Goal: Contribute content: Contribute content

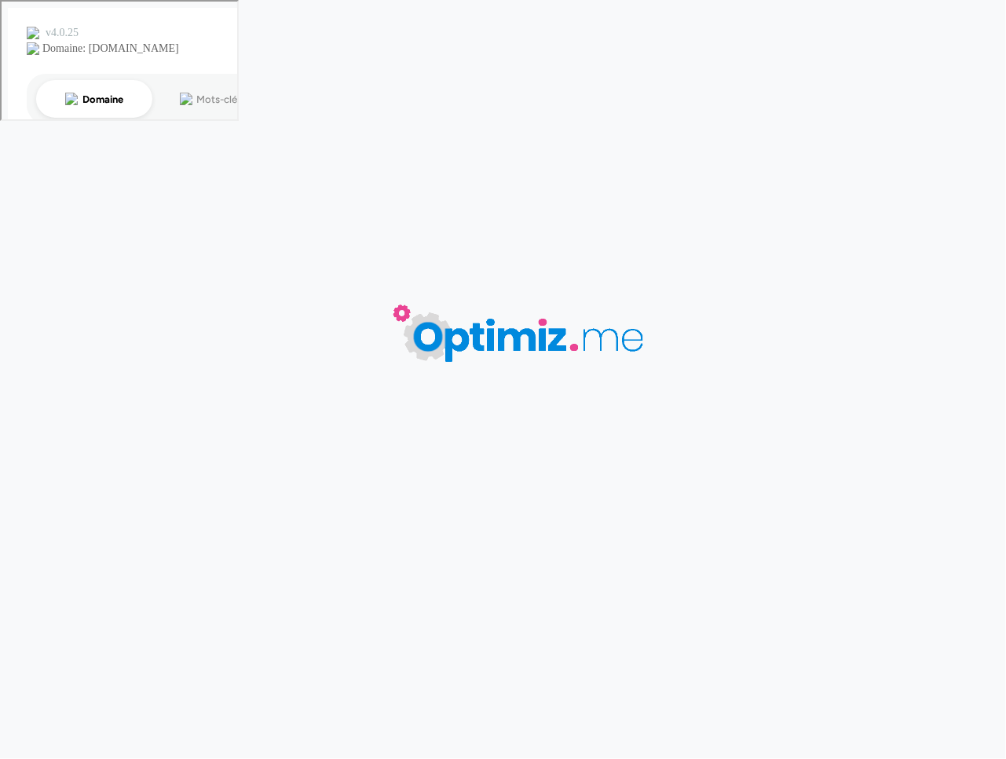
type input "Goodies sport"
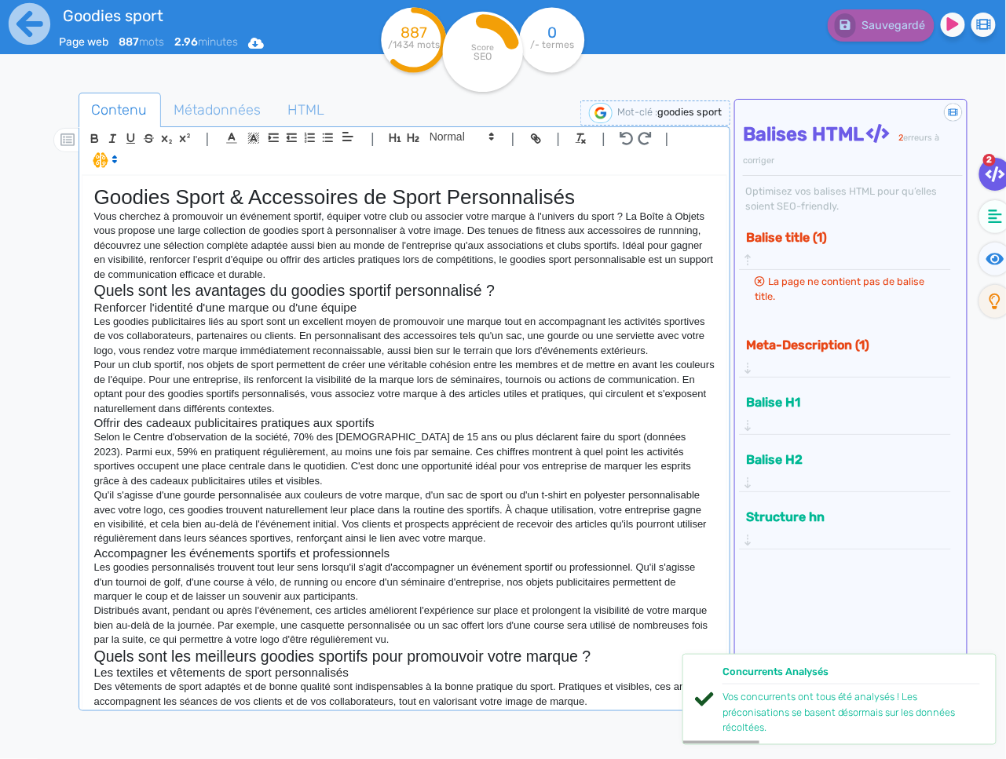
scroll to position [330, 0]
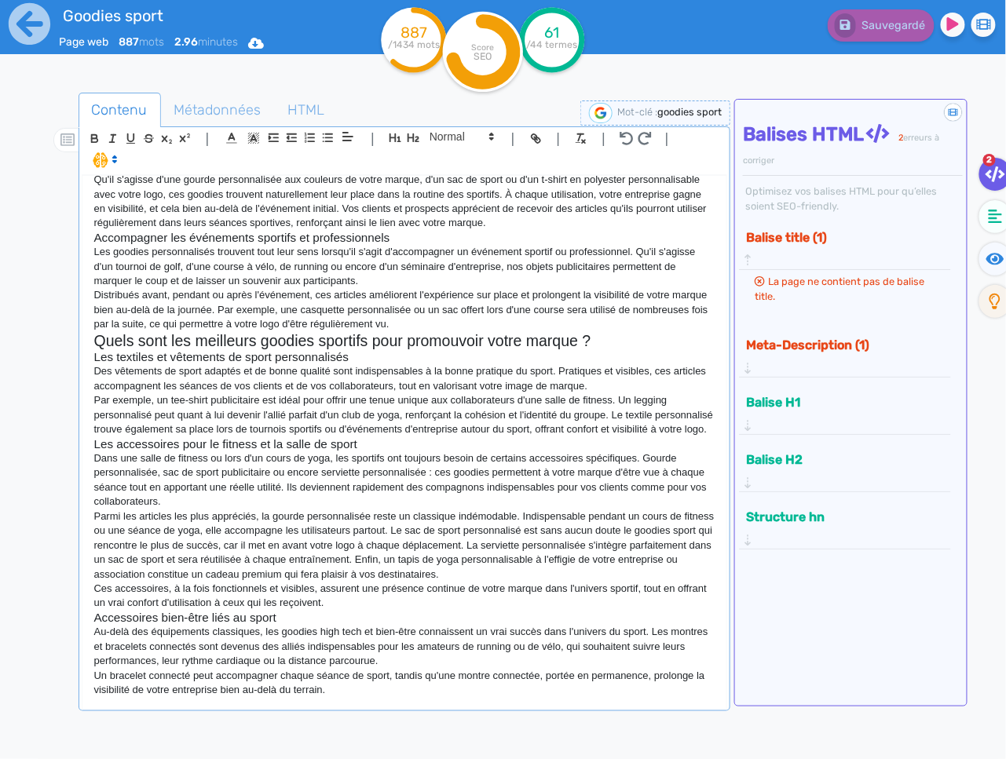
click at [368, 701] on div "Goodies Sport & Accessoires de Sport Personnalisés Vous cherchez à promouvoir u…" at bounding box center [404, 442] width 645 height 532
click at [310, 620] on h3 "Accessoires bien-être liés au sport" at bounding box center [404, 618] width 621 height 14
click at [348, 606] on p "Ces accessoires, à la fois fonctionnels et visibles, assurent une présence cont…" at bounding box center [404, 596] width 621 height 29
click at [415, 695] on p "Un bracelet connecté peut accompagner chaque séance de sport, tandis qu'une mon…" at bounding box center [404, 683] width 621 height 29
click at [360, 692] on p "Un bracelet connecté peut accompagner chaque séance de sport, tandis qu'une mon…" at bounding box center [404, 683] width 621 height 29
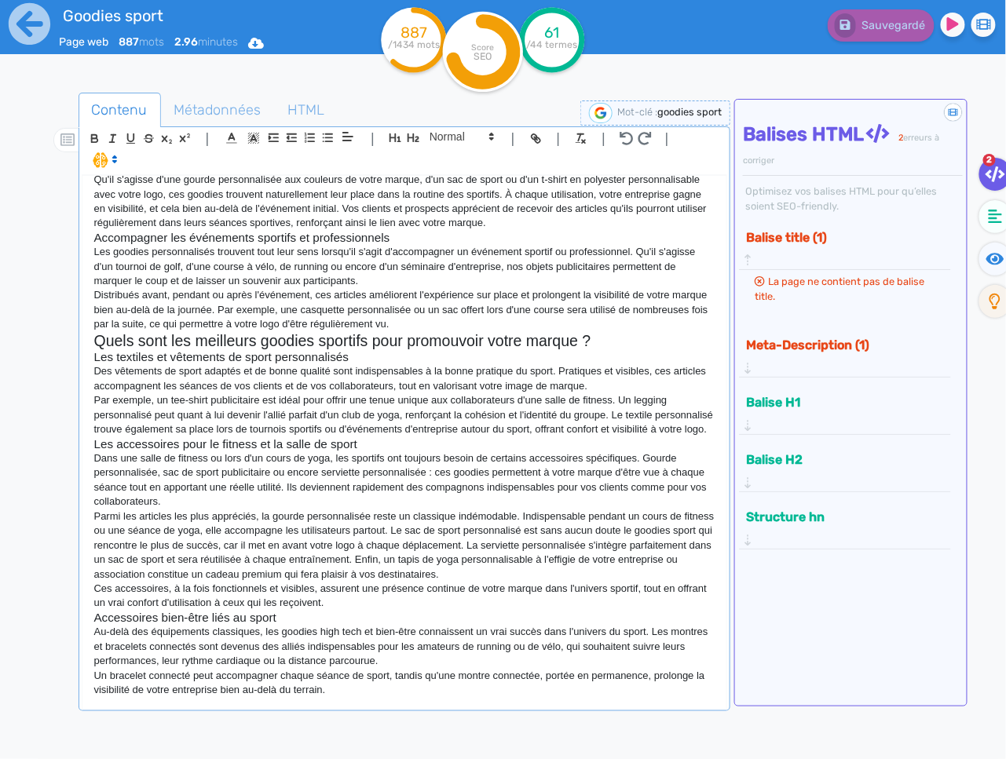
click at [357, 694] on p "Un bracelet connecté peut accompagner chaque séance de sport, tandis qu'une mon…" at bounding box center [404, 683] width 621 height 29
click at [355, 701] on div "Goodies Sport & Accessoires de Sport Personnalisés Vous cherchez à promouvoir u…" at bounding box center [404, 442] width 645 height 532
click at [430, 697] on p "Un bracelet connecté peut accompagner chaque séance de sport, tandis qu'une mon…" at bounding box center [404, 683] width 621 height 29
click at [487, 705] on div "Goodies Sport & Accessoires de Sport Personnalisés Vous cherchez à promouvoir u…" at bounding box center [404, 442] width 645 height 532
click at [360, 698] on div "Goodies Sport & Accessoires de Sport Personnalisés Vous cherchez à promouvoir u…" at bounding box center [404, 442] width 645 height 532
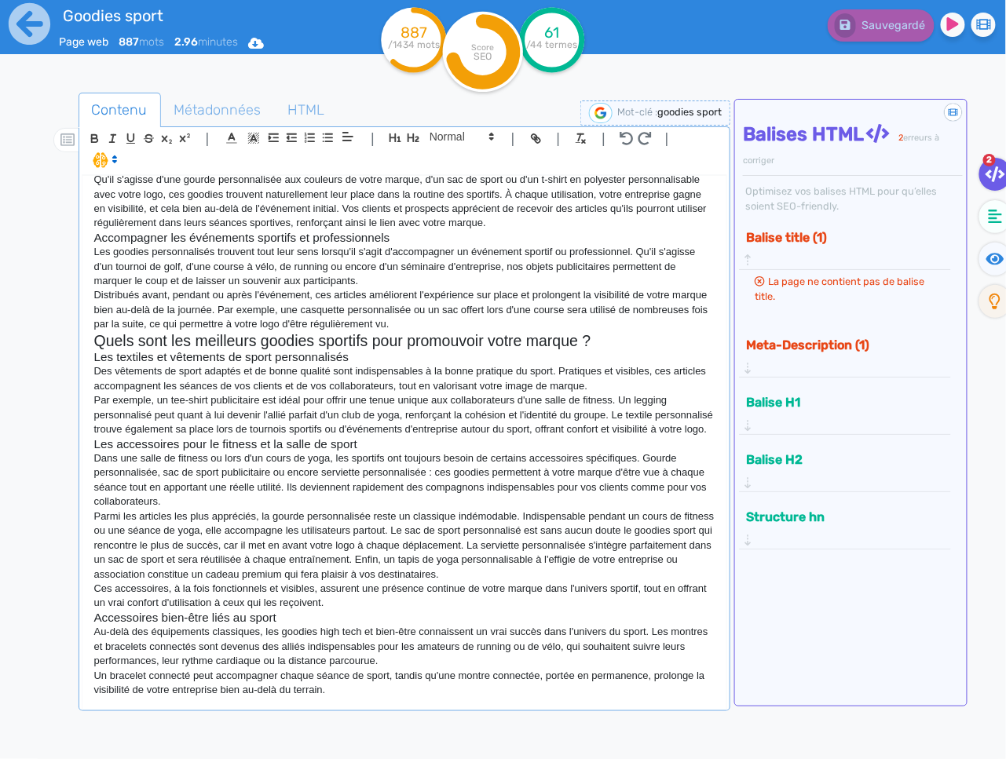
click at [452, 699] on div "Goodies Sport & Accessoires de Sport Personnalisés Vous cherchez à promouvoir u…" at bounding box center [404, 442] width 645 height 532
click at [997, 225] on fa-icon at bounding box center [995, 216] width 32 height 33
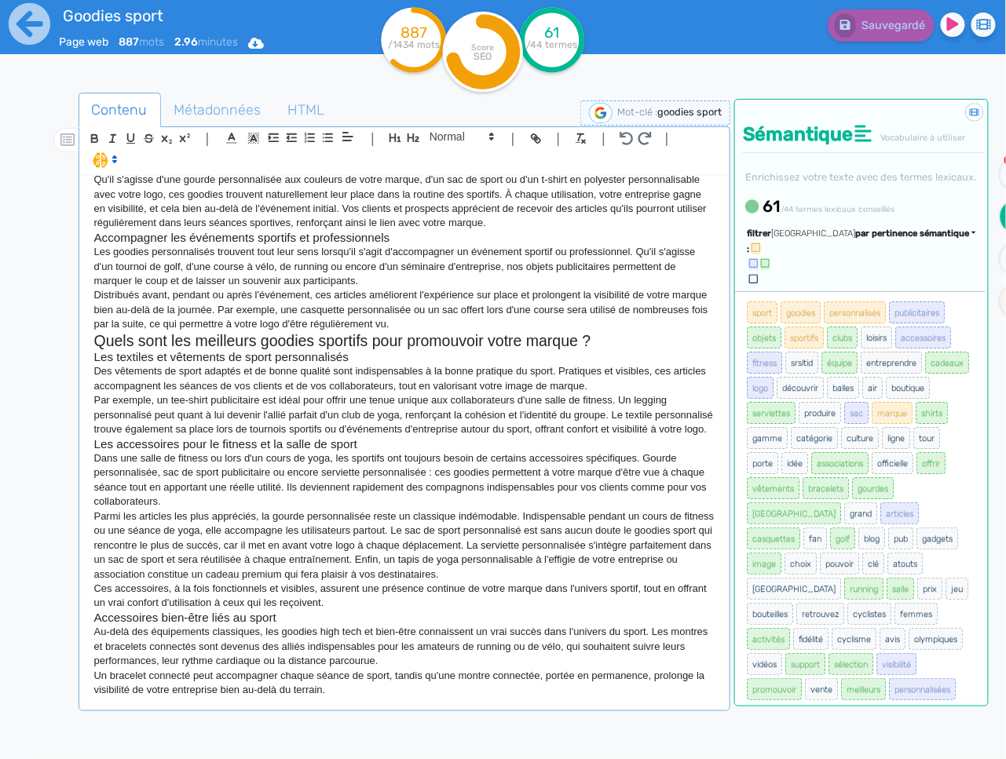
click at [921, 285] on div "Trier par pertinence sémantique par pertinence sémantique par fréquence par ord…" at bounding box center [873, 258] width 205 height 60
click at [923, 239] on span "par pertinence sémantique" at bounding box center [912, 234] width 114 height 10
click at [903, 291] on link "par fréquence" at bounding box center [837, 280] width 132 height 21
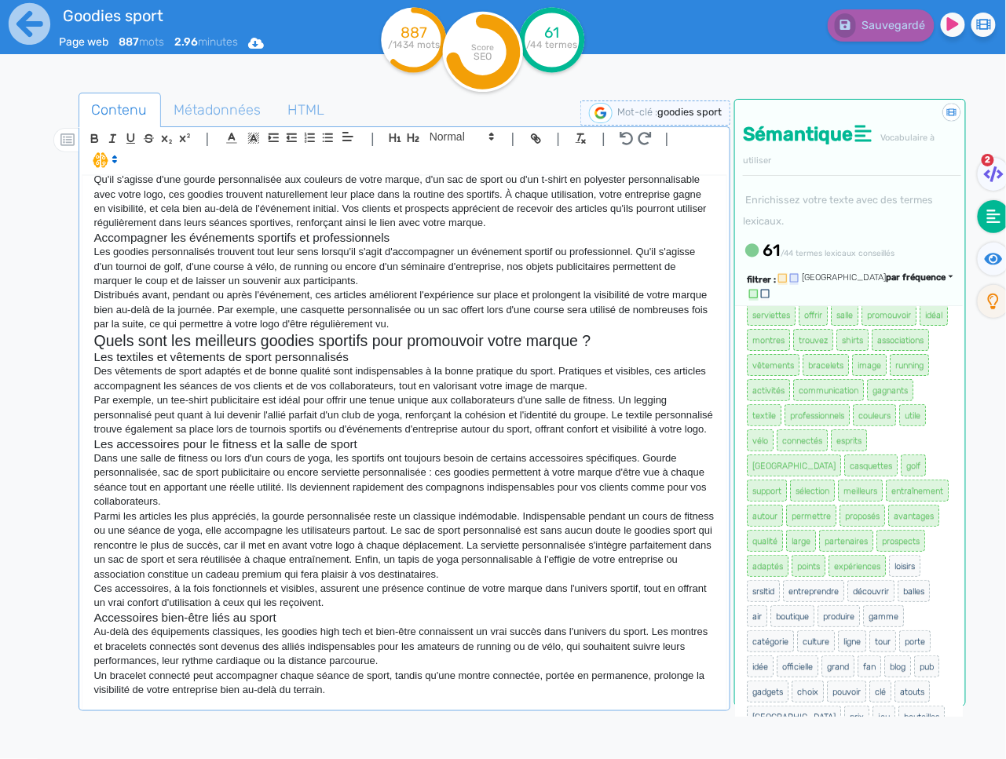
scroll to position [145, 0]
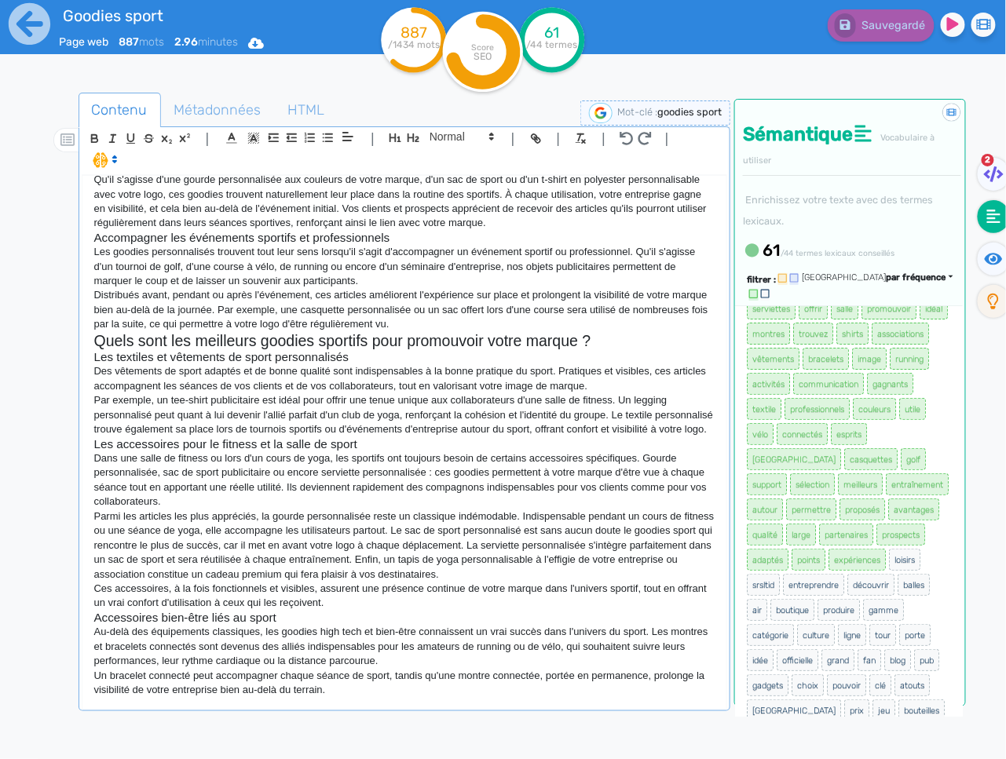
click at [471, 701] on div "Goodies Sport & Accessoires de Sport Personnalisés Vous cherchez à promouvoir u…" at bounding box center [404, 442] width 645 height 532
click at [456, 565] on p "Parmi les articles les plus appréciés, la gourde personnalisée reste un classiq…" at bounding box center [404, 546] width 621 height 72
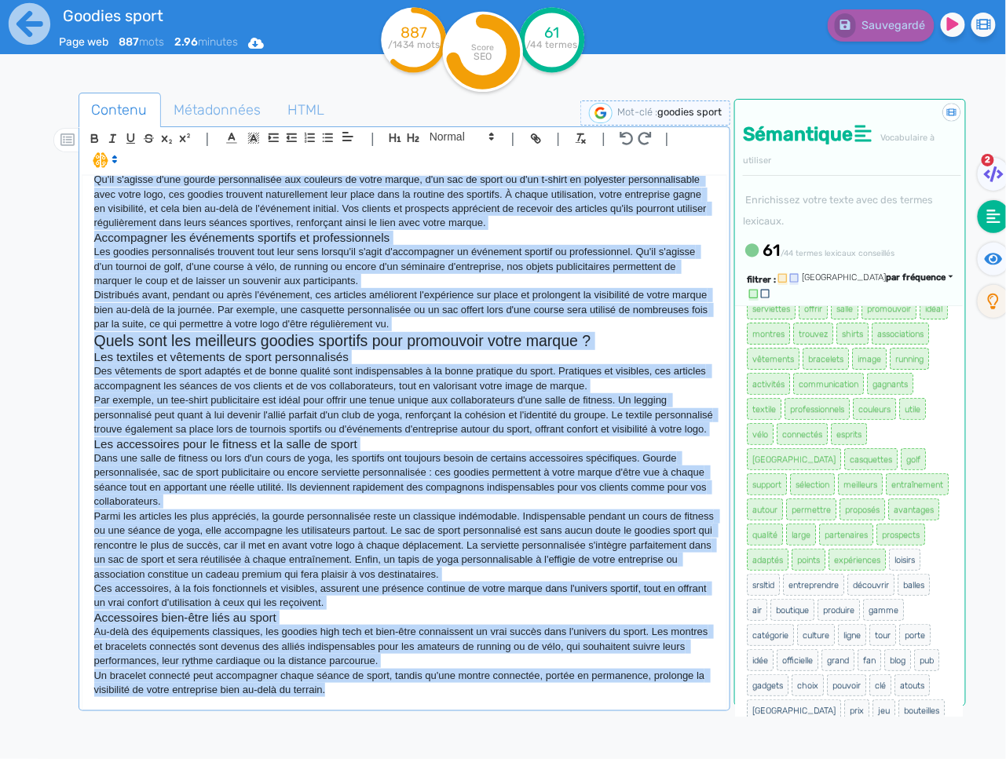
copy div "Loremip Dolor & Sitametcons ad Elits Doeiusmodtemp Inci utlabore e doloremagn a…"
click at [412, 481] on p "Dans une salle de fitness ou lors d'un cours de yoga, les sportifs ont toujours…" at bounding box center [404, 481] width 621 height 58
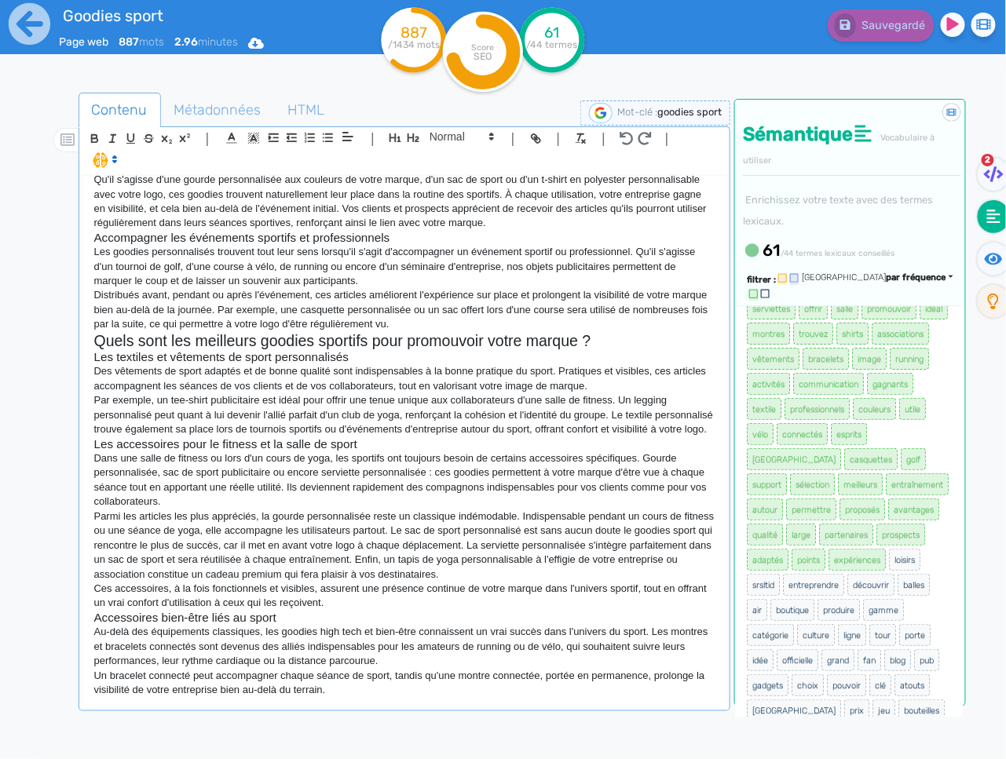
click at [388, 699] on div "Goodies Sport & Accessoires de Sport Personnalisés Vous cherchez à promouvoir u…" at bounding box center [404, 442] width 645 height 532
click at [420, 698] on p "Un bracelet connecté peut accompagner chaque séance de sport, tandis qu'une mon…" at bounding box center [404, 683] width 621 height 29
click at [395, 698] on p "Un bracelet connecté peut accompagner chaque séance de sport, tandis qu'une mon…" at bounding box center [404, 683] width 621 height 29
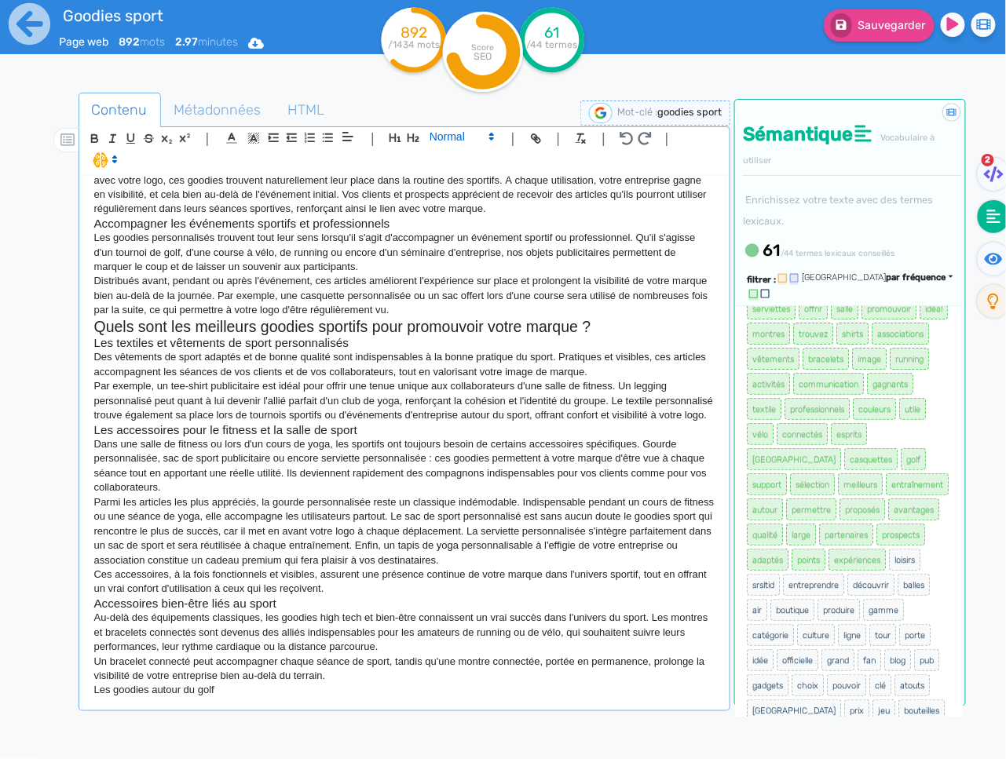
click at [485, 134] on icon at bounding box center [492, 137] width 14 height 14
click at [473, 159] on span at bounding box center [461, 164] width 63 height 27
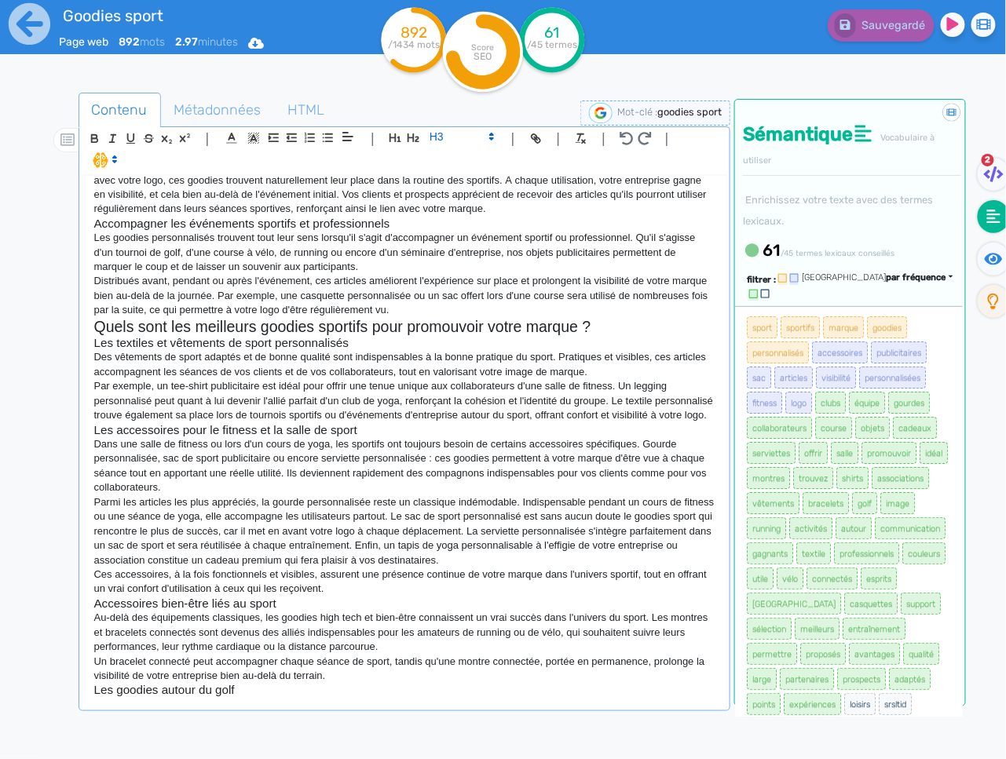
click at [593, 437] on h3 "Les accessoires pour le fitness et la salle de sport" at bounding box center [404, 430] width 621 height 14
click at [633, 543] on p "Parmi les articles les plus appréciés, la gourde personnalisée reste un classiq…" at bounding box center [404, 532] width 621 height 72
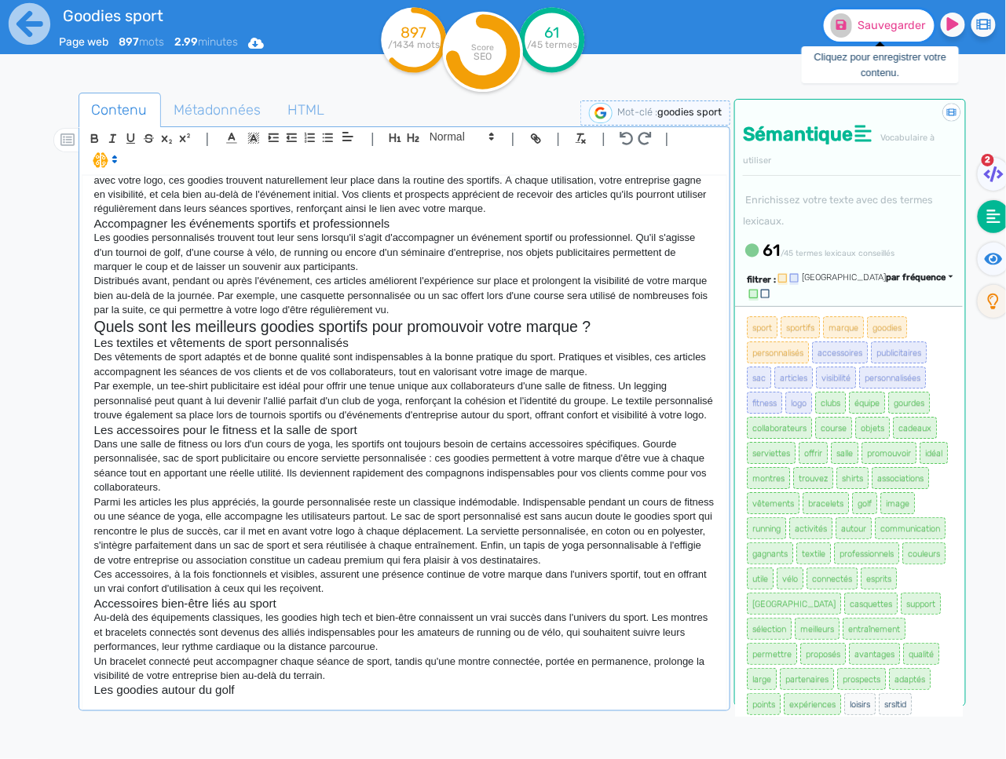
click at [907, 22] on span "Sauvegarder" at bounding box center [892, 25] width 68 height 13
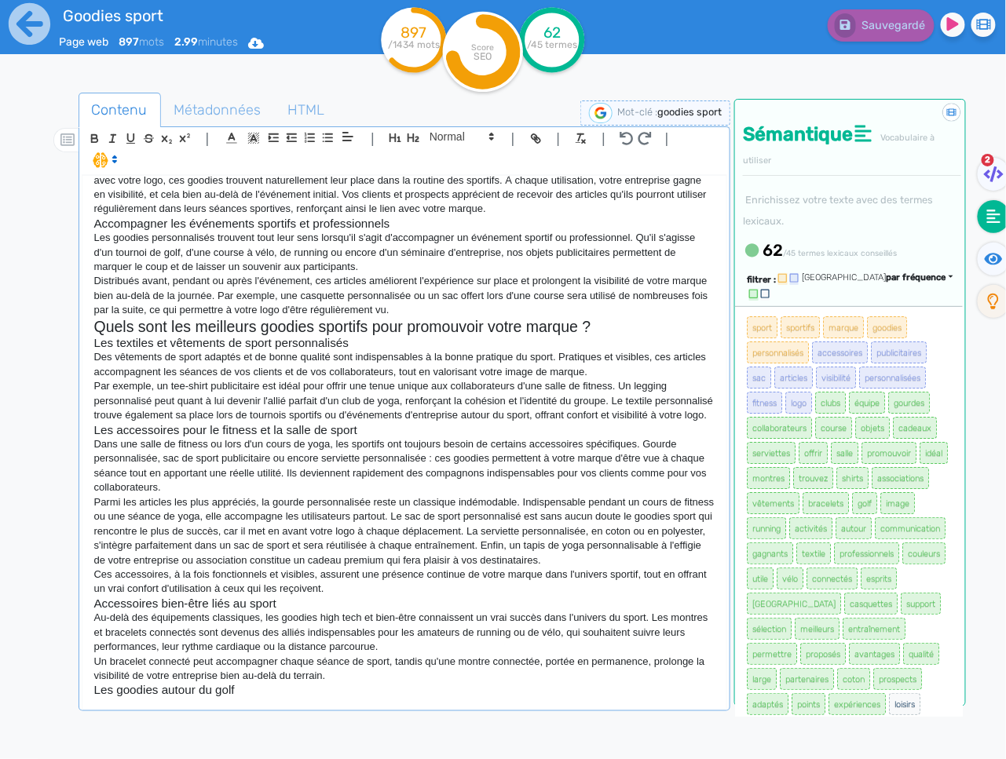
click at [382, 507] on p "Parmi les articles les plus appréciés, la gourde personnalisée reste un classiq…" at bounding box center [404, 532] width 621 height 72
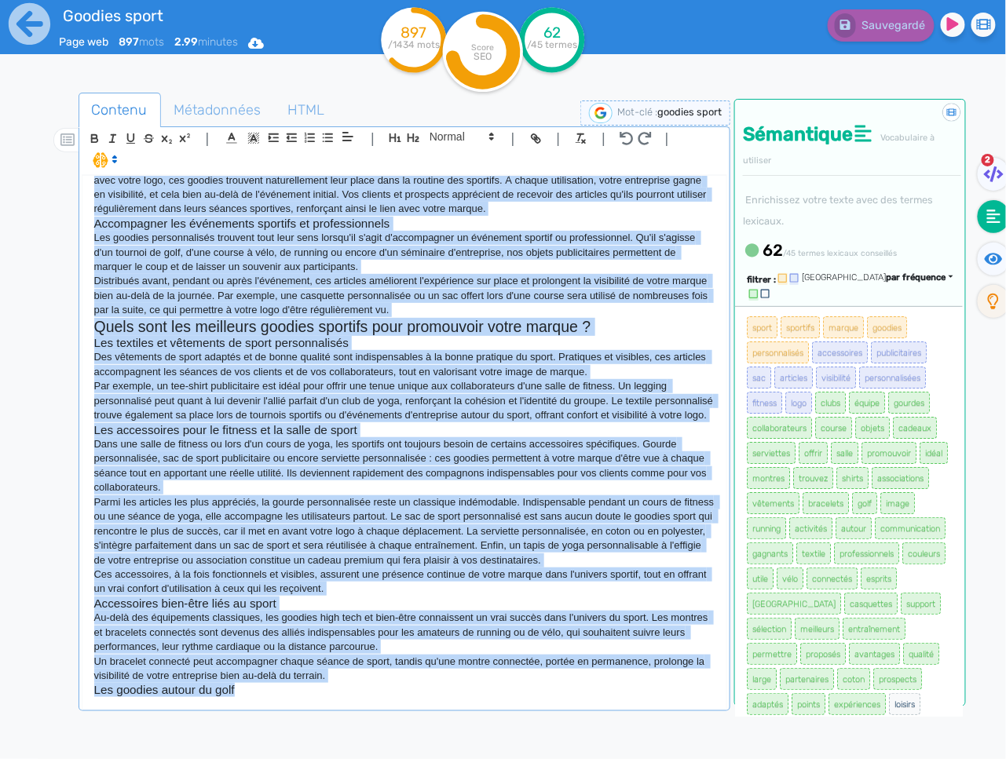
copy div "Loremip Dolor & Sitametcons ad Elits Doeiusmodtemp Inci utlabore e doloremagn a…"
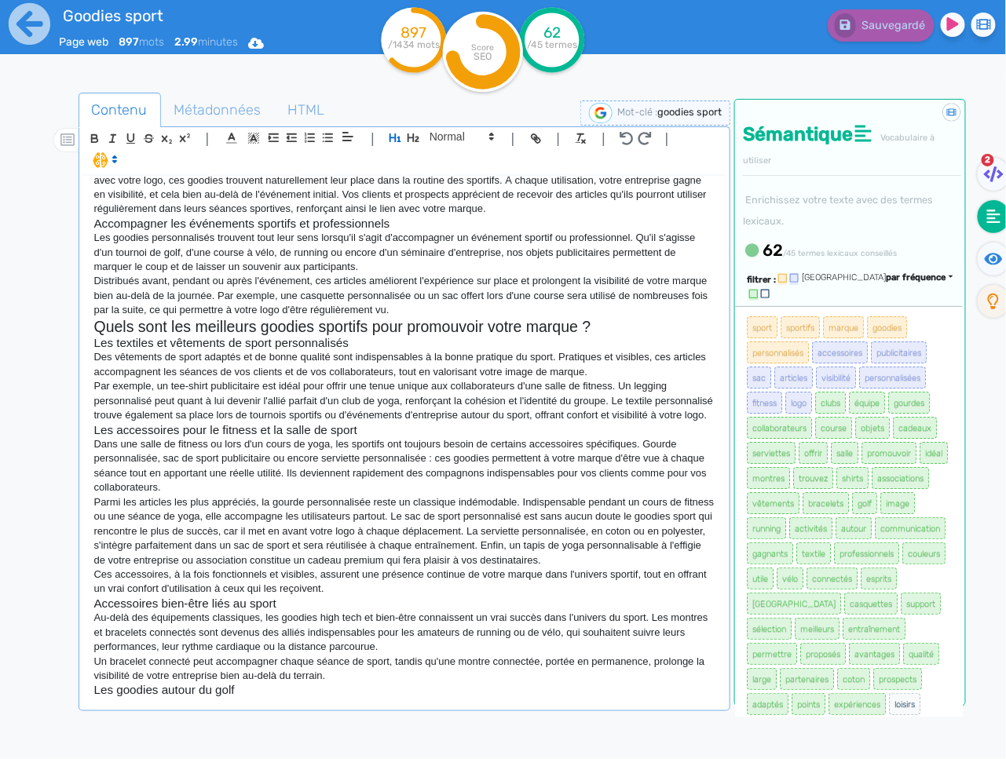
scroll to position [344, 0]
drag, startPoint x: 262, startPoint y: 690, endPoint x: 247, endPoint y: 689, distance: 14.9
click at [259, 690] on h3 "Les goodies autour du golf" at bounding box center [404, 690] width 621 height 14
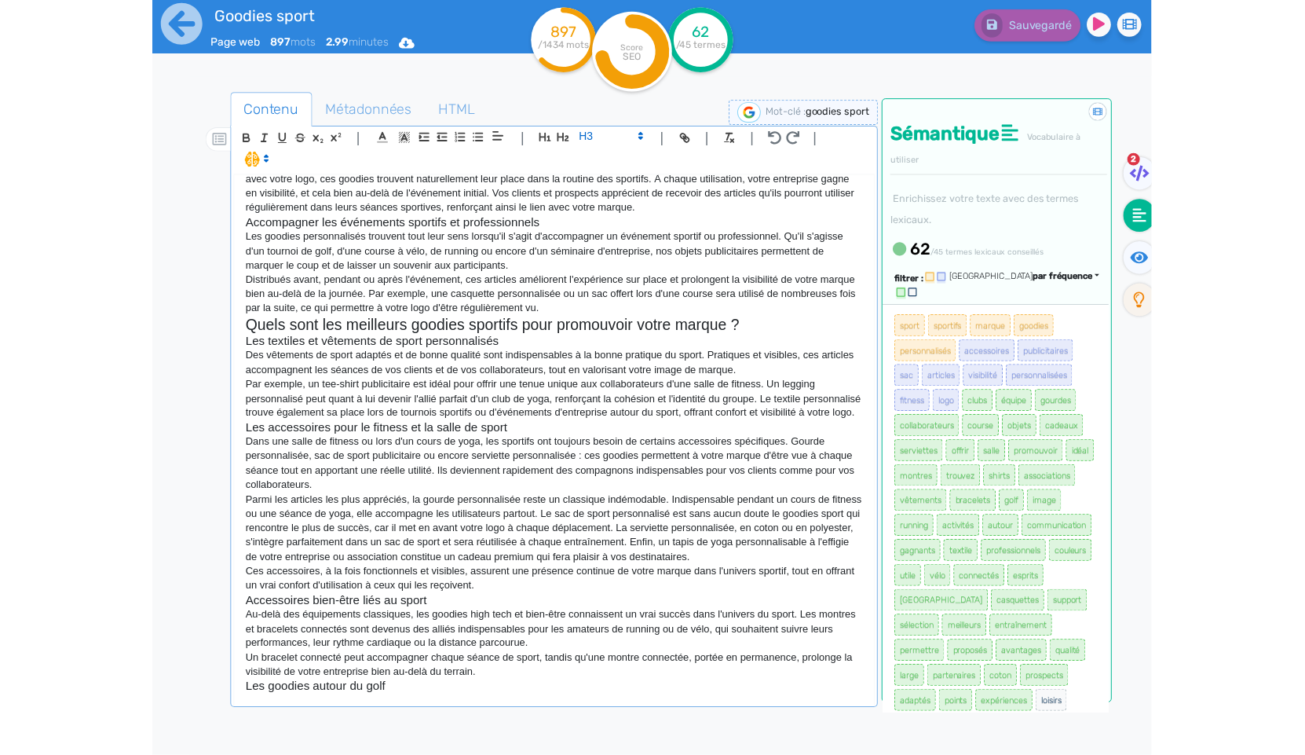
scroll to position [348, 0]
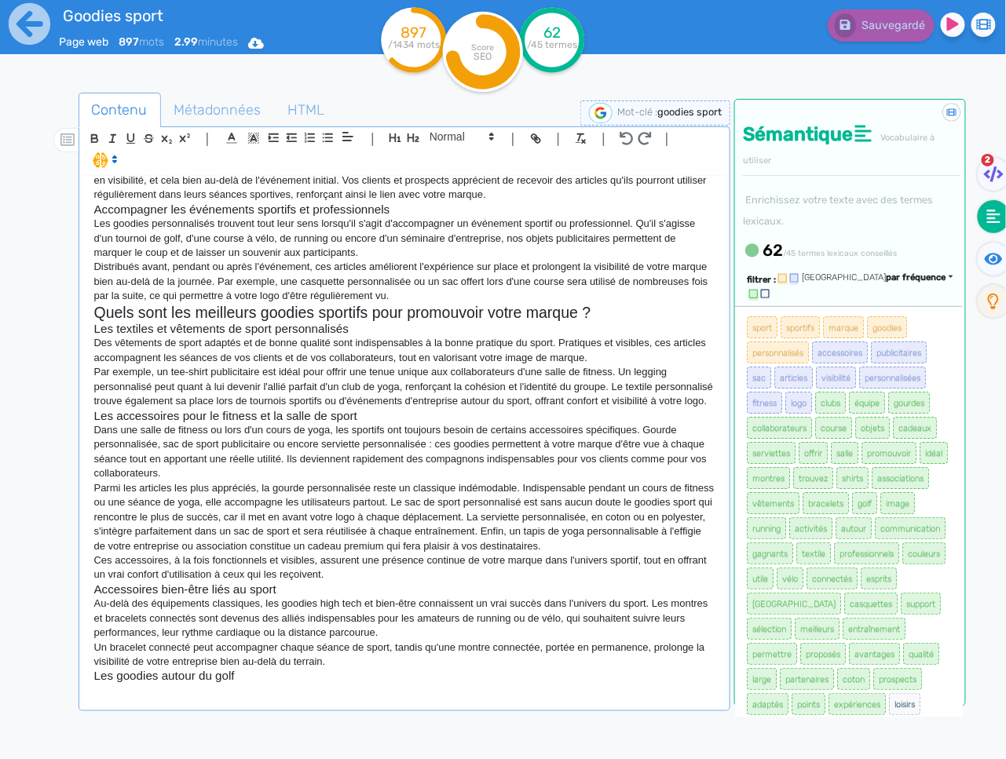
click at [204, 698] on p at bounding box center [404, 691] width 621 height 14
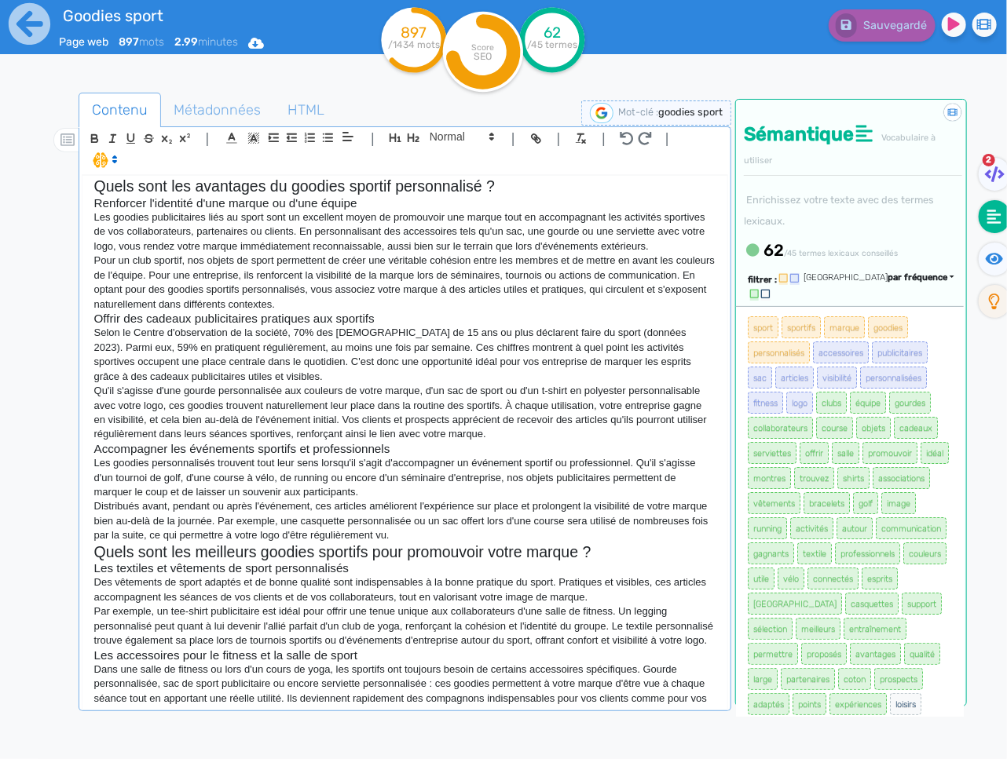
scroll to position [358, 0]
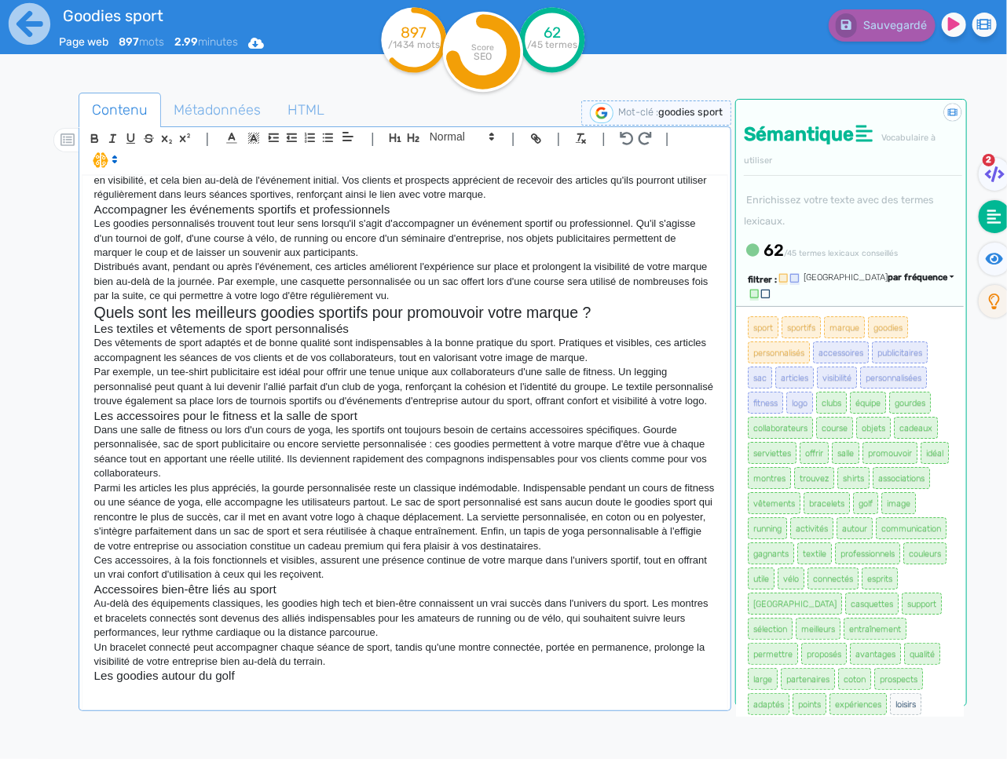
click at [211, 701] on div "Goodies Sport & Accessoires de Sport Personnalisés Vous cherchez à promouvoir u…" at bounding box center [404, 442] width 645 height 532
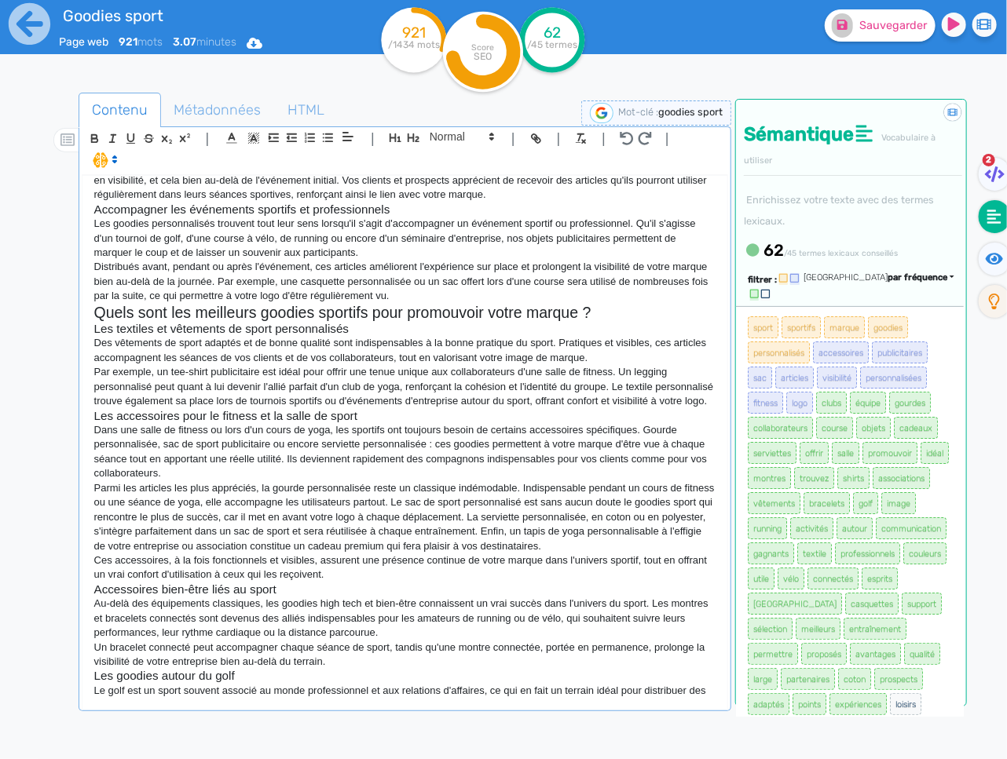
scroll to position [362, 0]
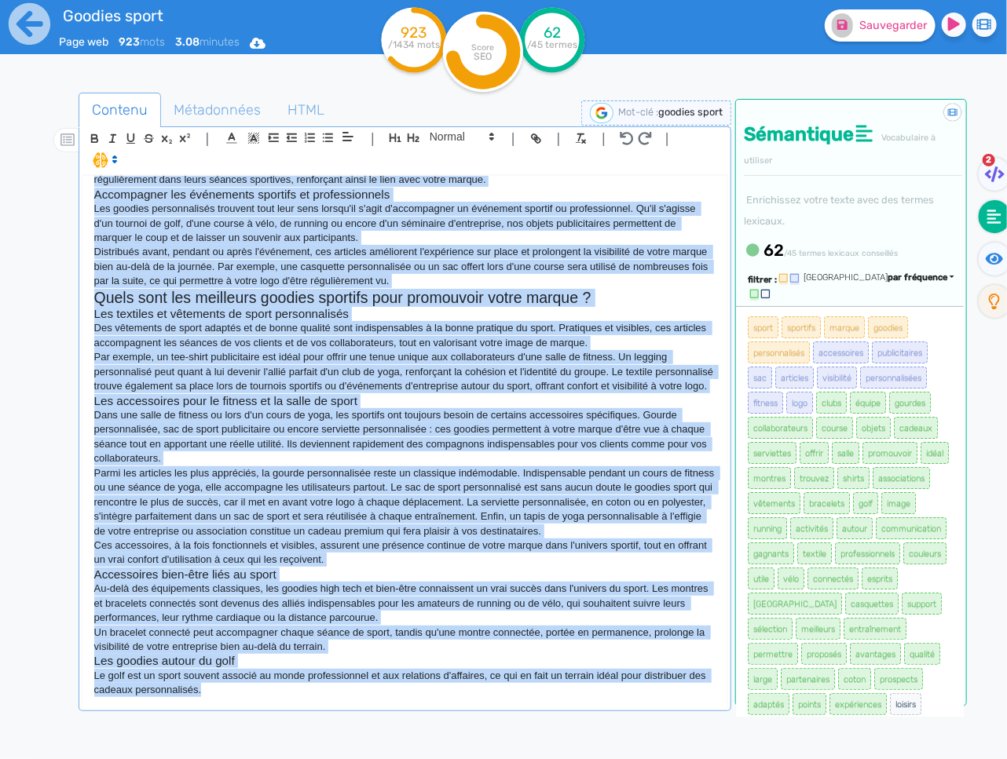
copy div "Loremip Dolor & Sitametcons ad Elits Doeiusmodtemp Inci utlabore e doloremagn a…"
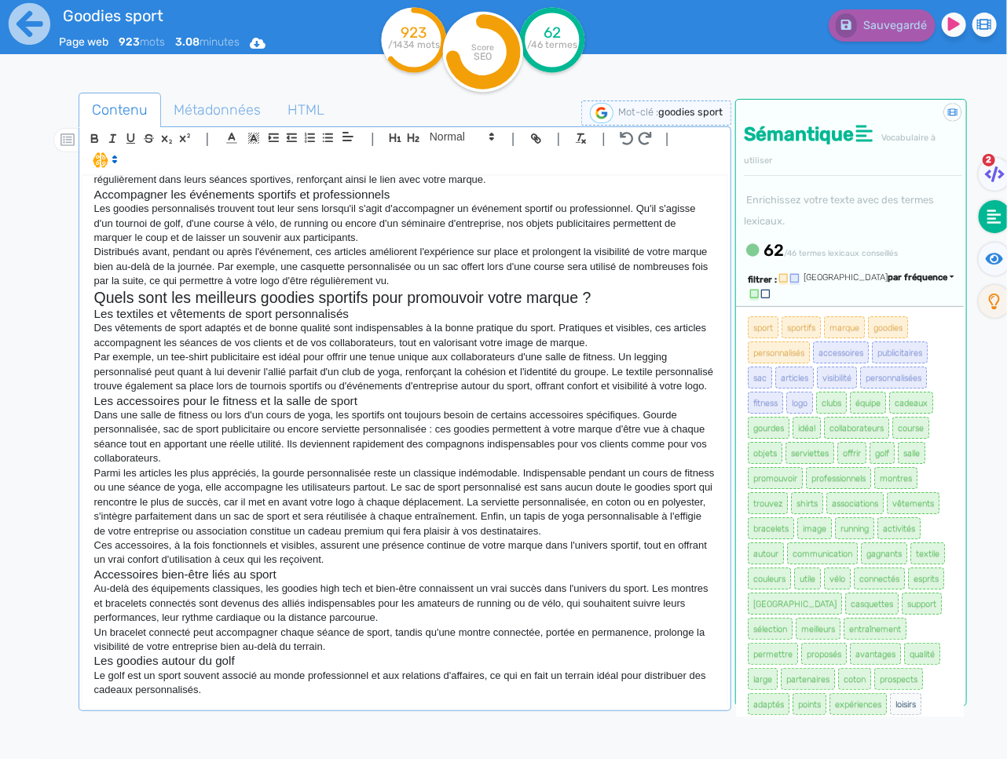
click at [313, 708] on div "Goodies Sport & Accessoires de Sport Personnalisés Vous cherchez à promouvoir u…" at bounding box center [405, 465] width 646 height 581
click at [265, 698] on p "Le golf est un sport souvent associé au monde professionnel et aux relations d'…" at bounding box center [404, 683] width 621 height 29
click at [536, 698] on p "Le golf est un sport souvent associé au monde professionnel et aux relations d'…" at bounding box center [404, 683] width 621 height 29
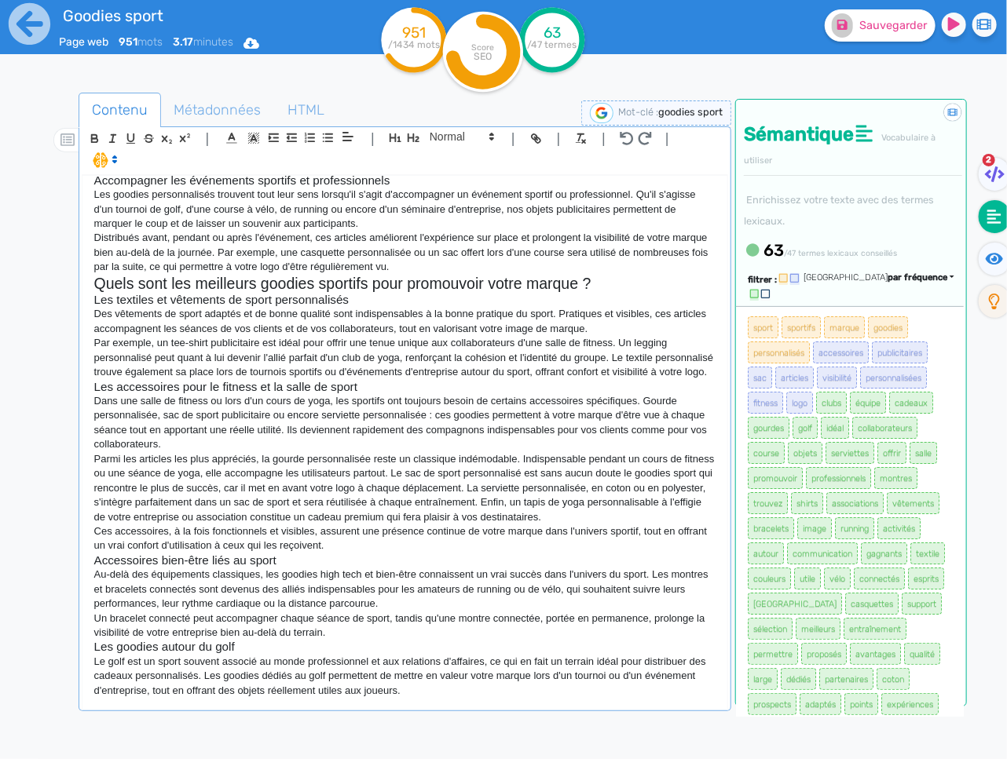
scroll to position [391, 0]
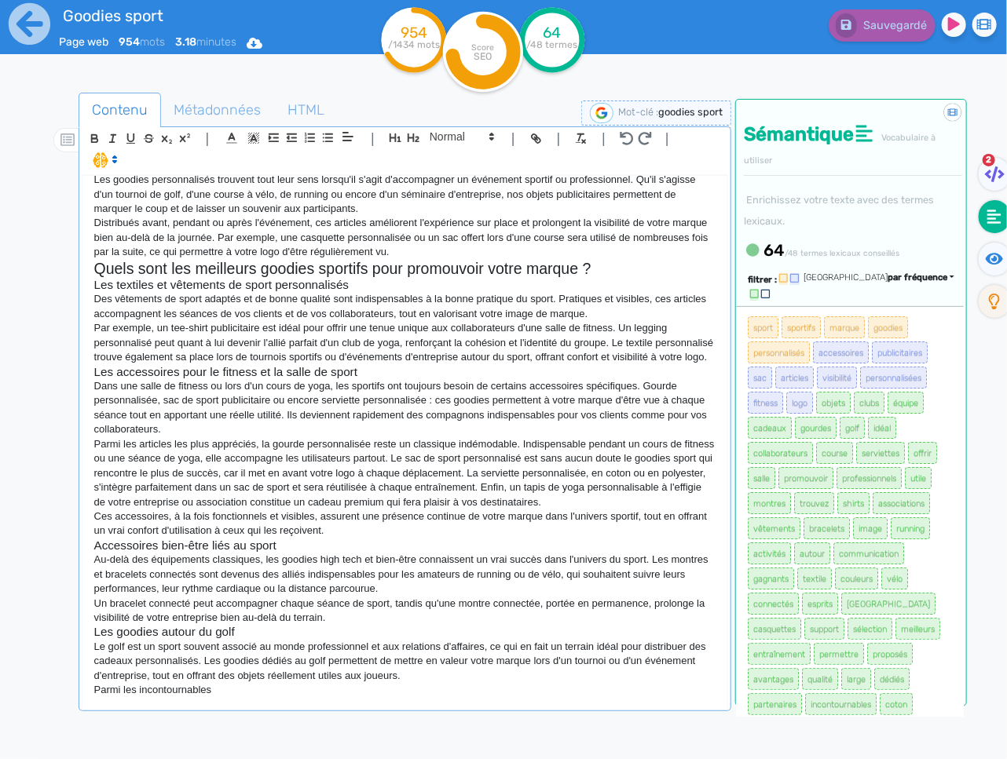
click at [377, 697] on p "Parmi les incontournables" at bounding box center [404, 690] width 621 height 14
click at [349, 697] on p "Parmi les incontournables" at bounding box center [404, 690] width 621 height 14
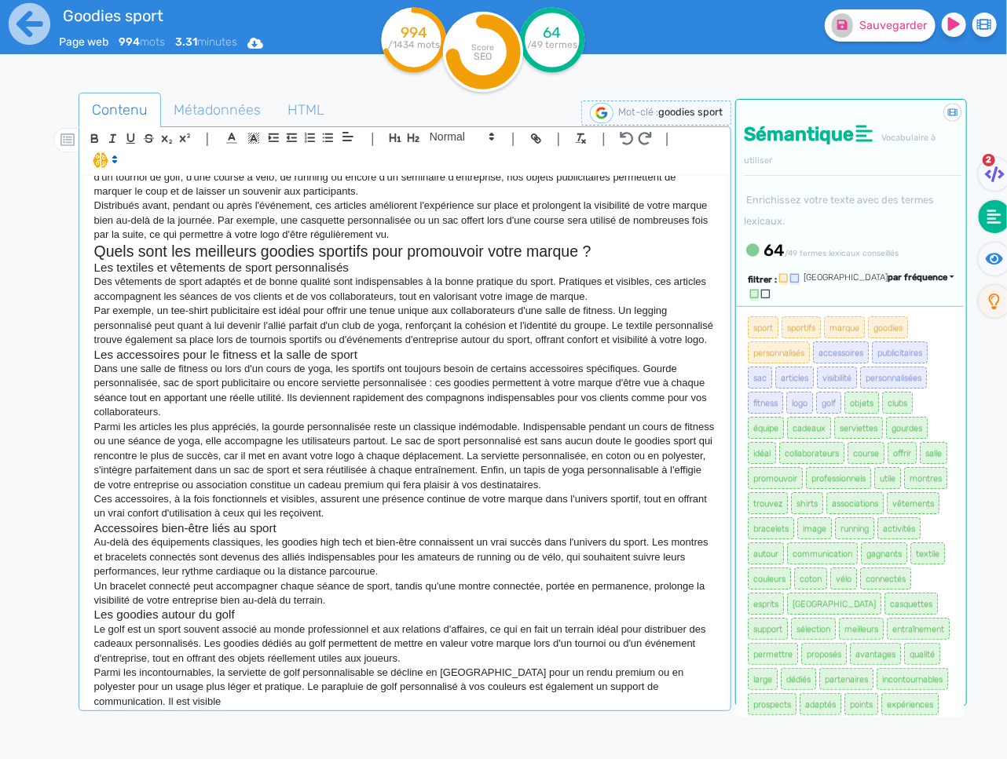
scroll to position [420, 0]
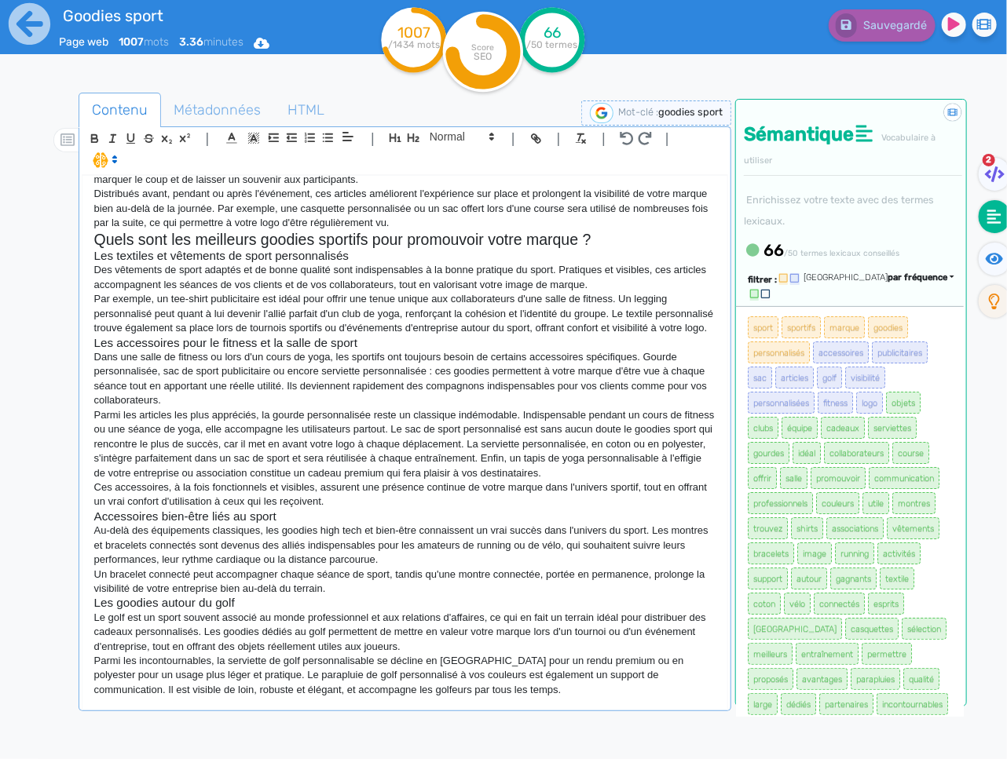
click at [538, 697] on p "Parmi les incontournables, la serviette de golf personnalisable se décline en […" at bounding box center [404, 675] width 621 height 43
click at [556, 697] on p "Parmi les incontournables, la serviette de golf personnalisable se décline en […" at bounding box center [404, 675] width 621 height 43
click at [485, 697] on p "Parmi les incontournables, la serviette de golf personnalisable se décline en […" at bounding box center [404, 675] width 621 height 43
click at [478, 697] on p "Parmi les incontournables, la serviette de golf personnalisable se décline en […" at bounding box center [404, 675] width 621 height 43
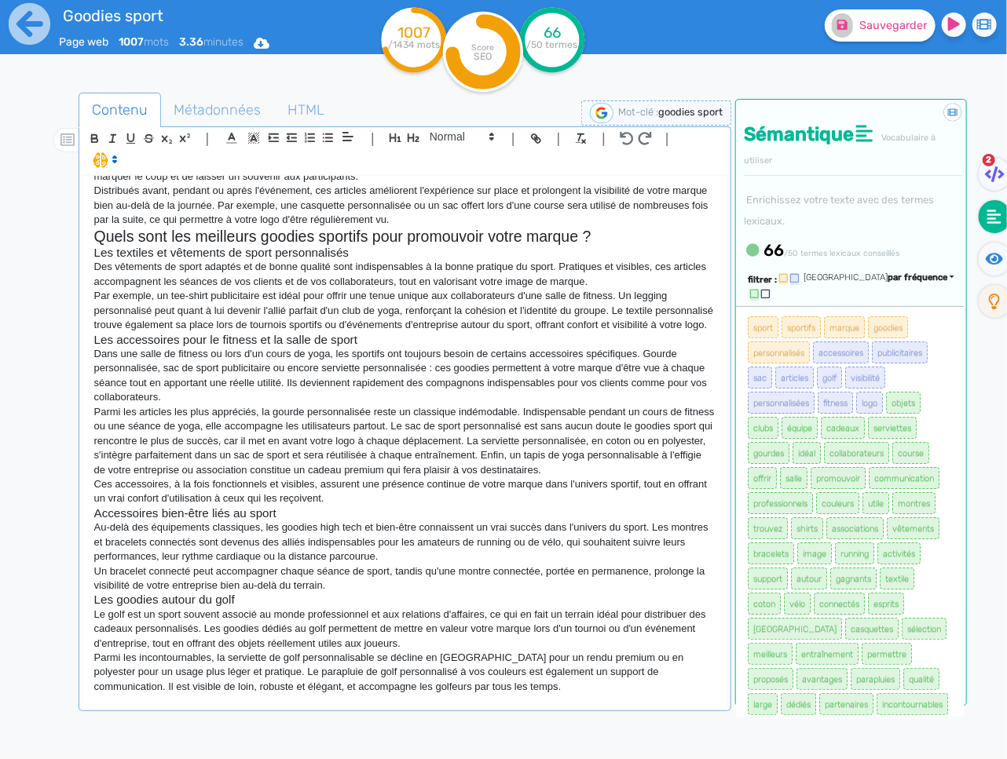
scroll to position [434, 0]
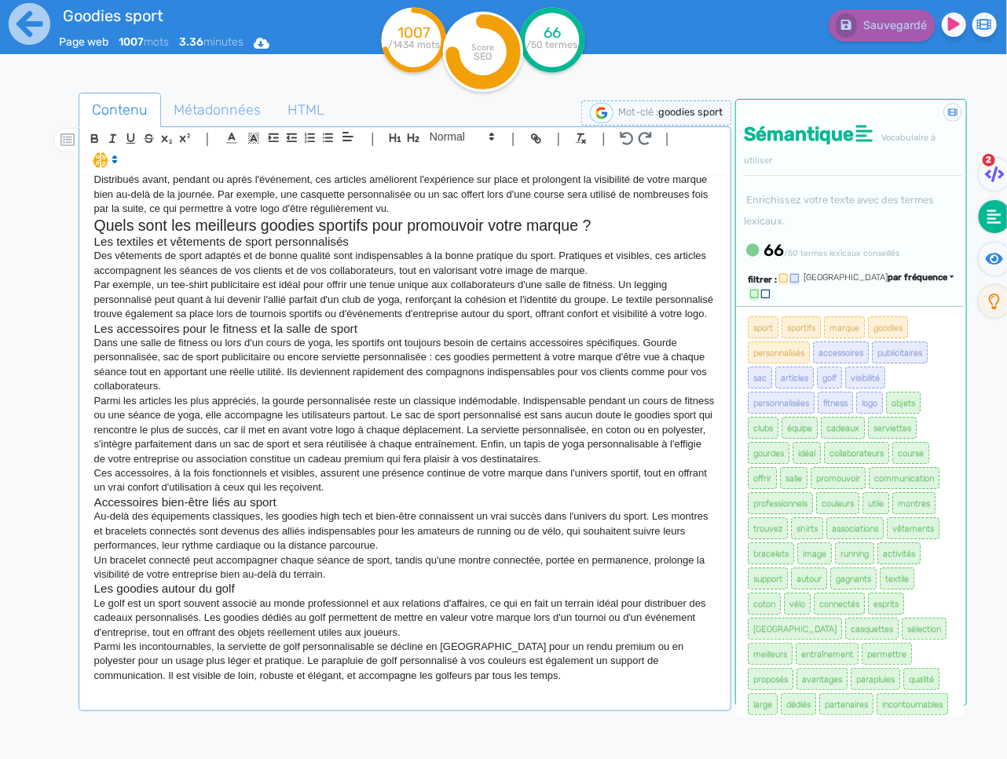
click at [418, 621] on p "Le golf est un sport souvent associé au monde professionnel et aux relations d'…" at bounding box center [404, 618] width 621 height 43
click at [144, 697] on p at bounding box center [404, 690] width 621 height 14
click at [412, 137] on icon "button" at bounding box center [414, 138] width 12 height 9
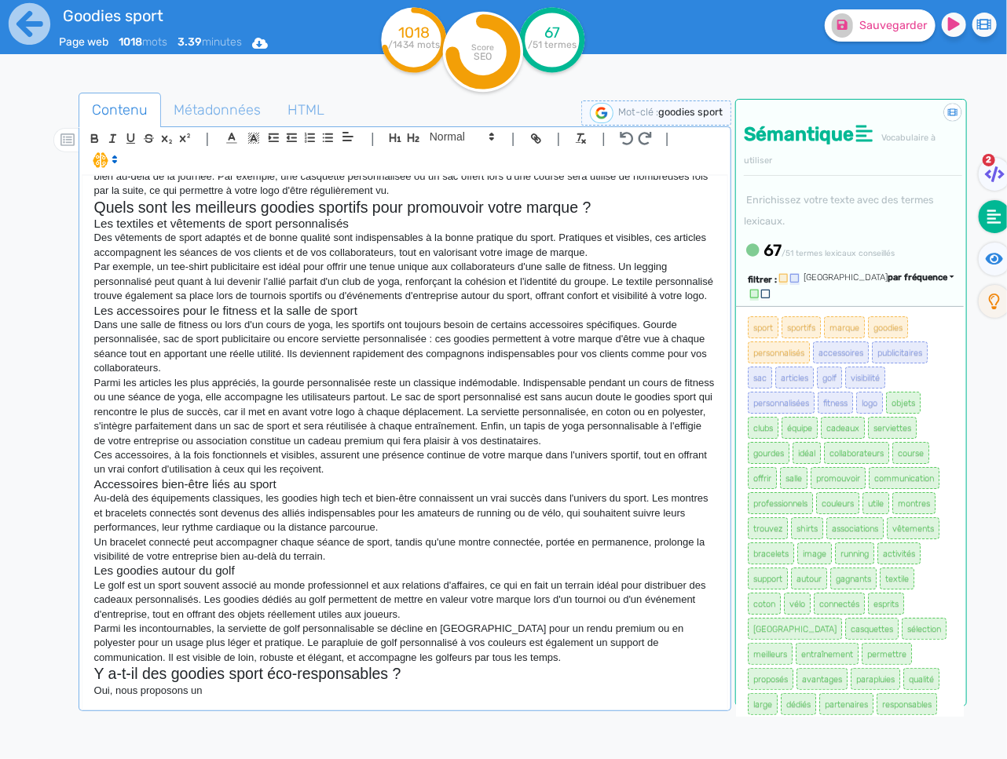
scroll to position [452, 0]
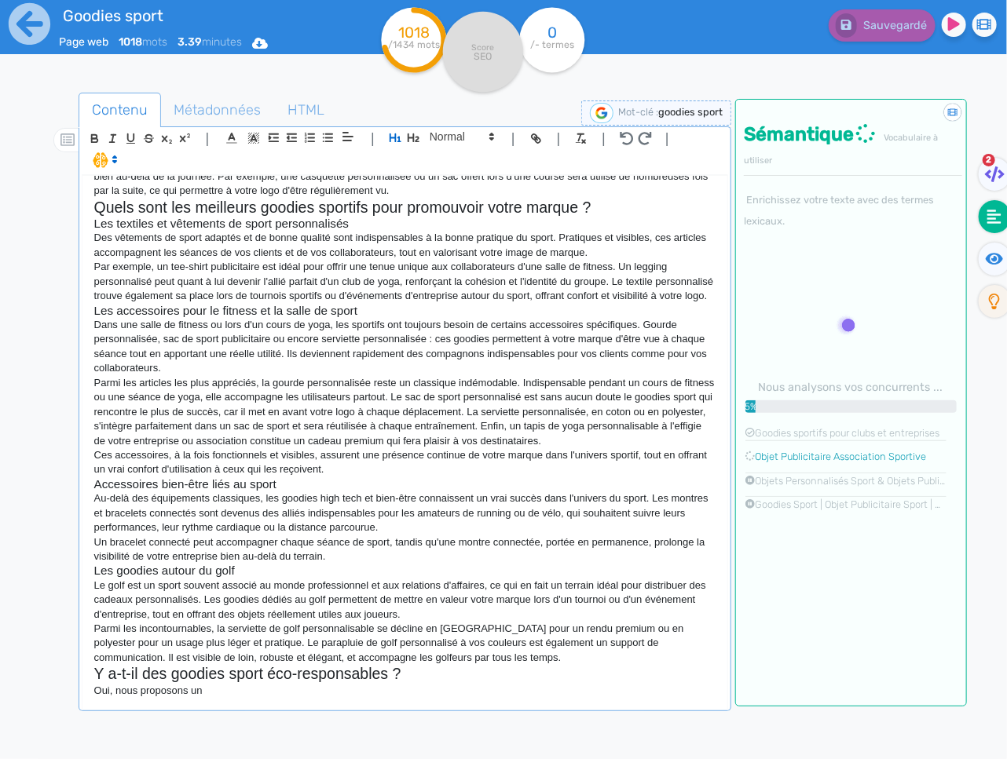
click at [266, 698] on p "Oui, nous proposons un" at bounding box center [404, 691] width 621 height 14
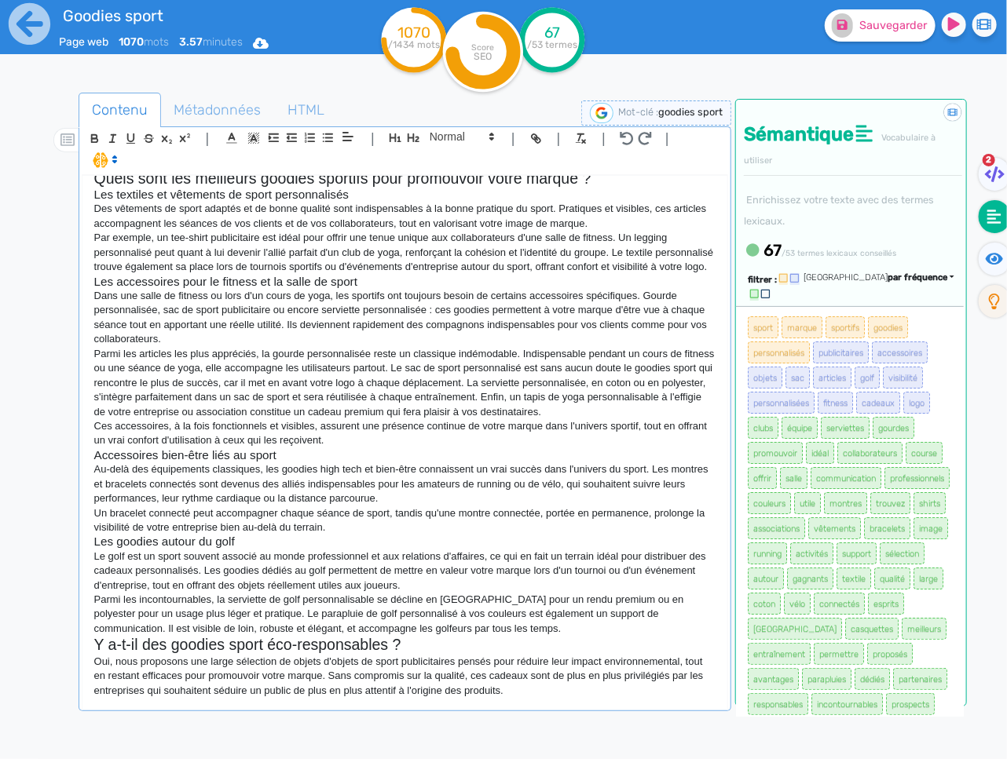
scroll to position [496, 0]
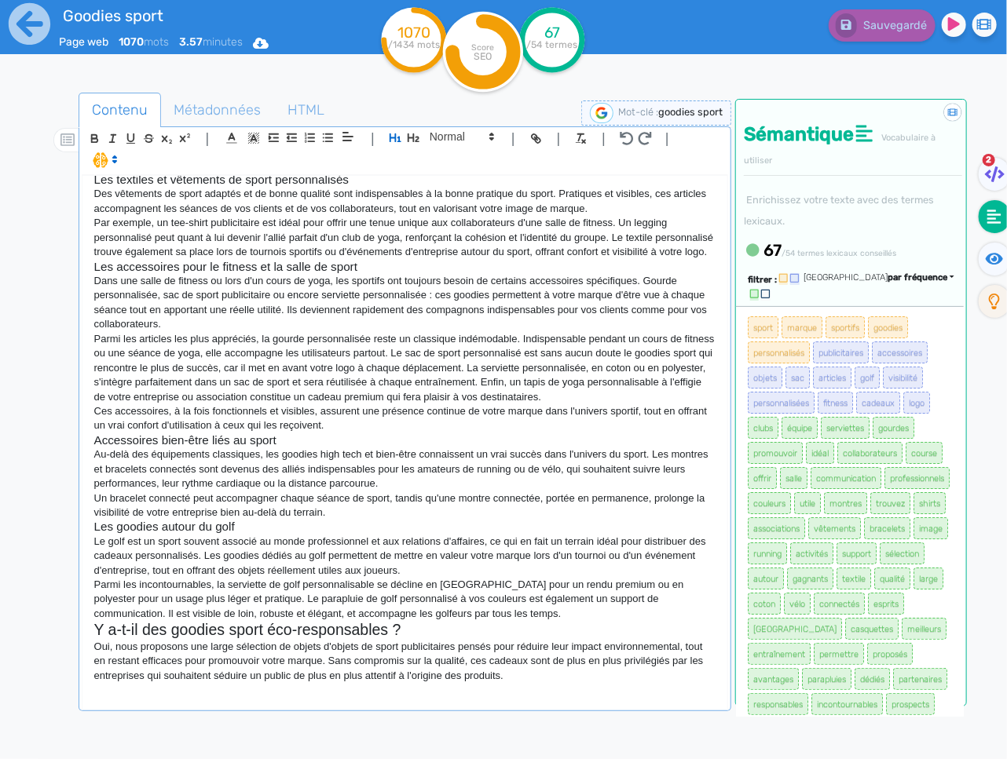
click at [217, 697] on p at bounding box center [404, 690] width 621 height 14
click at [210, 697] on p at bounding box center [404, 690] width 621 height 14
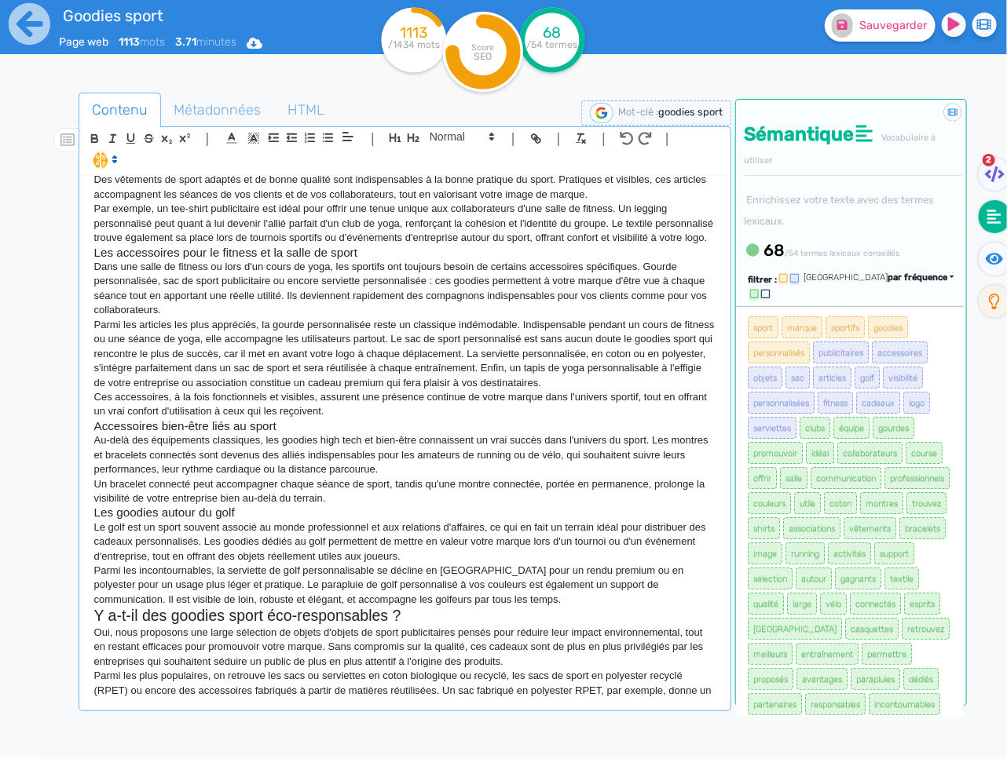
scroll to position [525, 0]
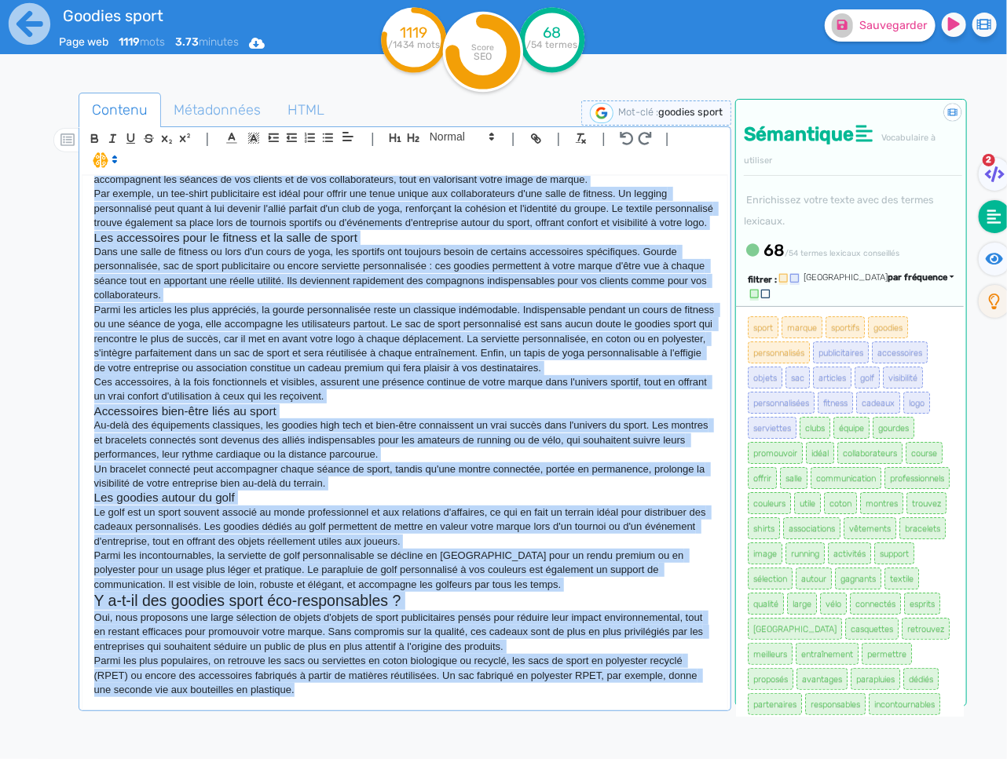
copy div "Loremip Dolor & Sitametcons ad Elits Doeiusmodtemp Inci utlabore e doloremagn a…"
click at [321, 703] on div "Goodies Sport & Accessoires de Sport Personnalisés Vous cherchez à promouvoir u…" at bounding box center [404, 442] width 645 height 532
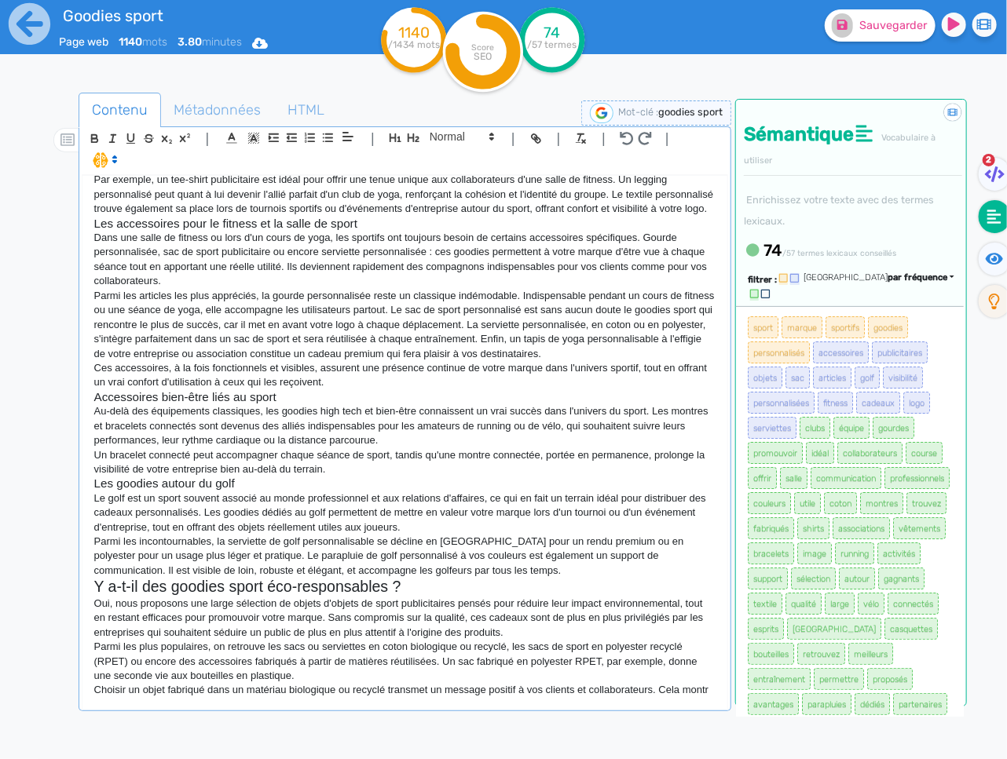
scroll to position [554, 0]
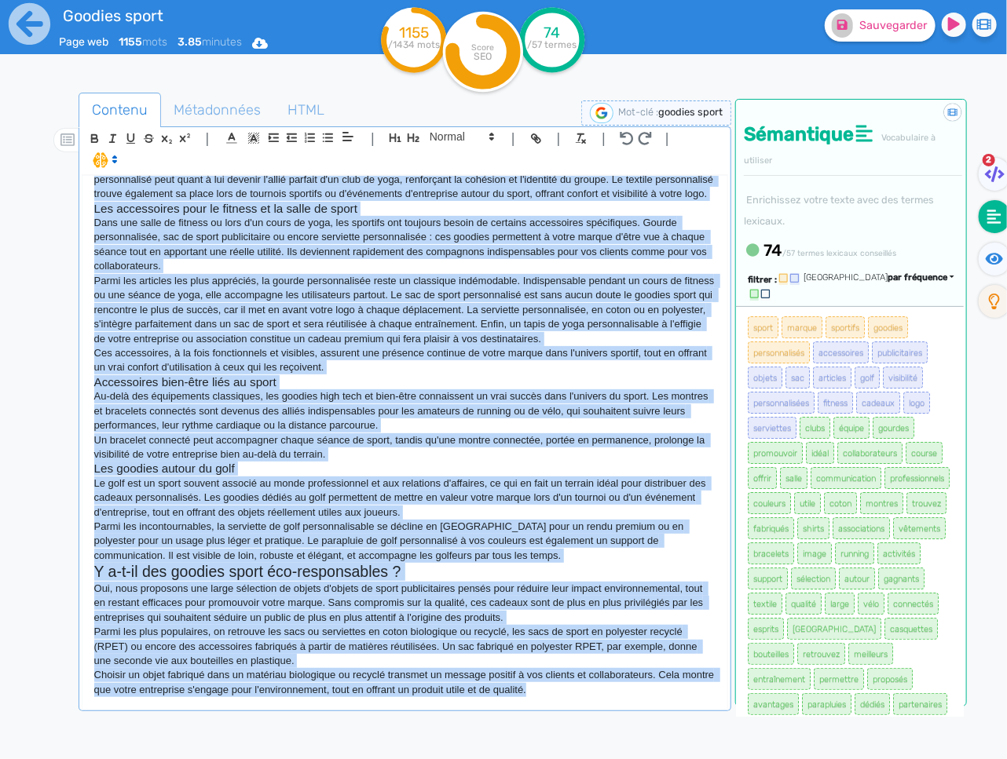
copy div "Loremip Dolor & Sitametcons ad Elits Doeiusmodtemp Inci utlabore e doloremagn a…"
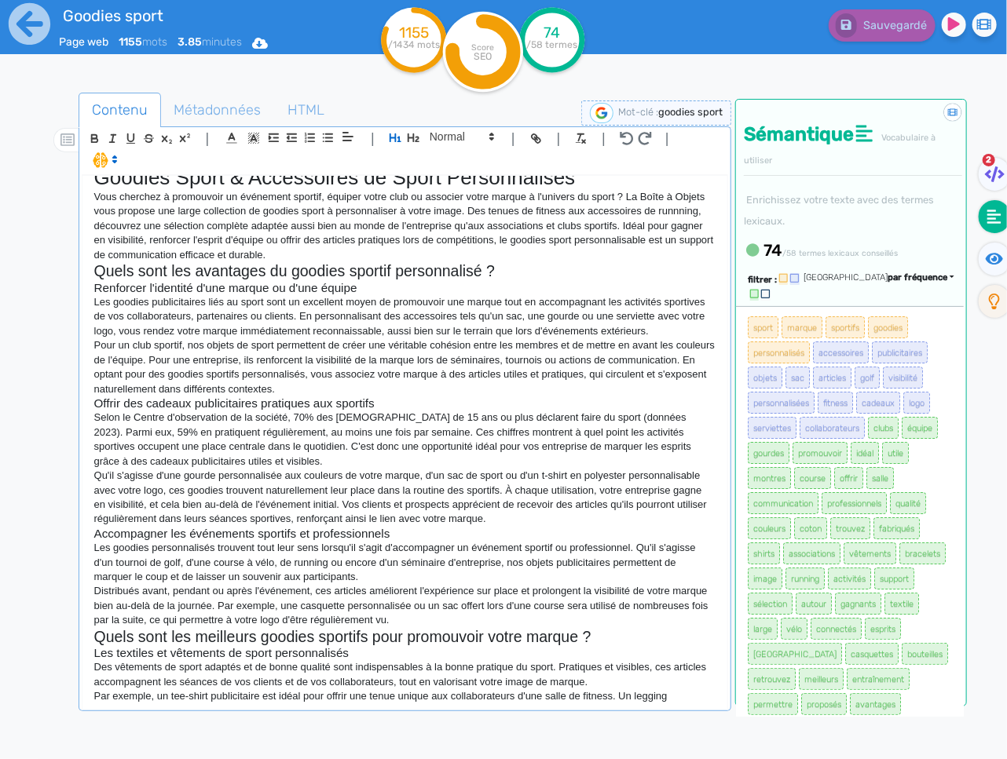
scroll to position [565, 0]
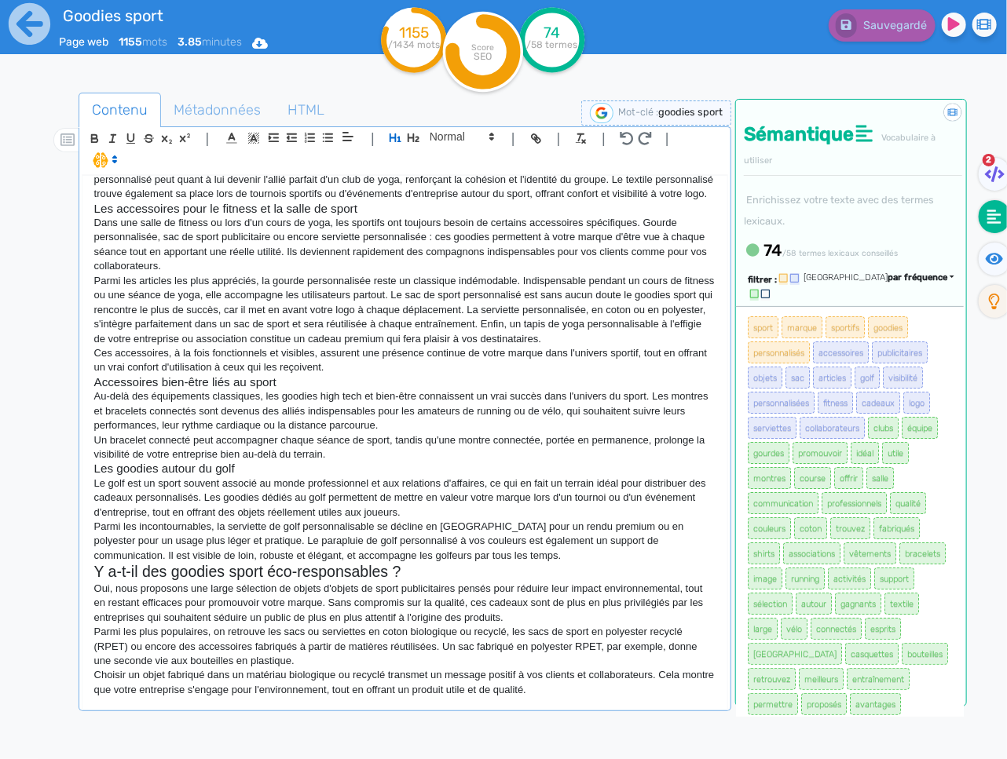
click at [587, 690] on p "Choisir un objet fabriqué dans un matériau biologique ou recyclé transmet un me…" at bounding box center [404, 682] width 621 height 29
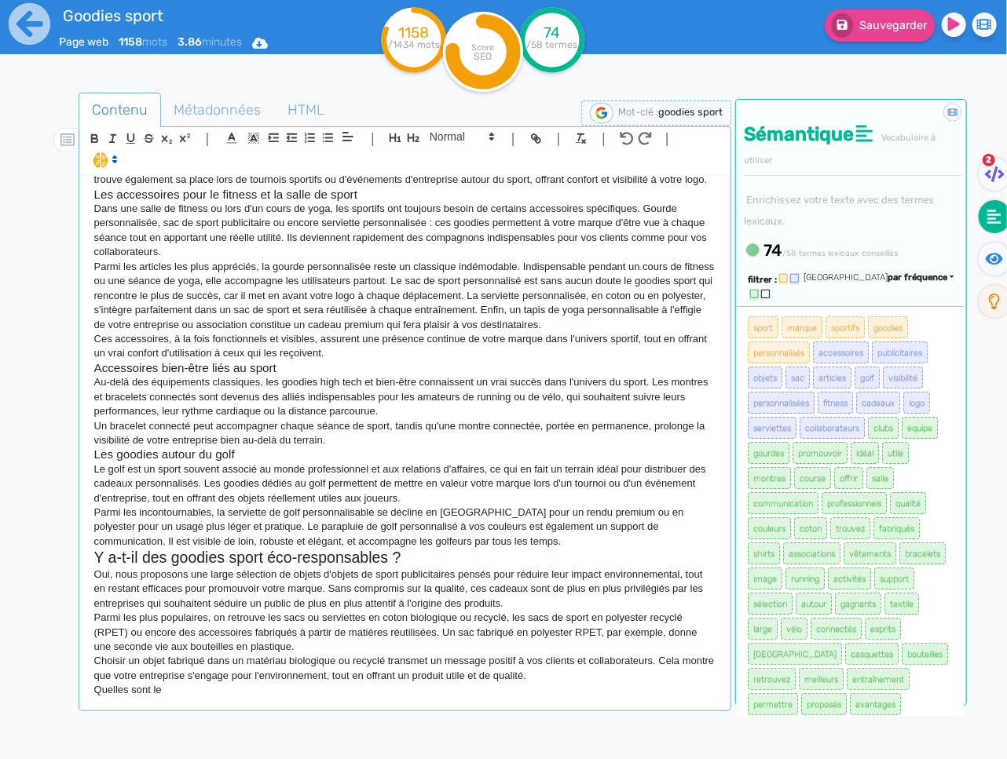
click at [254, 697] on p "Quelles sont le" at bounding box center [404, 690] width 621 height 14
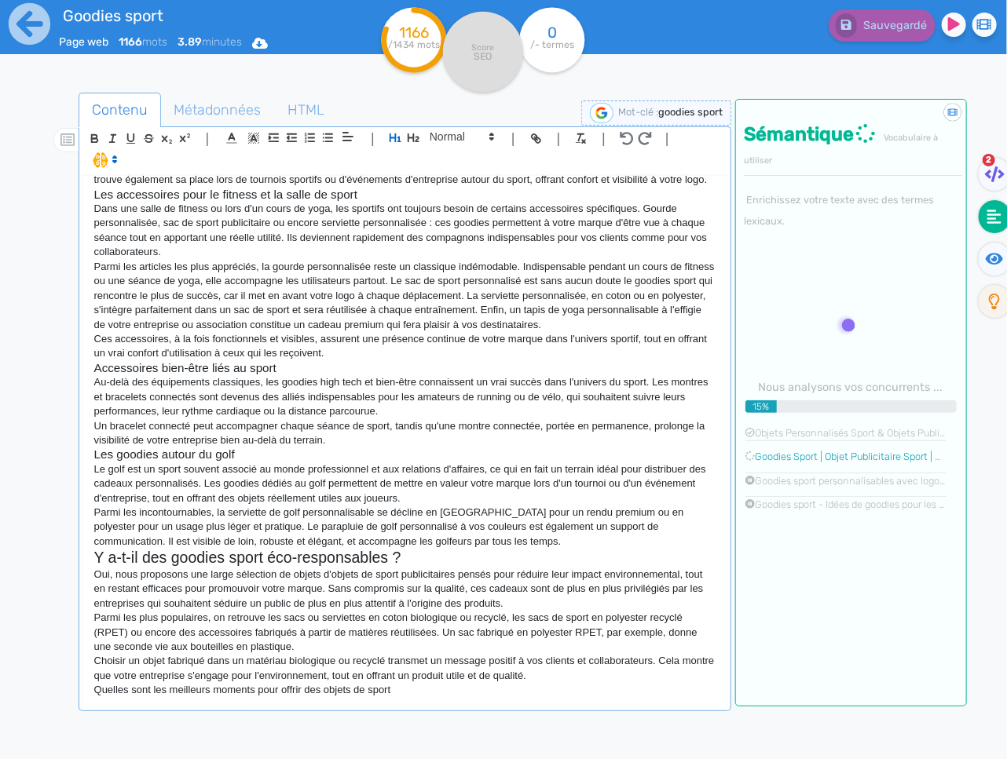
scroll to position [580, 0]
drag, startPoint x: 371, startPoint y: 701, endPoint x: 309, endPoint y: 692, distance: 63.5
click at [307, 695] on p "Quelles sont les meilleurs moments pour offrir des objets de sport" at bounding box center [404, 690] width 621 height 14
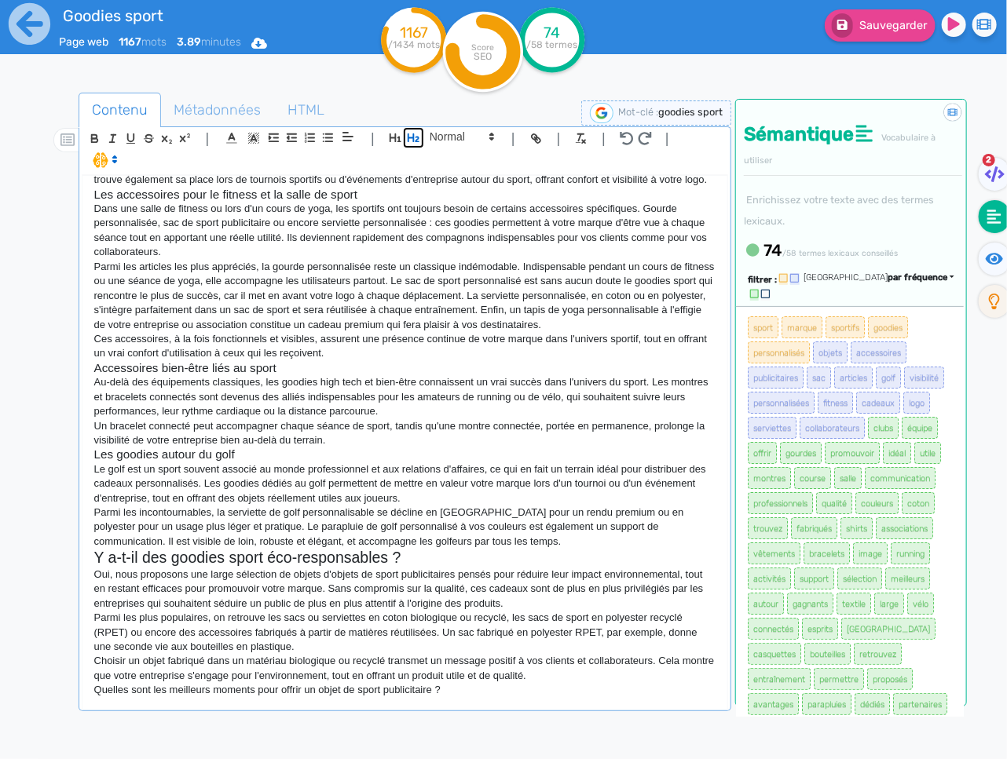
click at [418, 141] on icon "button" at bounding box center [413, 137] width 13 height 13
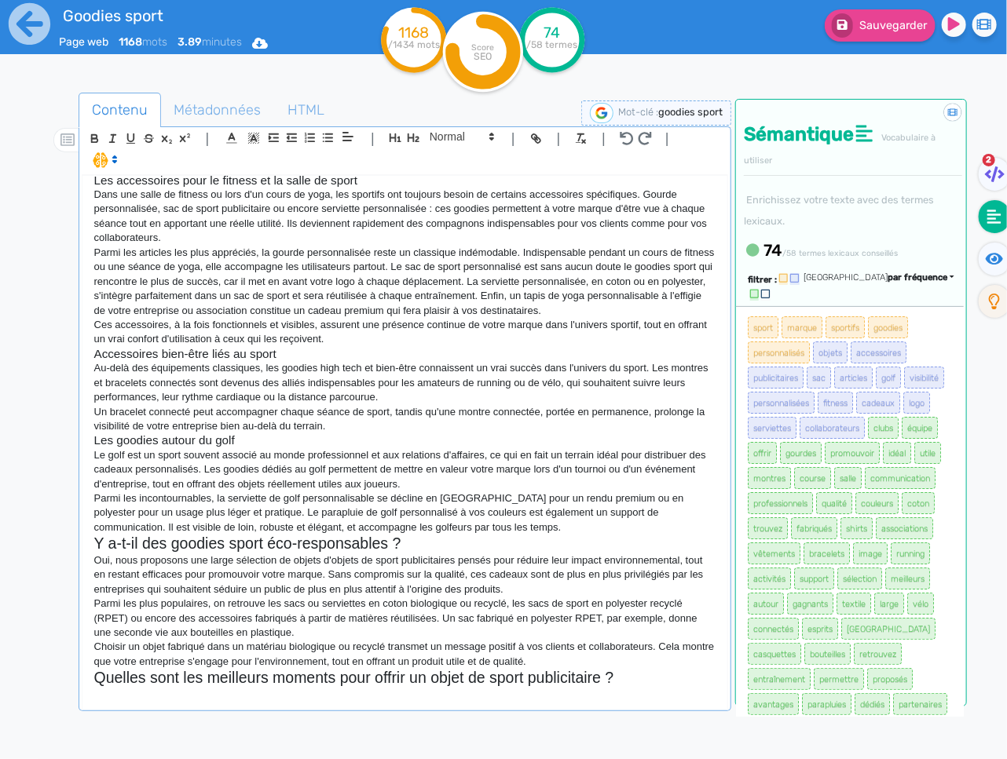
scroll to position [587, 0]
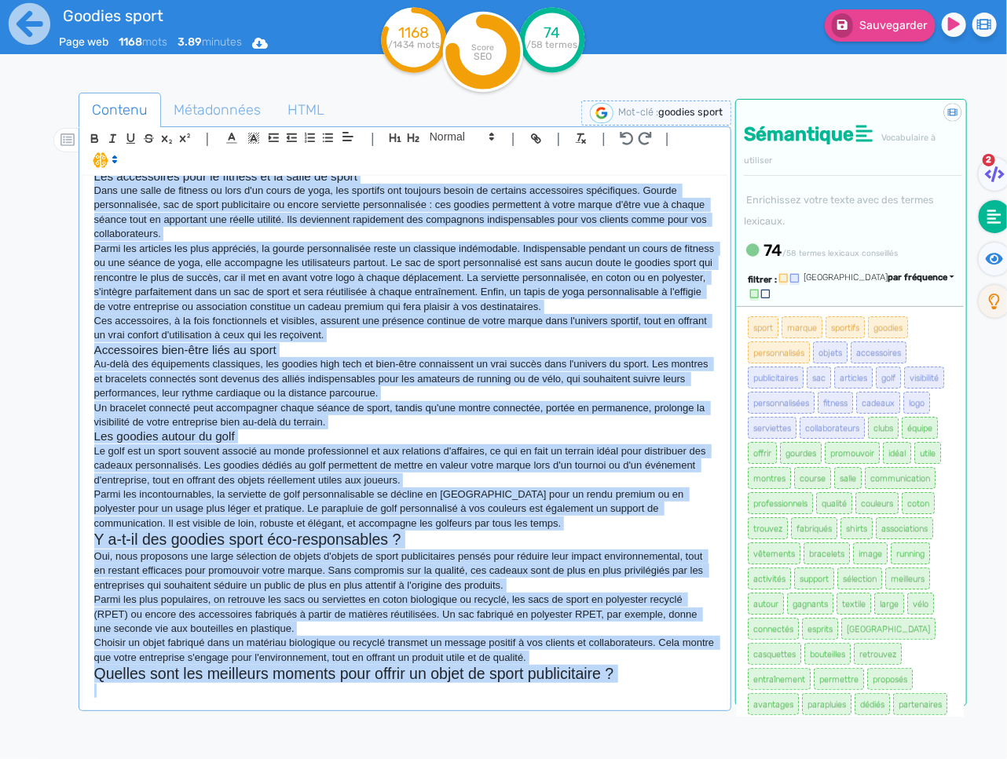
copy div "Loremip Dolor & Sitametcons ad Elits Doeiusmodtemp Inci utlabore e doloremagn a…"
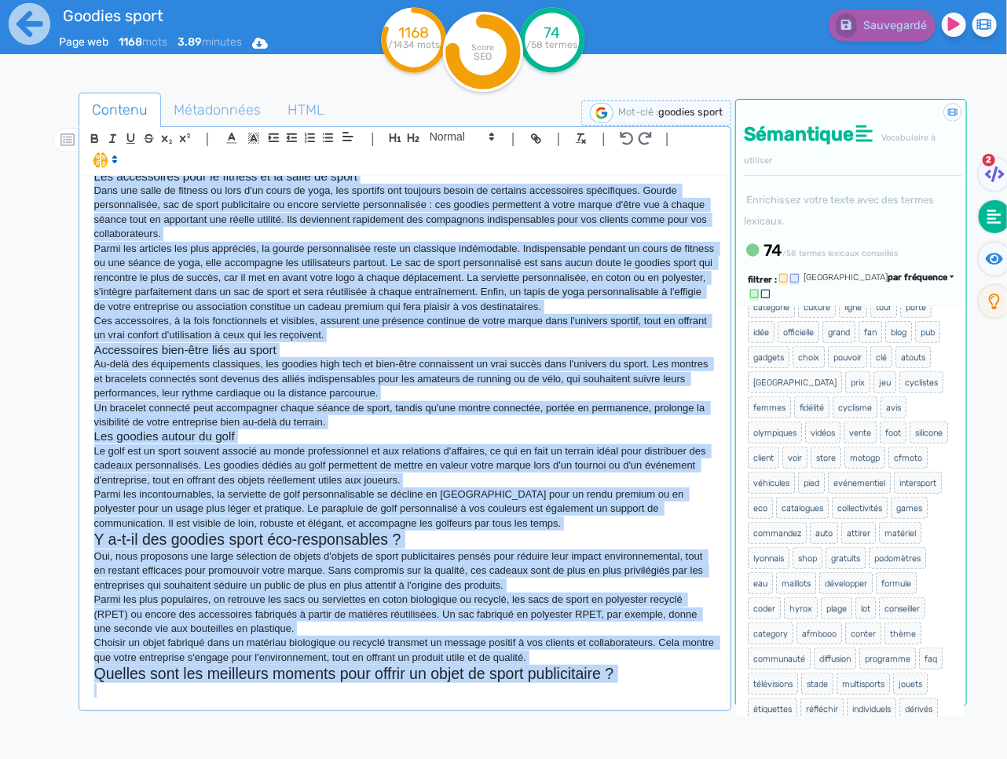
scroll to position [547, 0]
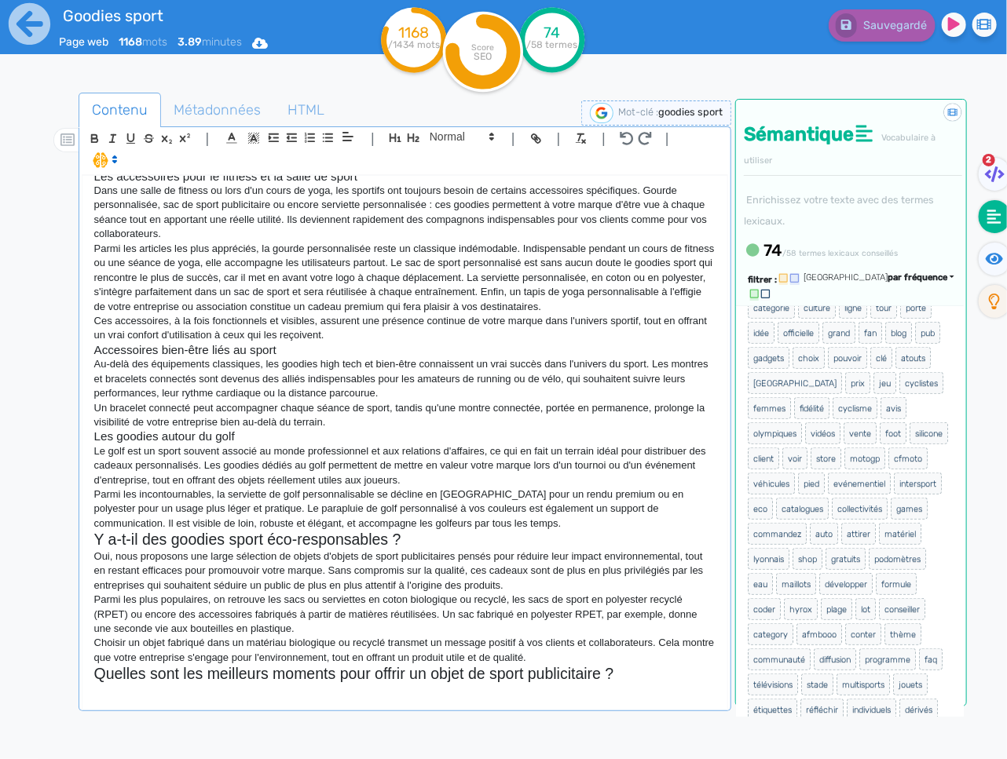
click at [603, 615] on p "Parmi les plus populaires, on retrouve les sacs ou serviettes en coton biologiq…" at bounding box center [404, 614] width 621 height 43
click at [593, 708] on div "Goodies Sport & Accessoires de Sport Personnalisés Vous cherchez à promouvoir u…" at bounding box center [405, 465] width 646 height 581
click at [606, 698] on p at bounding box center [404, 691] width 621 height 14
click at [609, 698] on p at bounding box center [404, 691] width 621 height 14
click at [574, 698] on p at bounding box center [404, 691] width 621 height 14
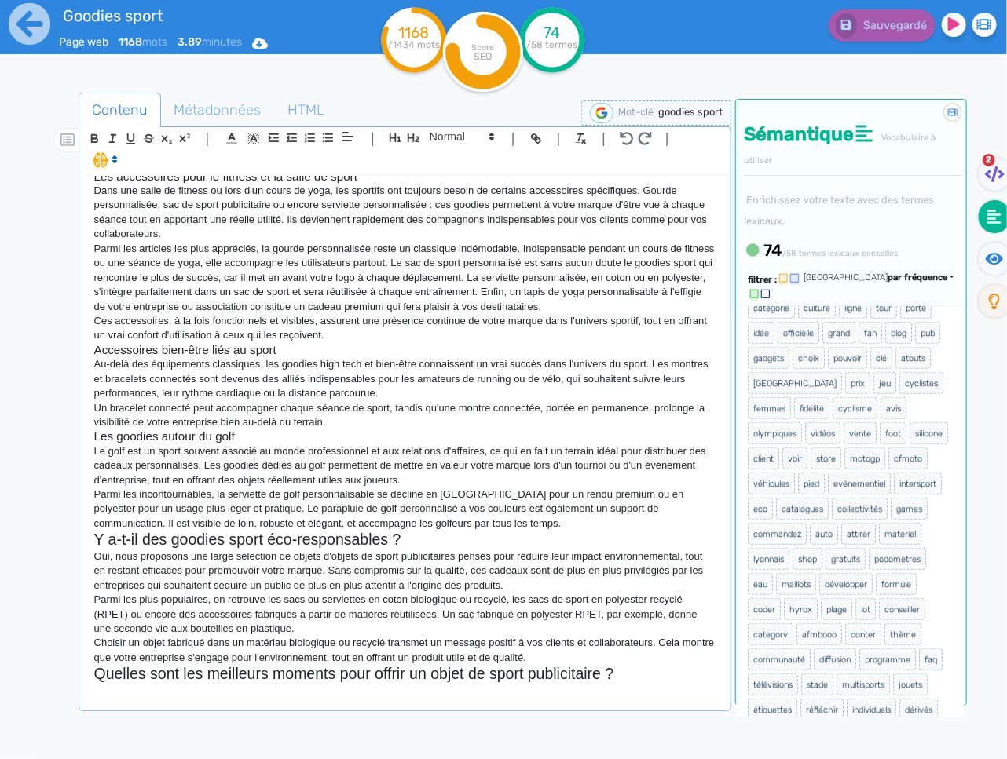
click at [571, 698] on p at bounding box center [404, 691] width 621 height 14
click at [569, 698] on p at bounding box center [404, 691] width 621 height 14
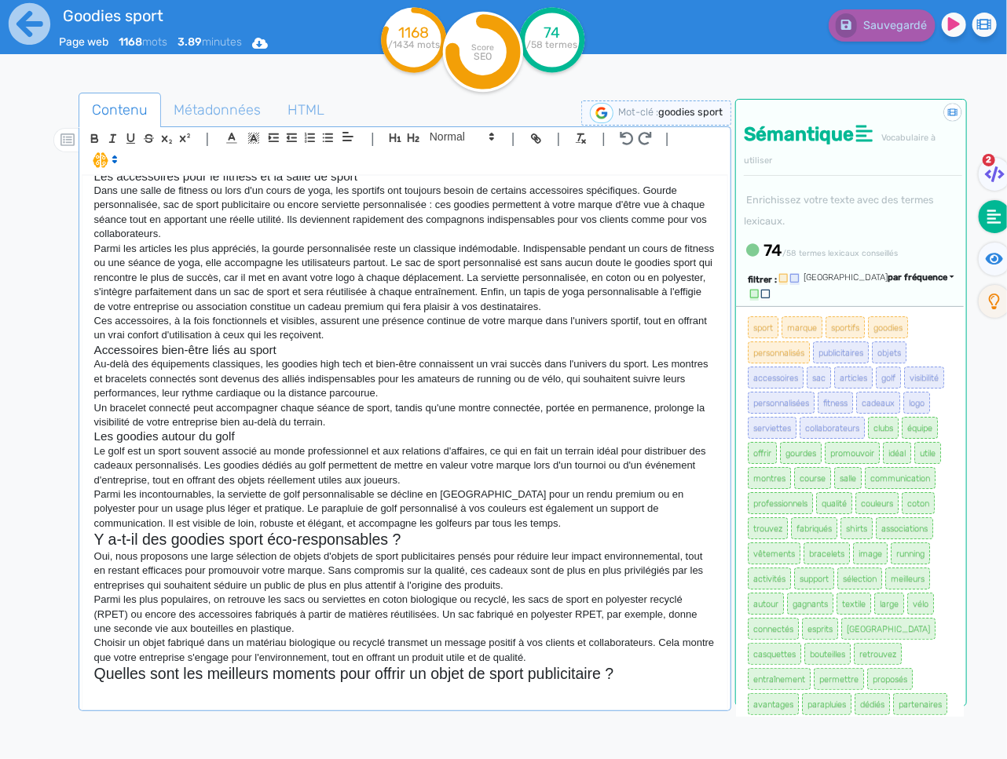
click at [258, 698] on p at bounding box center [404, 691] width 621 height 14
drag, startPoint x: 476, startPoint y: 141, endPoint x: 450, endPoint y: 174, distance: 41.3
click at [476, 141] on span at bounding box center [461, 136] width 77 height 19
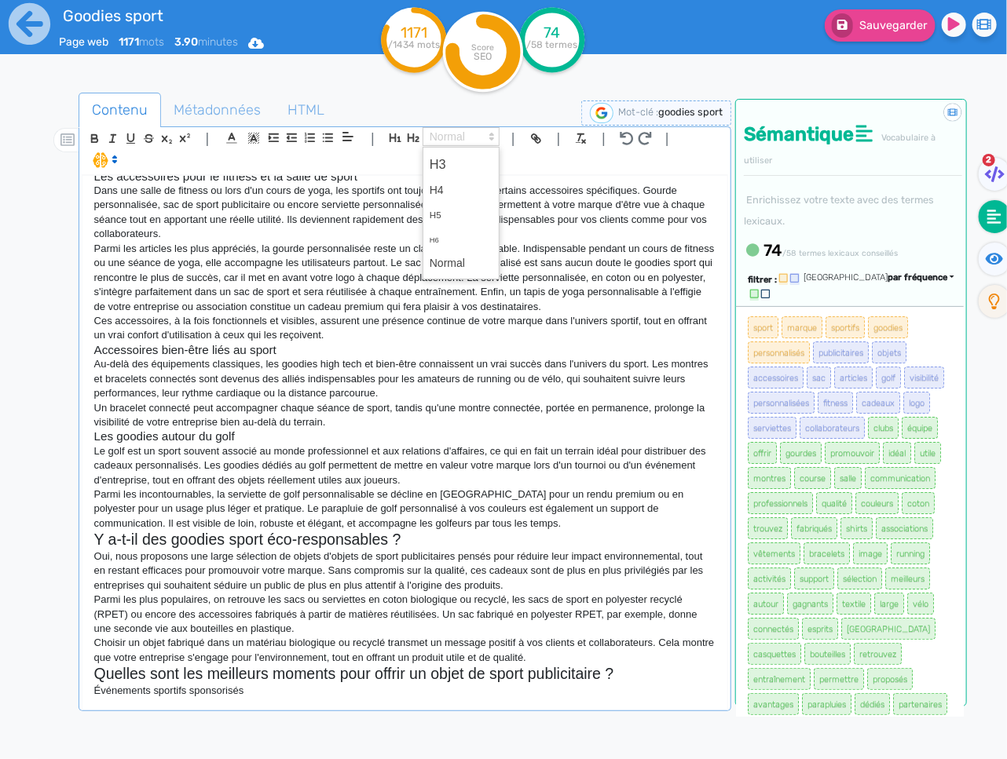
click at [458, 168] on span at bounding box center [461, 164] width 63 height 27
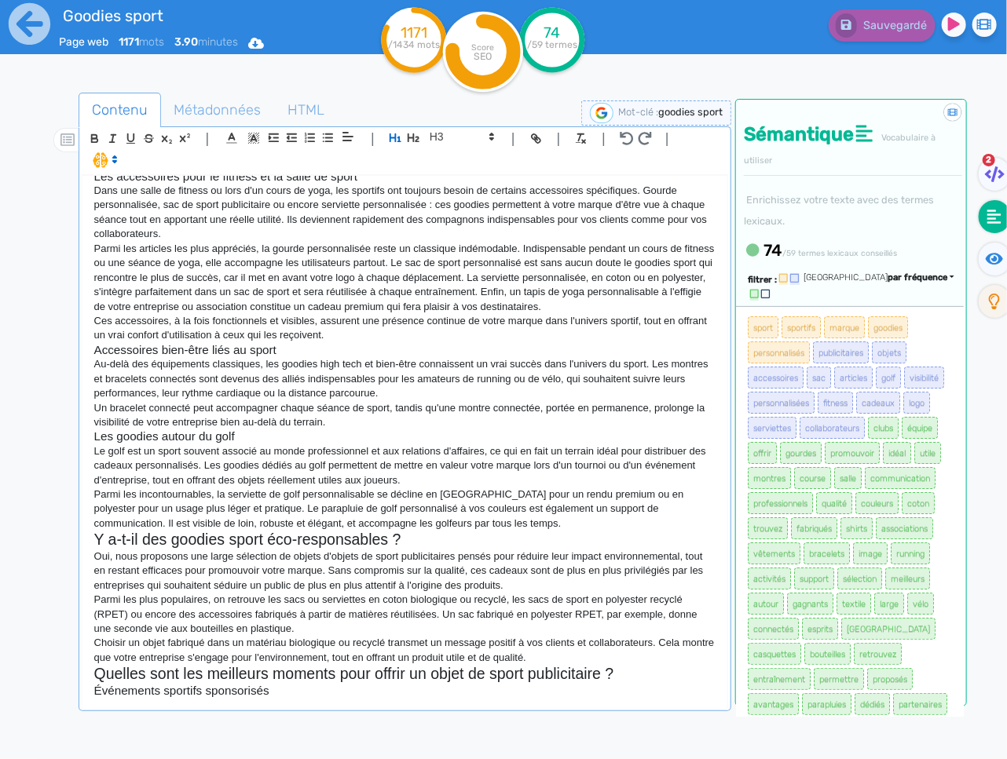
click at [296, 712] on div "Contenu Métadonnées HTML | | H3 H4 H5 H6 Normal | | | | Goodies Sport & Accesso…" at bounding box center [405, 476] width 653 height 766
click at [296, 708] on div "Goodies Sport & Accessoires de Sport Personnalisés Vous cherchez à promouvoir u…" at bounding box center [405, 465] width 646 height 581
click at [297, 698] on h3 "Événements sportifs sponsorisés" at bounding box center [404, 691] width 621 height 14
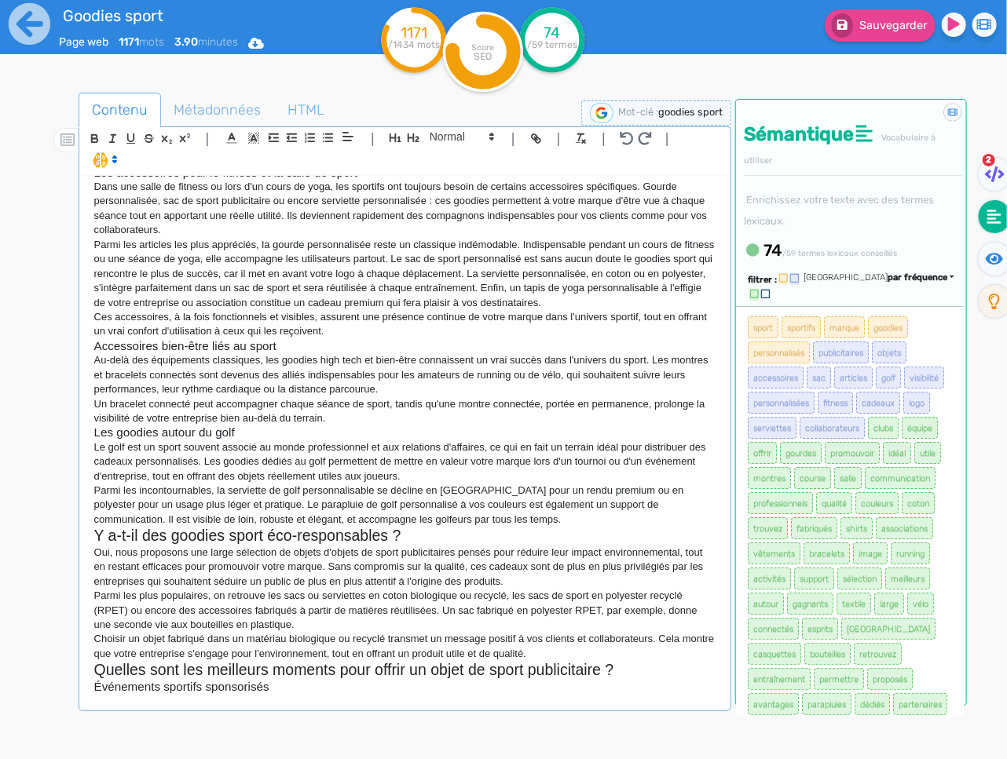
scroll to position [602, 0]
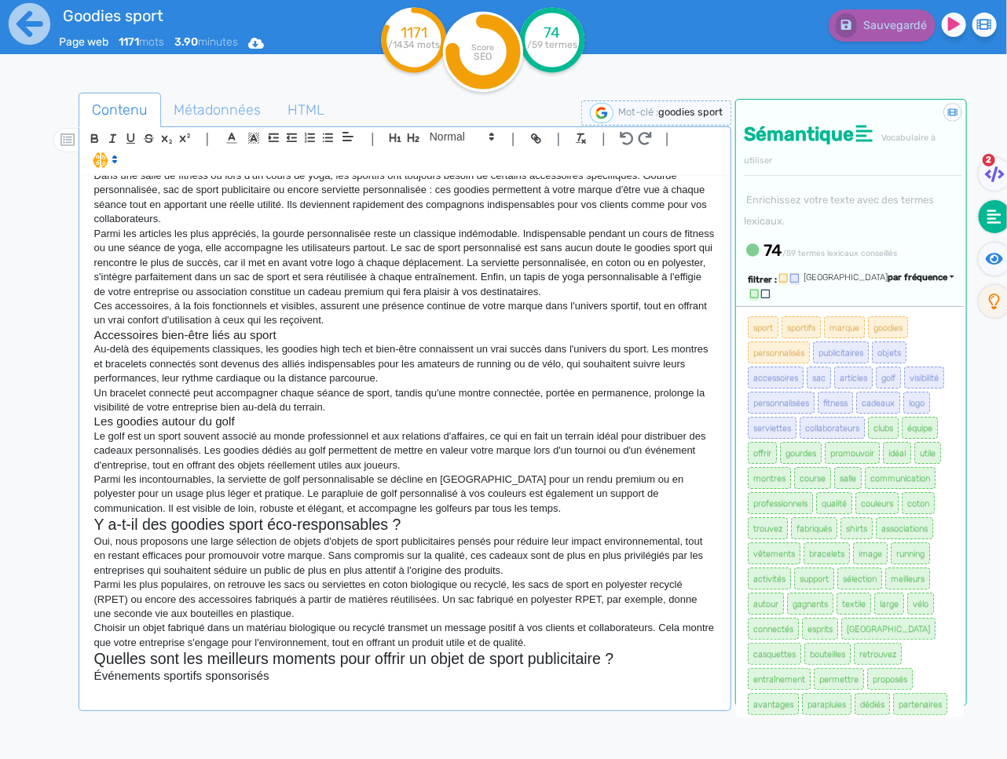
click at [242, 697] on p at bounding box center [404, 690] width 621 height 14
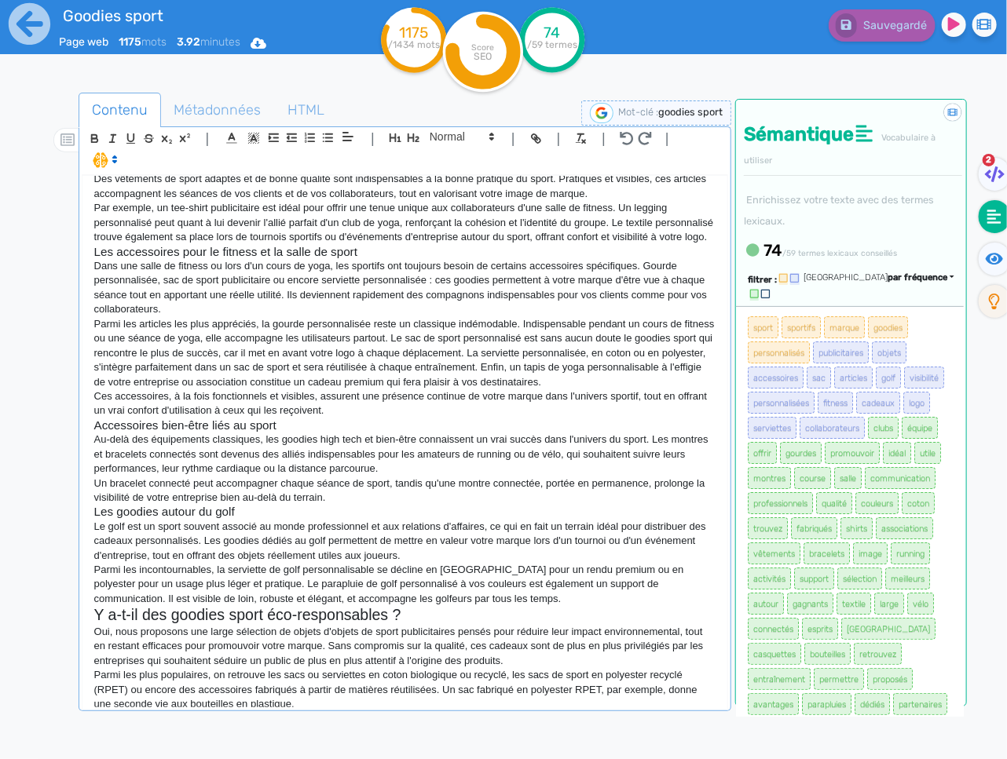
scroll to position [613, 0]
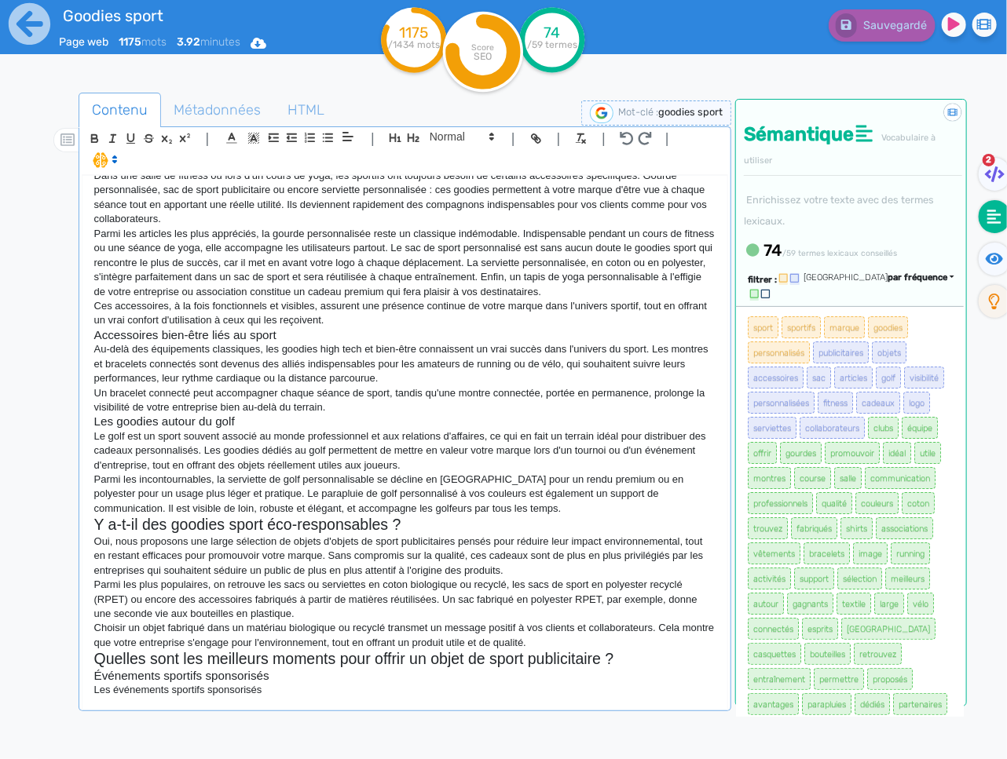
click at [360, 704] on div "Goodies Sport & Accessoires de Sport Personnalisés Vous cherchez à promouvoir u…" at bounding box center [404, 442] width 645 height 532
click at [597, 697] on p "Les événements sportifs sponsorisés sont un excellent contexte pour distribuer …" at bounding box center [404, 690] width 621 height 14
click at [591, 689] on p "Les événements sportifs sponsorisés sont un excellent contexte pour distribuer …" at bounding box center [404, 690] width 621 height 14
click at [708, 694] on p "Les événements sportifs sponsorisés sont un excellent contexte pour distribuer …" at bounding box center [404, 690] width 621 height 14
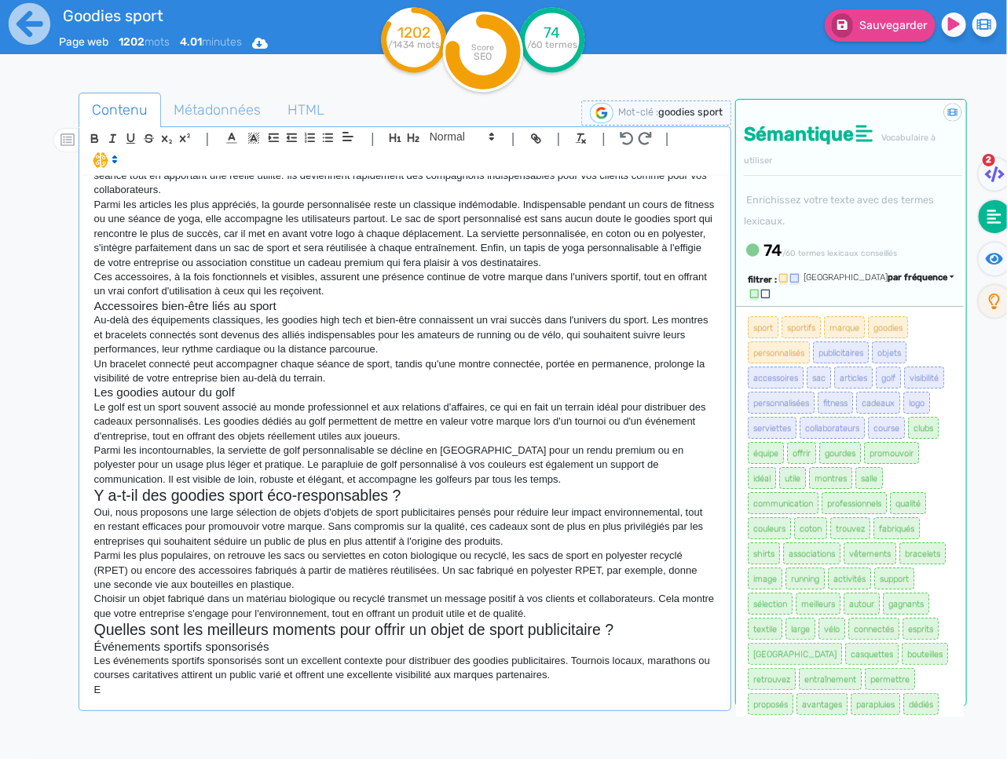
scroll to position [631, 0]
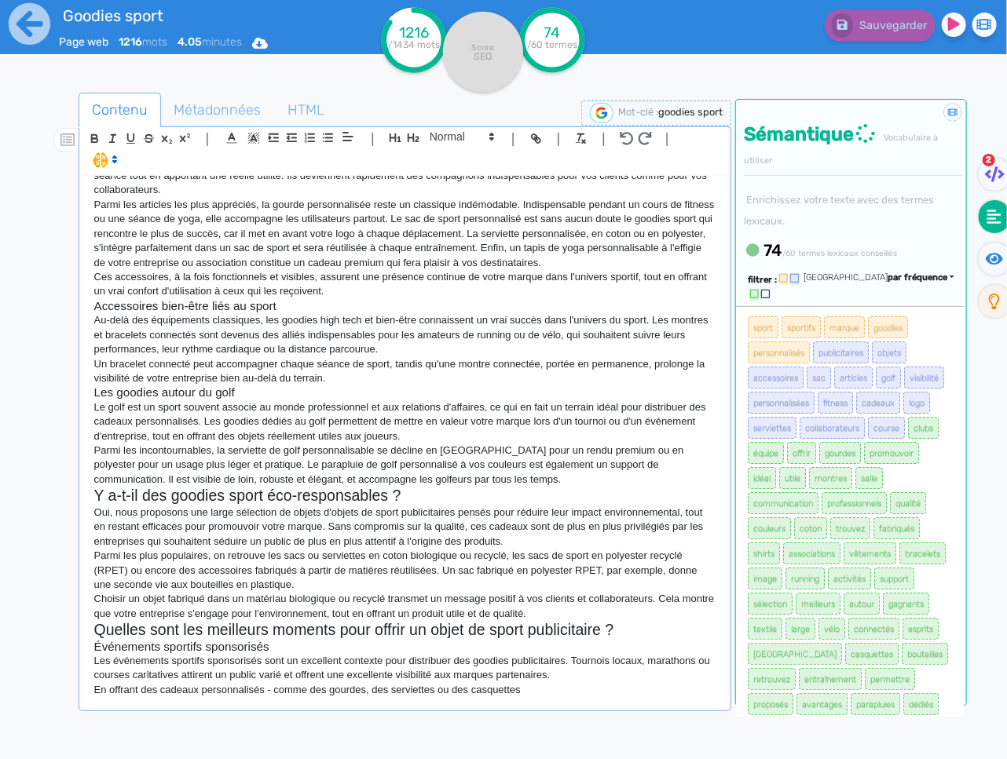
click at [445, 697] on p "En offrant des cadeaux personnalisés - comme des gourdes, des serviettes ou des…" at bounding box center [404, 690] width 621 height 14
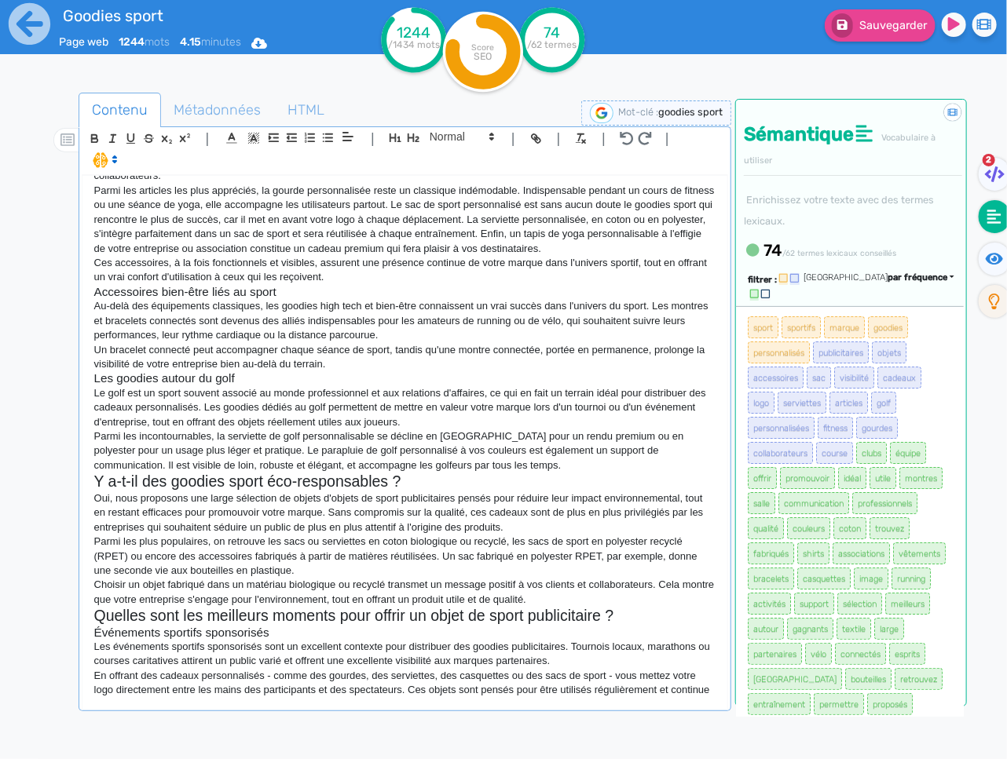
scroll to position [660, 0]
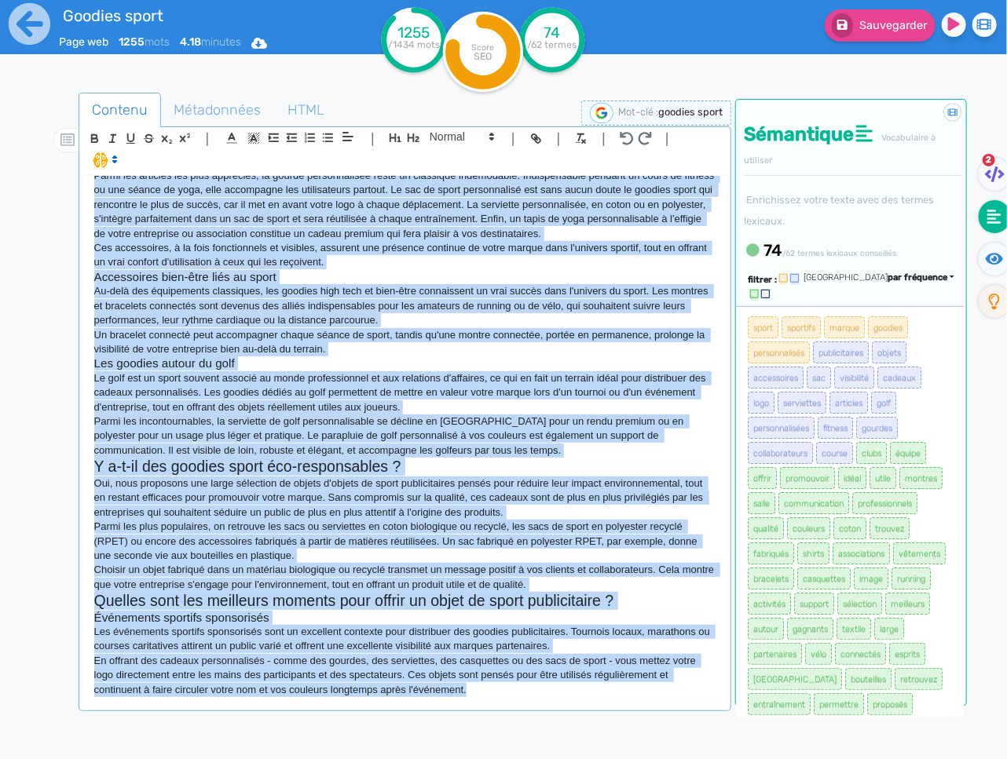
copy div "Loremip Dolor & Sitametcons ad Elits Doeiusmodtemp Inci utlabore e doloremagn a…"
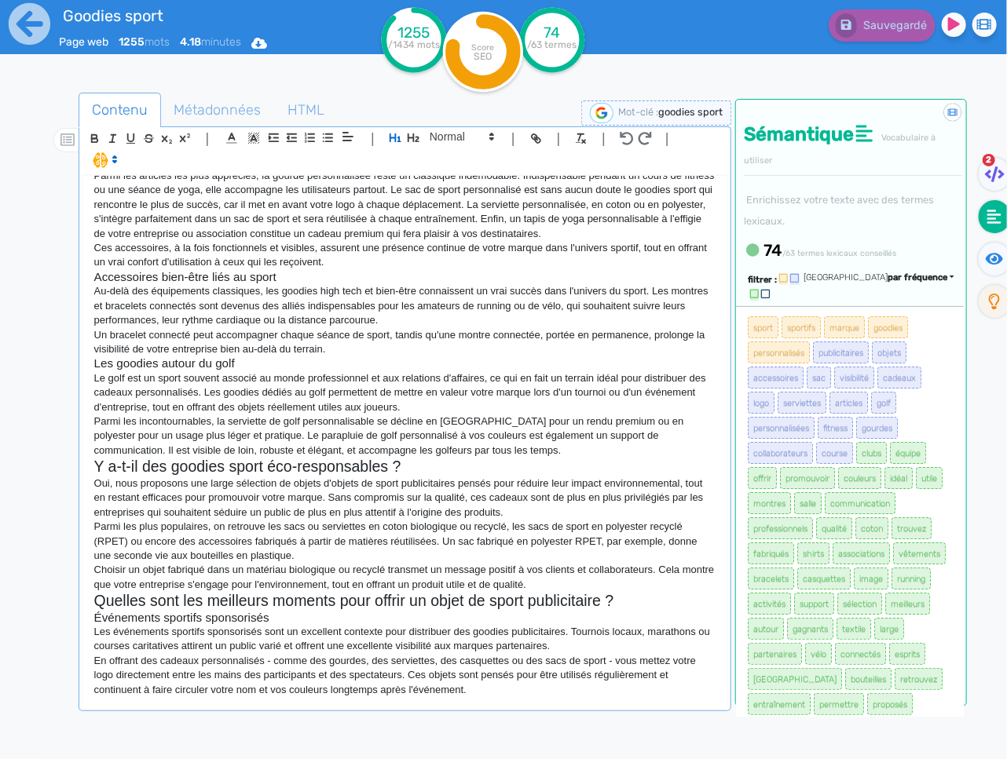
click at [518, 697] on p "En offrant des cadeaux personnalisés - comme des gourdes, des serviettes, des c…" at bounding box center [404, 675] width 621 height 43
click at [531, 693] on p "En offrant des cadeaux personnalisés - comme des gourdes, des serviettes, des c…" at bounding box center [404, 675] width 621 height 43
click at [534, 697] on p "En offrant des cadeaux personnalisés - comme des gourdes, des serviettes, des c…" at bounding box center [404, 675] width 621 height 43
click at [536, 696] on p "En offrant des cadeaux personnalisés - comme des gourdes, des serviettes, des c…" at bounding box center [404, 675] width 621 height 43
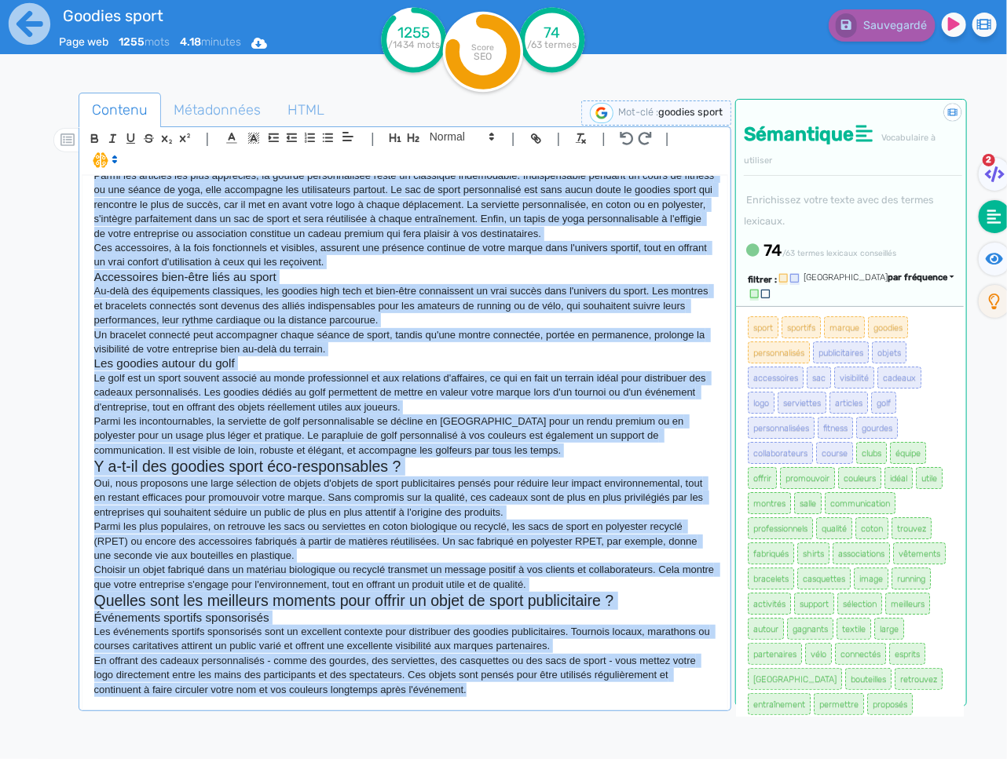
copy div "Loremip Dolor & Sitametcons ad Elits Doeiusmodtemp Inci utlabore e doloremagn a…"
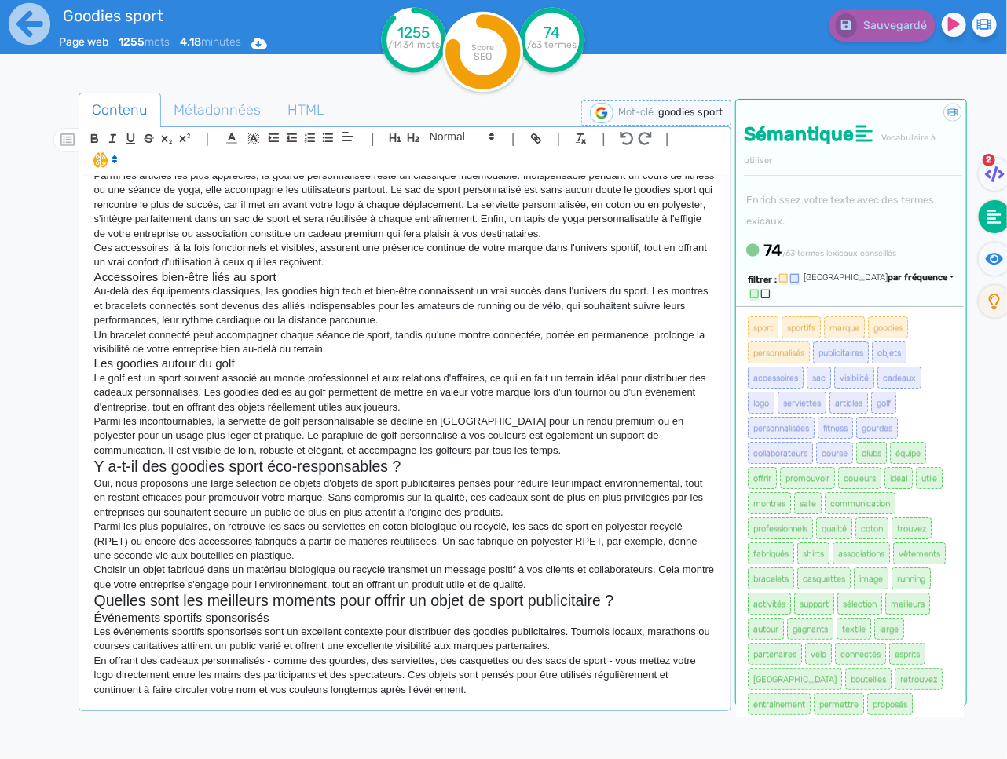
click at [533, 699] on div "Goodies Sport & Accessoires de Sport Personnalisés Vous cherchez à promouvoir u…" at bounding box center [404, 442] width 645 height 532
click at [659, 394] on p "Le golf est un sport souvent associé au monde professionnel et aux relations d'…" at bounding box center [404, 392] width 621 height 43
click at [518, 697] on div "Goodies Sport & Accessoires de Sport Personnalisés Vous cherchez à promouvoir u…" at bounding box center [404, 442] width 645 height 532
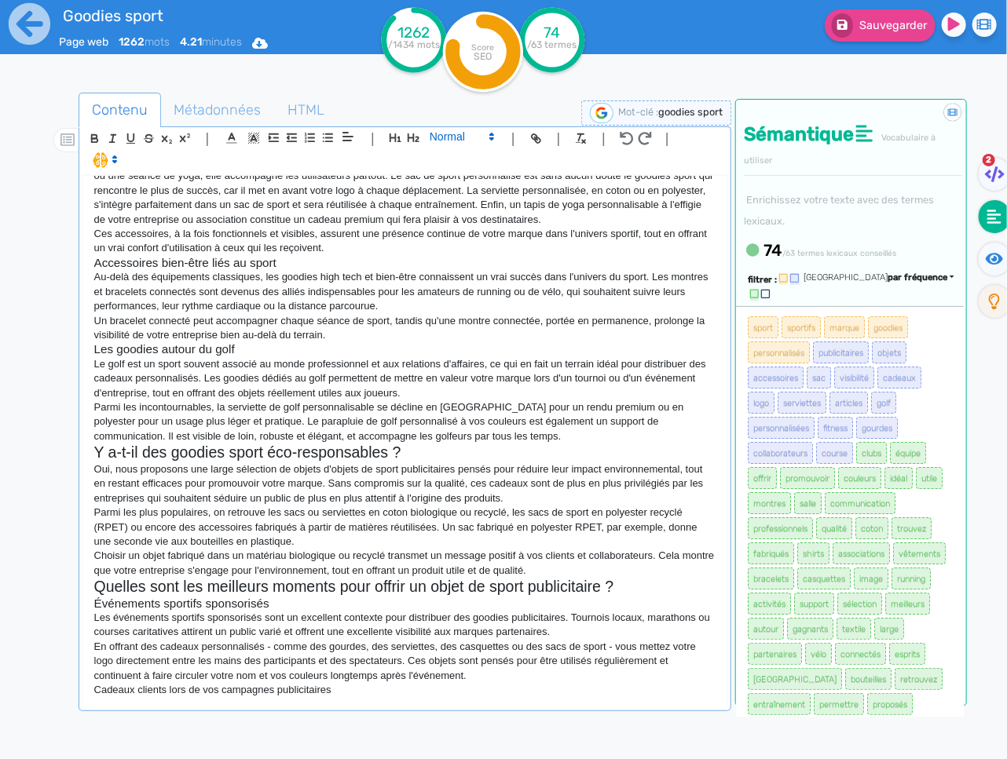
click at [456, 145] on span at bounding box center [461, 136] width 77 height 19
click at [448, 167] on span at bounding box center [461, 164] width 63 height 27
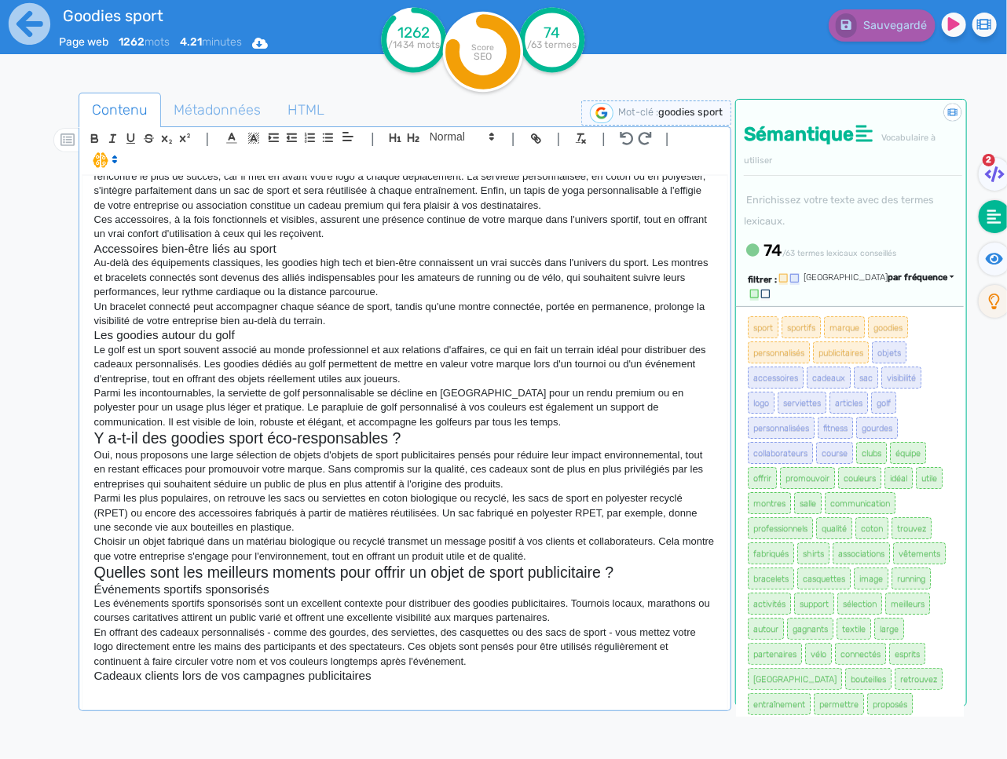
click at [375, 681] on h3 "Cadeaux clients lors de vos campagnes publicitaires" at bounding box center [404, 676] width 621 height 14
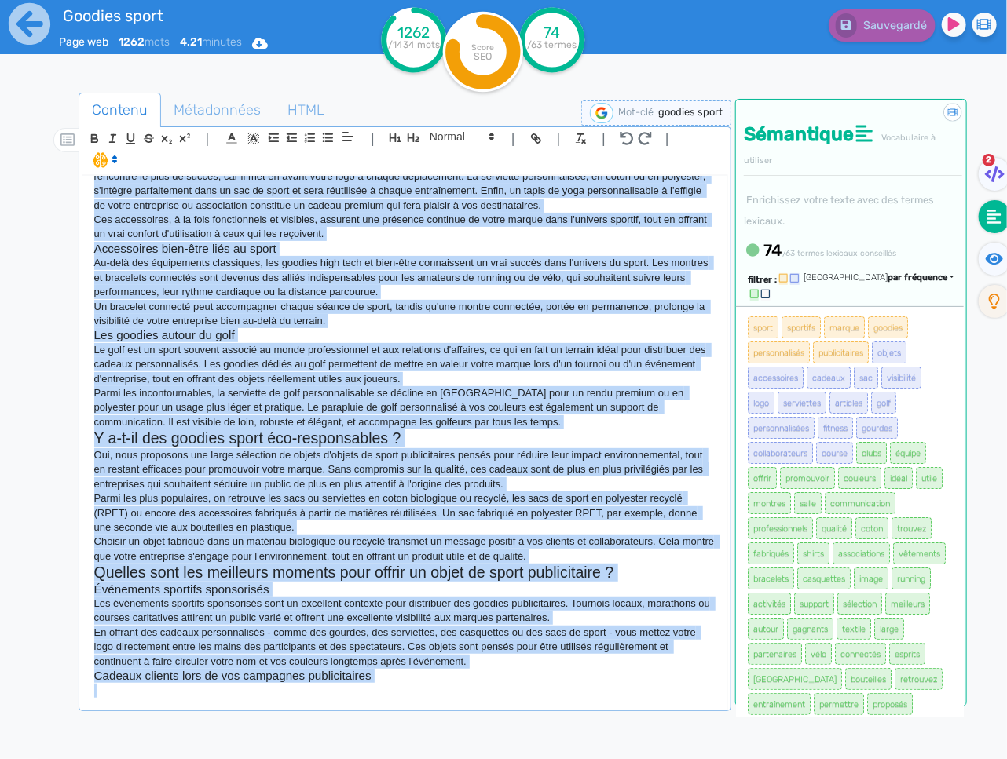
copy div "Loremip Dolor & Sitametcons ad Elits Doeiusmodtemp Inci utlabore e doloremagn a…"
click at [376, 698] on p at bounding box center [404, 691] width 621 height 14
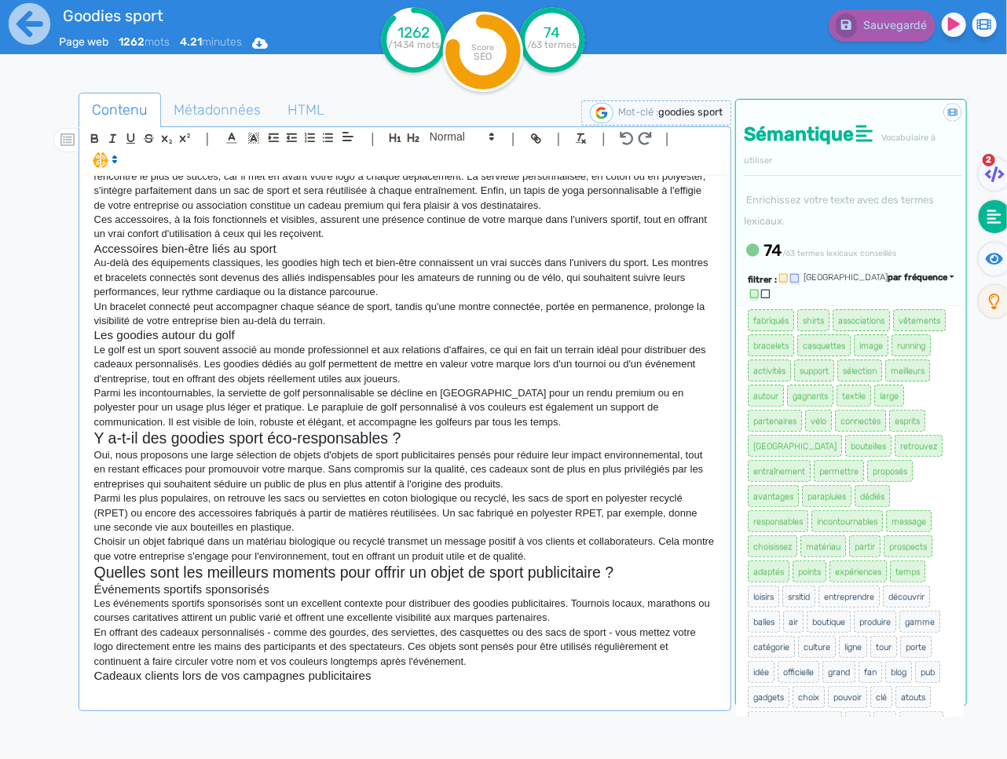
scroll to position [513, 0]
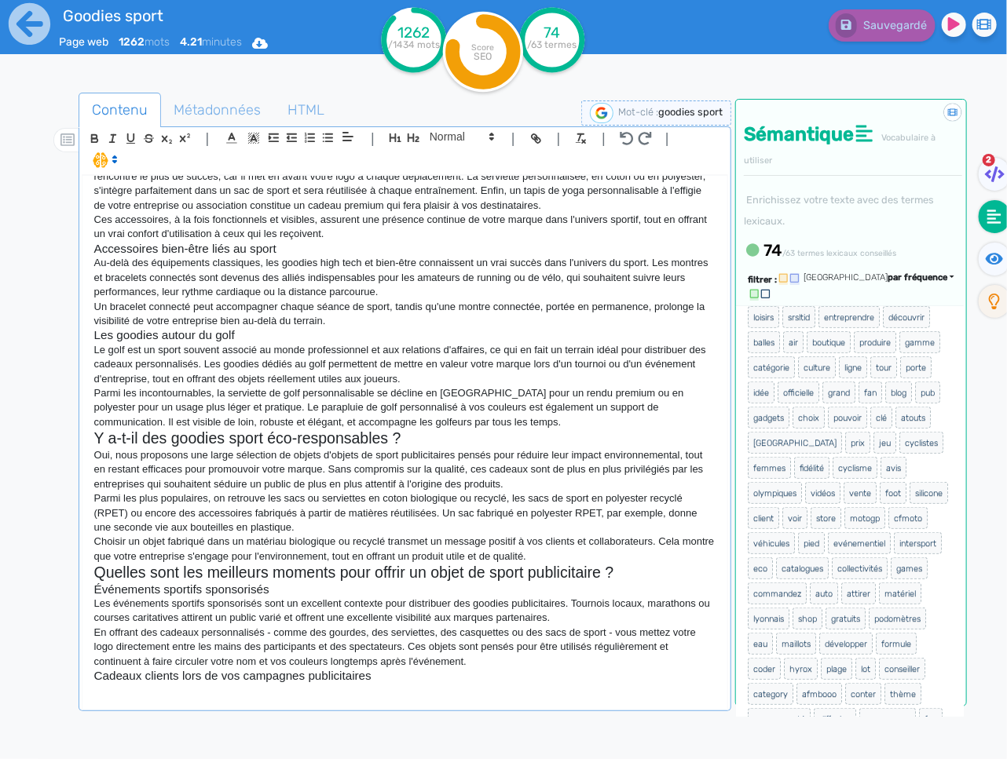
click at [180, 698] on p at bounding box center [404, 691] width 621 height 14
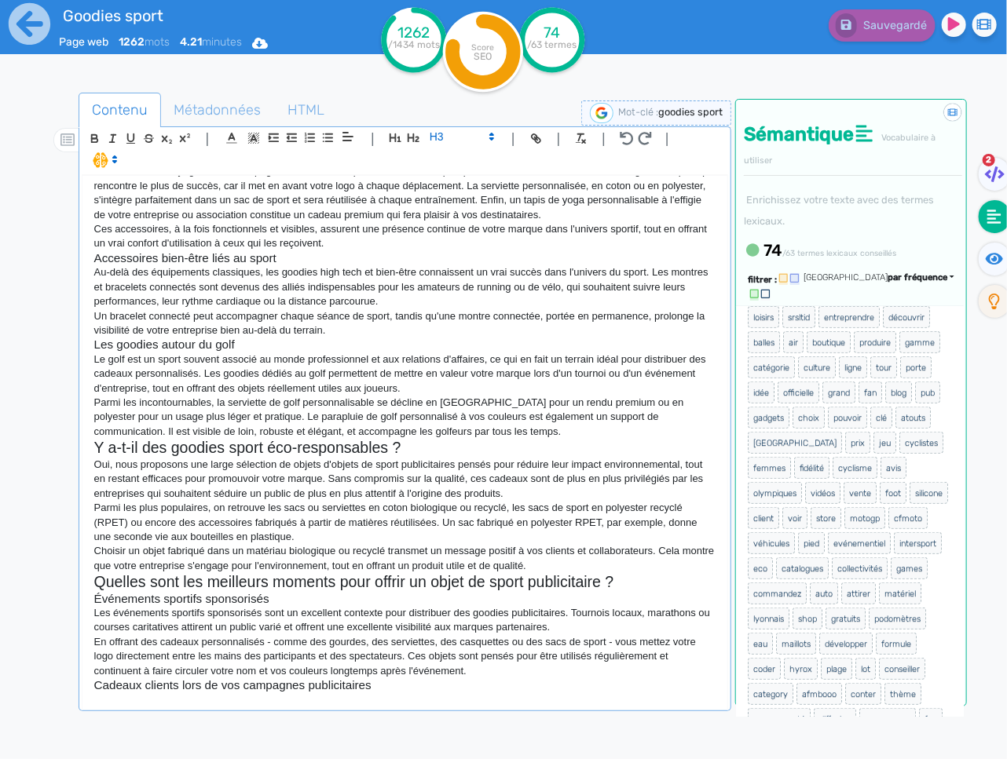
click at [180, 693] on h3 "Cadeaux clients lors de vos campagnes publicitaires" at bounding box center [404, 686] width 621 height 14
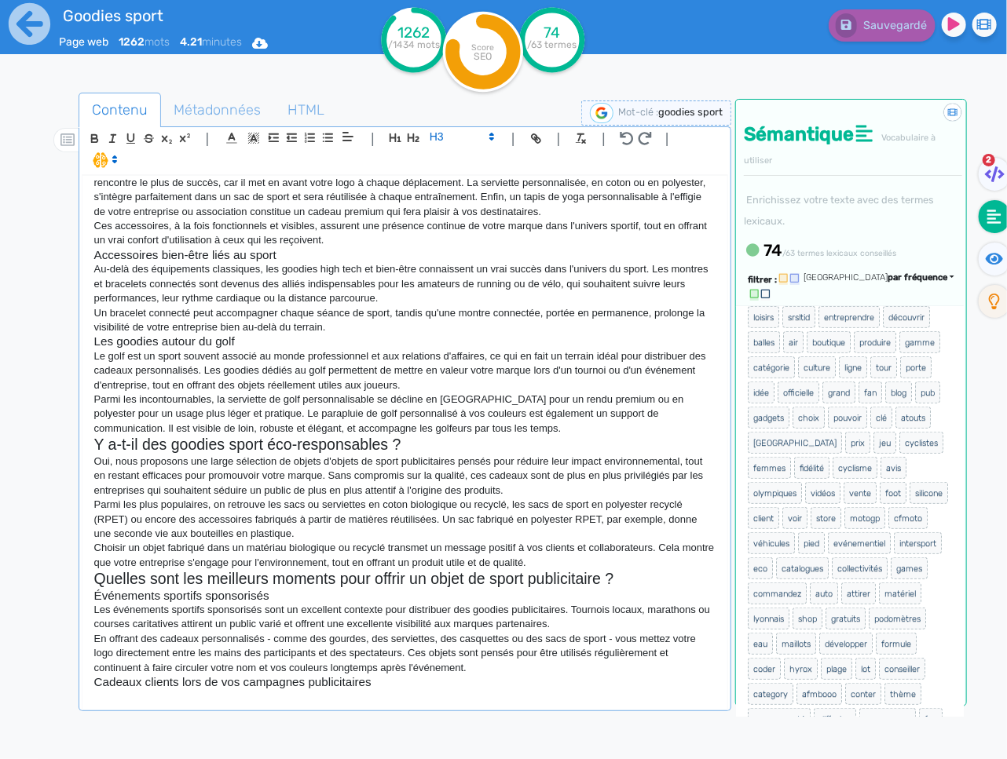
scroll to position [699, 0]
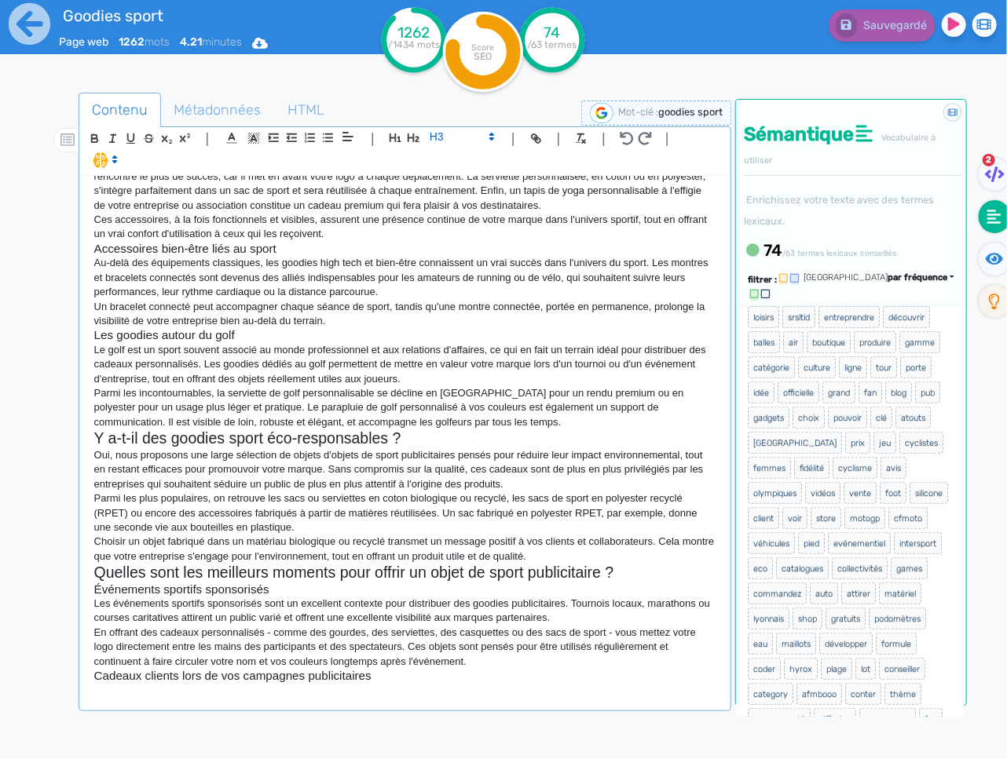
click at [182, 691] on p at bounding box center [404, 691] width 621 height 14
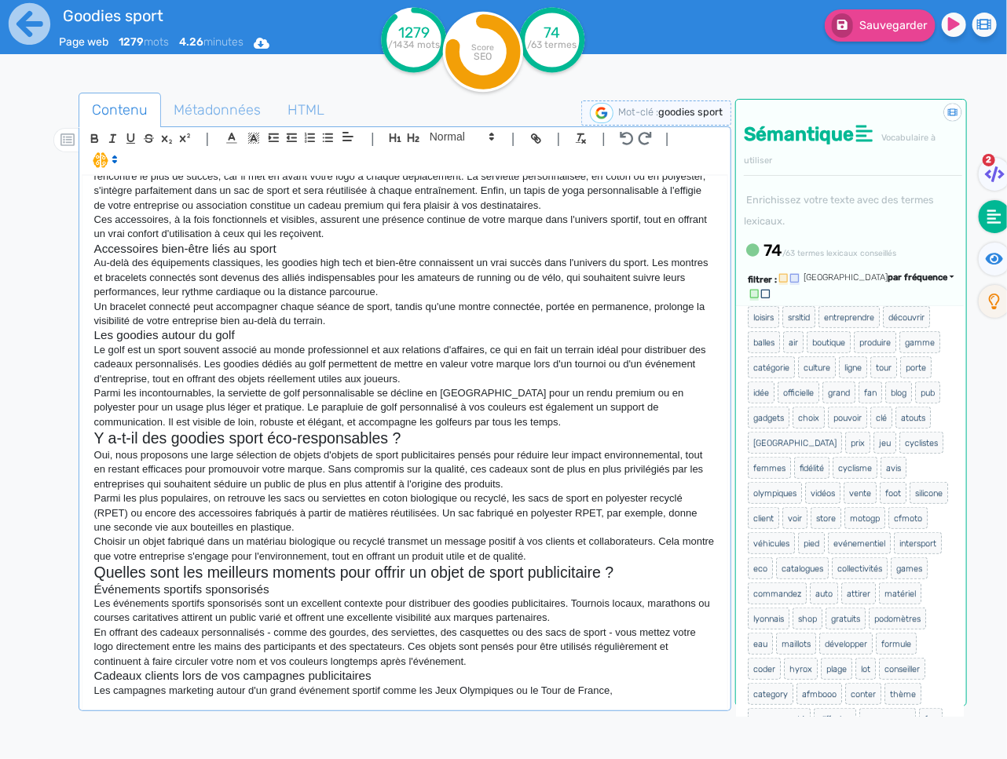
click at [383, 691] on p "Les campagnes marketing autour d'un grand événement sportif comme les Jeux Olym…" at bounding box center [404, 691] width 621 height 14
drag, startPoint x: 675, startPoint y: 685, endPoint x: 670, endPoint y: 693, distance: 9.6
click at [674, 686] on p "Les campagnes marketing autour d'un grand événement sportif, comme les Jeux Oly…" at bounding box center [404, 691] width 621 height 14
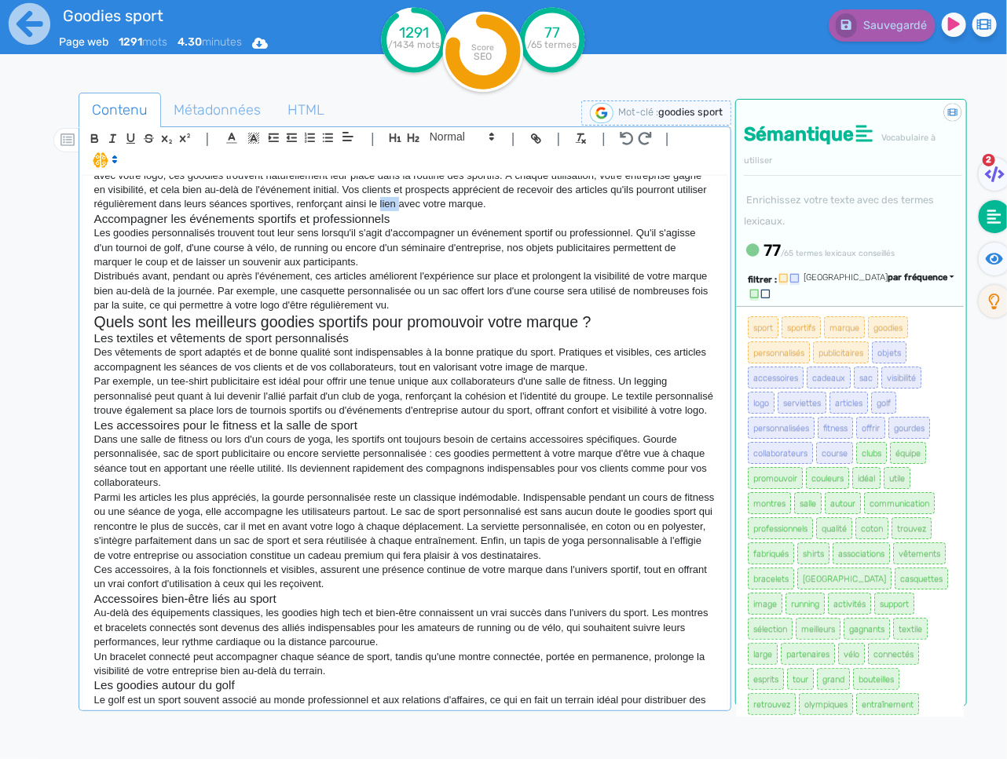
scroll to position [714, 0]
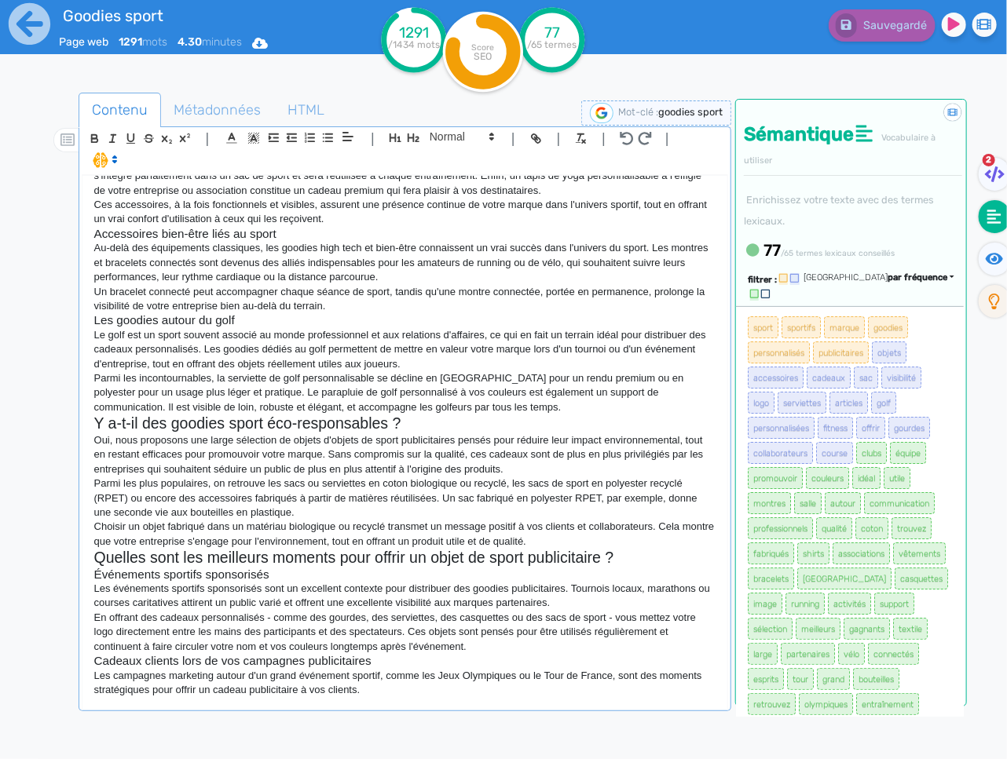
click at [415, 707] on div "Goodies Sport & Accessoires de Sport Personnalisés Vous cherchez à promouvoir u…" at bounding box center [404, 442] width 645 height 532
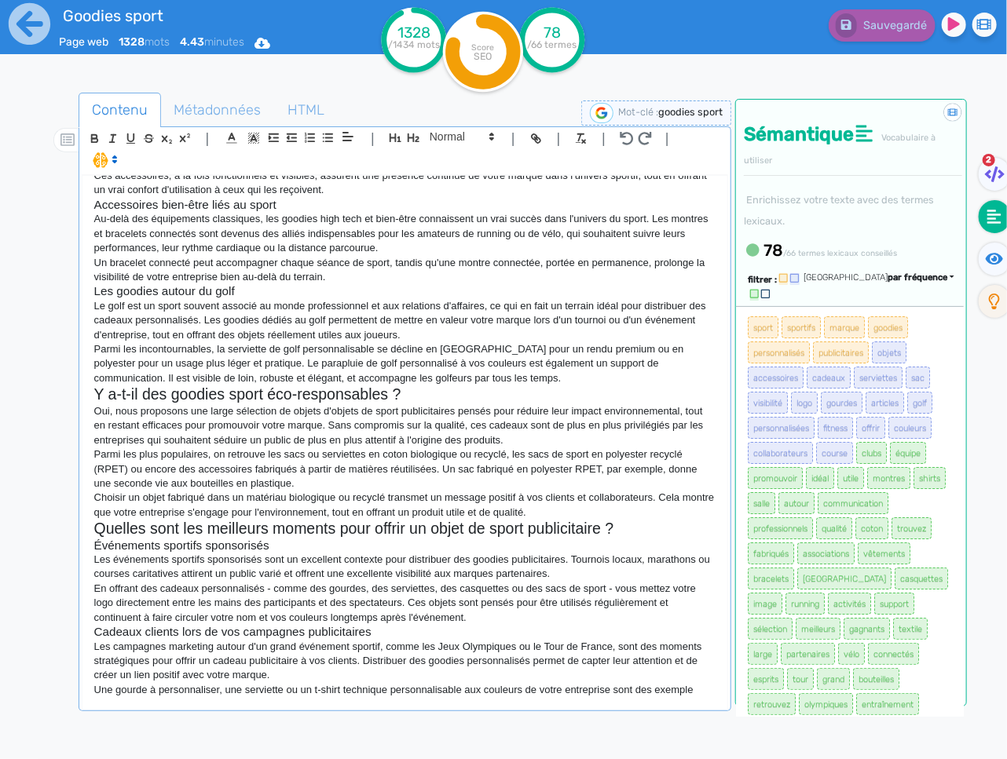
scroll to position [743, 0]
click at [712, 697] on p "Une gourde à personnaliser, une serviette ou un t-shirt technique personnalisab…" at bounding box center [404, 690] width 621 height 14
click at [715, 696] on p "Une gourde à personnaliser, une serviette ou un t-shirt technique personnalisab…" at bounding box center [404, 690] width 621 height 14
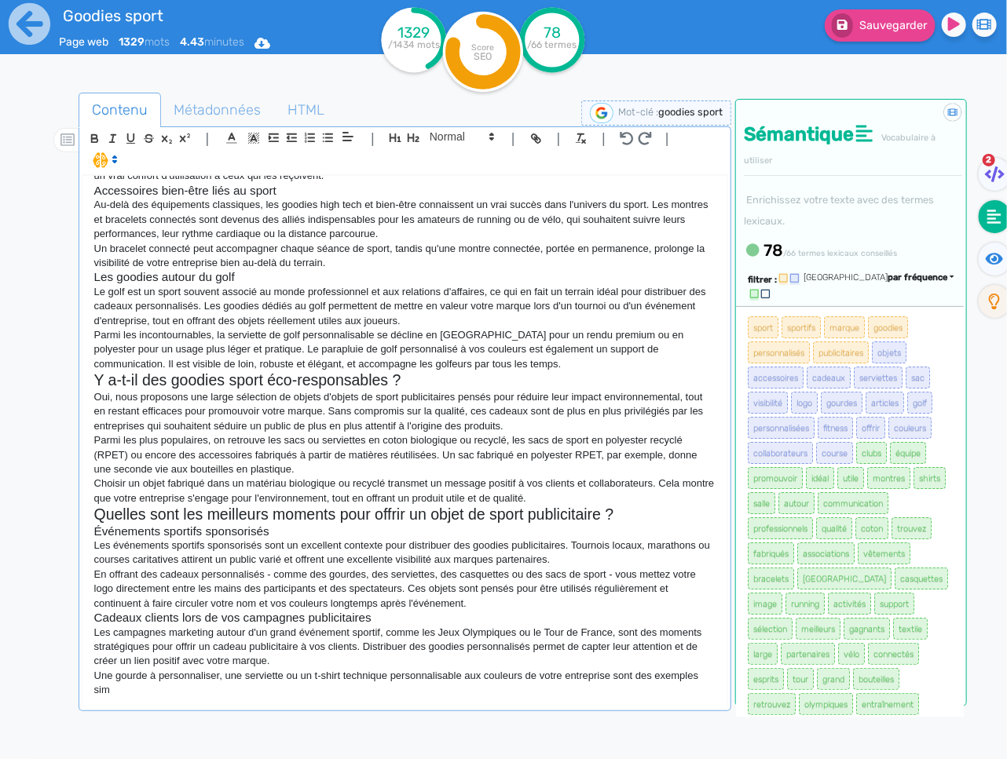
scroll to position [746, 0]
click at [410, 698] on p "Une gourde à personnaliser, une serviette ou un t-shirt technique personnalisab…" at bounding box center [404, 683] width 621 height 29
click at [451, 698] on p "Une gourde à personnaliser, une serviette ou un t-shirt technique personnalisab…" at bounding box center [404, 683] width 621 height 29
click at [454, 698] on p "Une gourde à personnaliser, une serviette ou un t-shirt technique personnalisab…" at bounding box center [404, 683] width 621 height 29
click at [485, 698] on p "Une gourde à personnaliser, une serviette ou un t-shirt technique personnalisab…" at bounding box center [404, 683] width 621 height 29
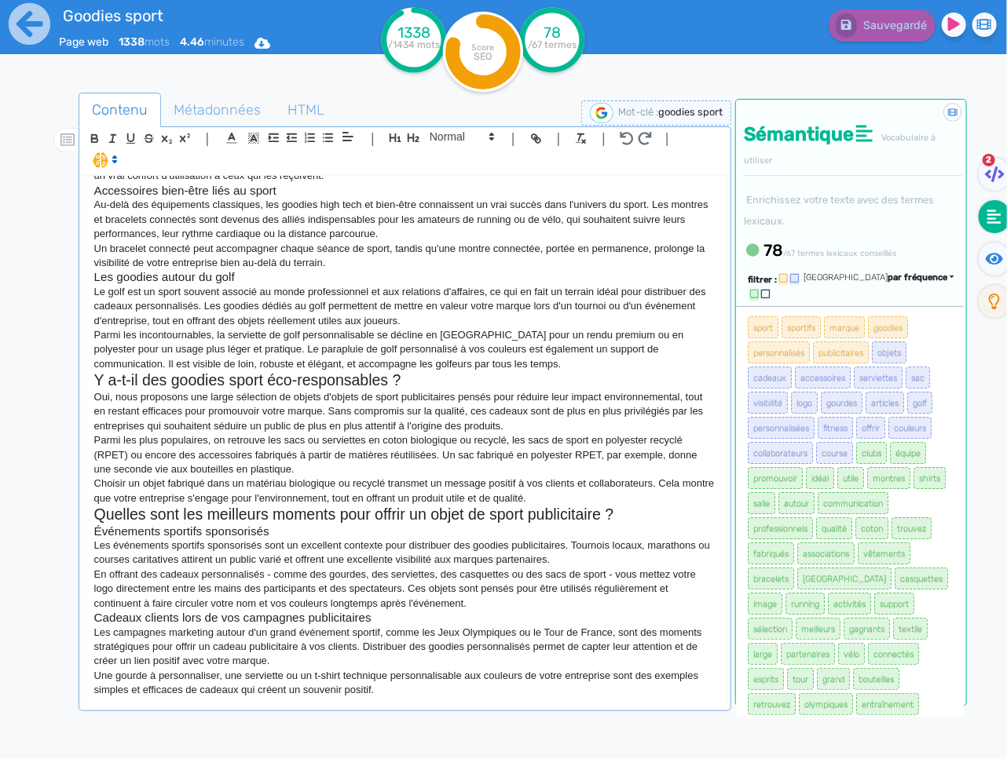
click at [497, 698] on p "Une gourde à personnaliser, une serviette ou un t-shirt technique personnalisab…" at bounding box center [404, 683] width 621 height 29
click at [389, 698] on p "Une gourde à personnaliser, une serviette ou un t-shirt technique personnalisab…" at bounding box center [404, 683] width 621 height 29
click at [428, 698] on p "Une gourde à personnaliser, une serviette ou un t-shirt technique personnalisab…" at bounding box center [404, 683] width 621 height 29
click at [430, 698] on p "Une gourde à personnaliser, une serviette ou un t-shirt technique personnalisab…" at bounding box center [404, 683] width 621 height 29
drag, startPoint x: 426, startPoint y: 697, endPoint x: 439, endPoint y: 702, distance: 13.4
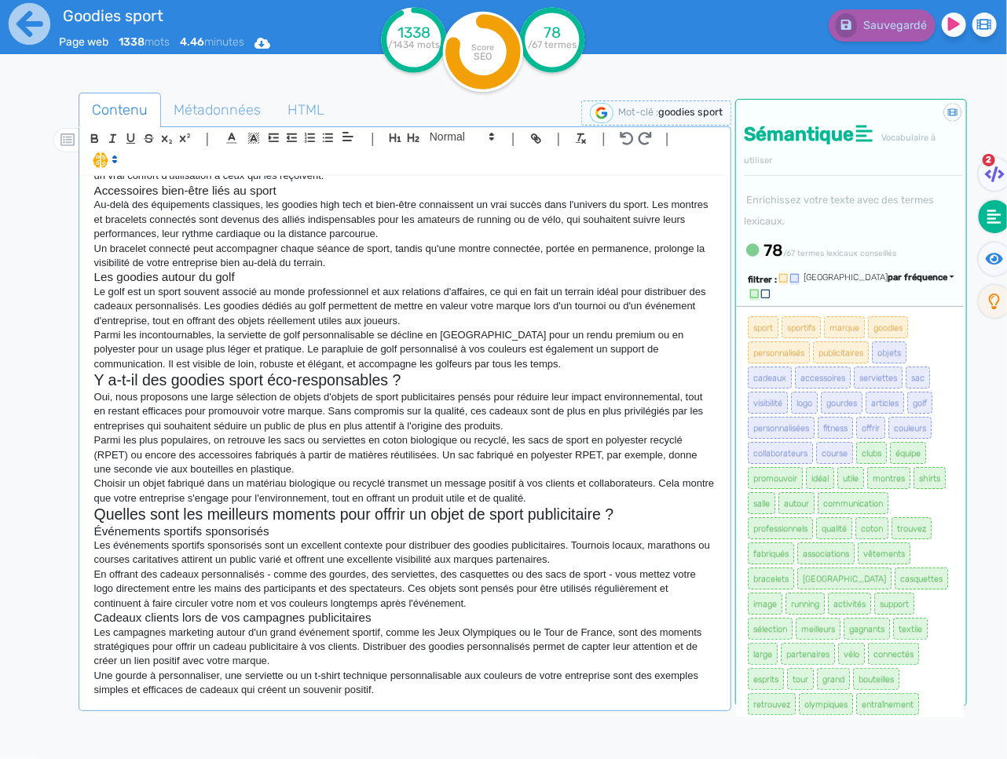
click at [428, 697] on p "Une gourde à personnaliser, une serviette ou un t-shirt technique personnalisab…" at bounding box center [404, 683] width 621 height 29
drag, startPoint x: 474, startPoint y: 700, endPoint x: 467, endPoint y: 697, distance: 8.2
click at [467, 697] on p "Une gourde à personnaliser, une serviette ou un t-shirt technique personnalisab…" at bounding box center [404, 683] width 621 height 29
click at [512, 698] on p "Une gourde à personnaliser, une serviette ou un t-shirt technique personnalisab…" at bounding box center [404, 683] width 621 height 29
click at [407, 698] on p "Une gourde à personnaliser, une serviette ou un t-shirt technique personnalisab…" at bounding box center [404, 683] width 621 height 29
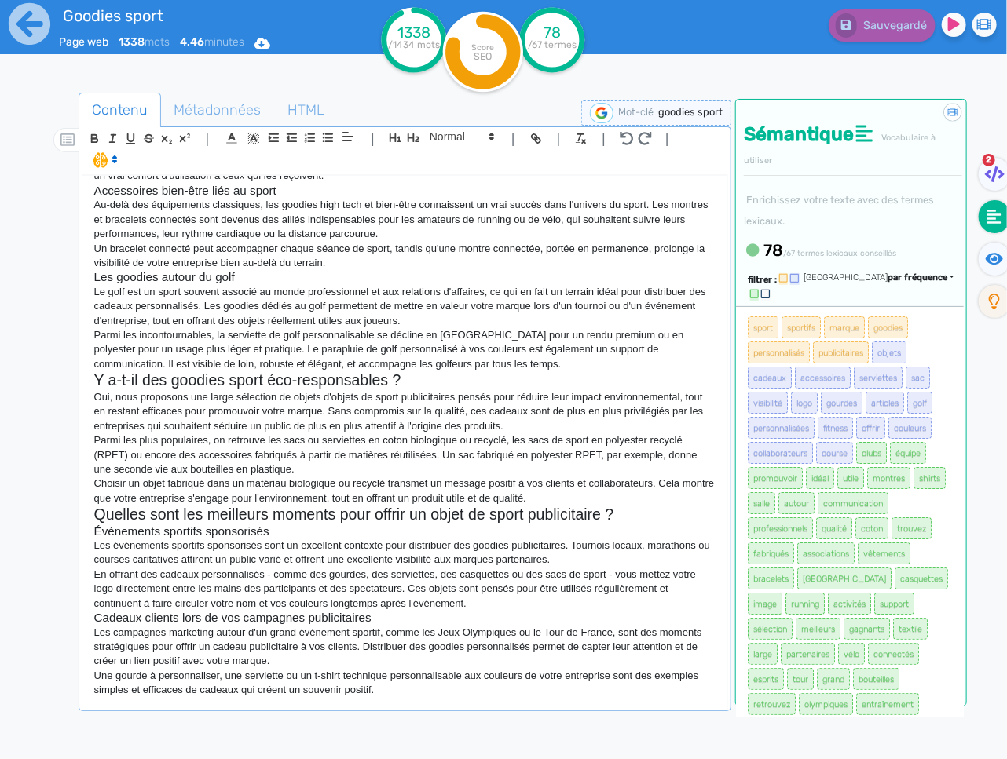
click at [400, 698] on p "Une gourde à personnaliser, une serviette ou un t-shirt technique personnalisab…" at bounding box center [404, 683] width 621 height 29
click at [442, 698] on p "Une gourde à personnaliser, une serviette ou un t-shirt technique personnalisab…" at bounding box center [404, 683] width 621 height 29
click at [474, 705] on div "Goodies Sport & Accessoires de Sport Personnalisés Vous cherchez à promouvoir u…" at bounding box center [404, 442] width 645 height 532
click at [467, 700] on div "Goodies Sport & Accessoires de Sport Personnalisés Vous cherchez à promouvoir u…" at bounding box center [404, 442] width 645 height 532
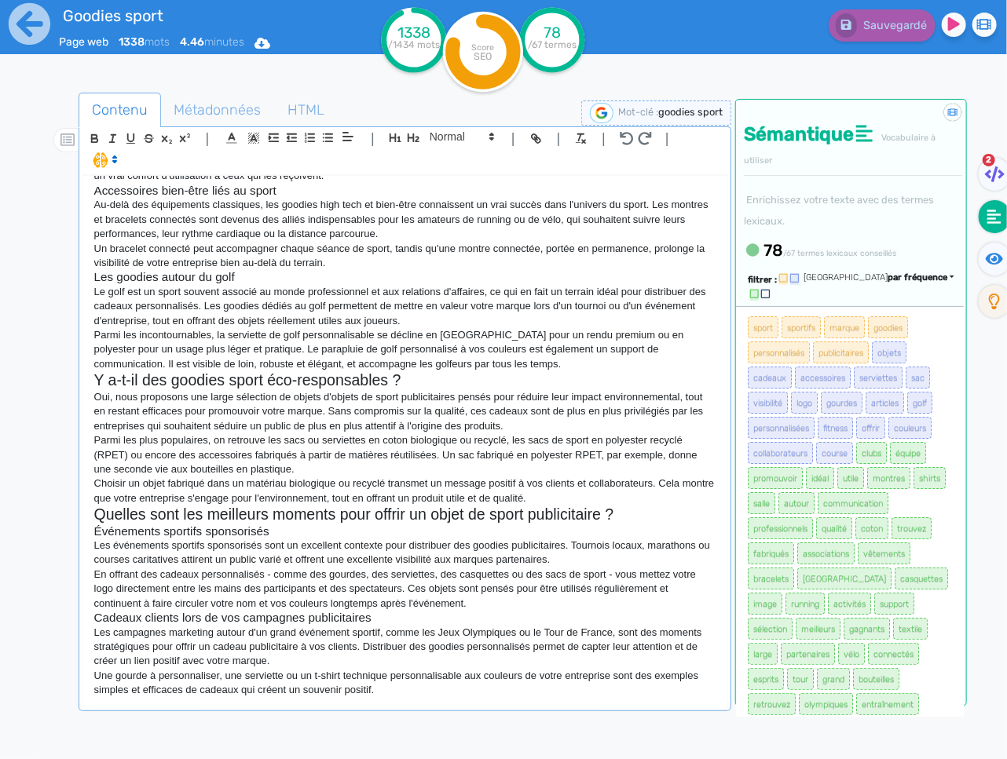
click at [467, 700] on div "Goodies Sport & Accessoires de Sport Personnalisés Vous cherchez à promouvoir u…" at bounding box center [404, 442] width 645 height 532
click at [387, 686] on p "Une gourde à personnaliser, une serviette ou un t-shirt technique personnalisab…" at bounding box center [404, 683] width 621 height 29
click at [386, 695] on p "Une gourde à personnaliser, une serviette ou un t-shirt technique personnalisab…" at bounding box center [404, 683] width 621 height 29
click at [442, 692] on p "Une gourde à personnaliser, une serviette ou un t-shirt technique personnalisab…" at bounding box center [404, 683] width 621 height 29
click at [389, 693] on p "Une gourde à personnaliser, une serviette ou un t-shirt technique personnalisab…" at bounding box center [404, 683] width 621 height 29
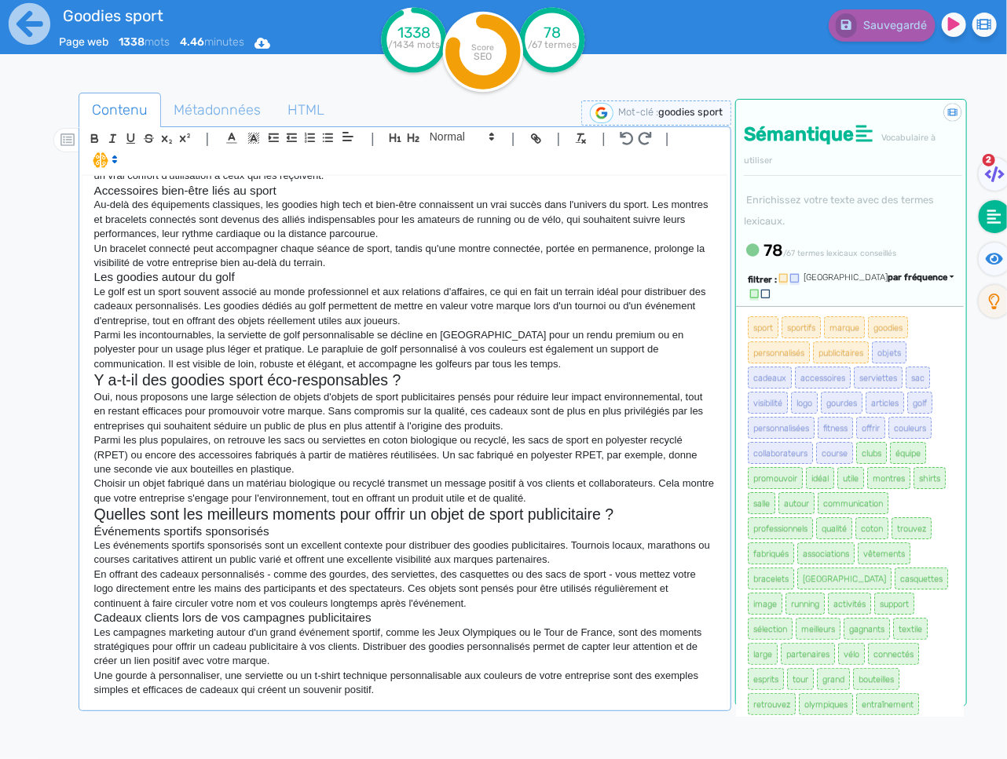
click at [456, 689] on p "Une gourde à personnaliser, une serviette ou un t-shirt technique personnalisab…" at bounding box center [404, 683] width 621 height 29
click at [436, 701] on div "Goodies Sport & Accessoires de Sport Personnalisés Vous cherchez à promouvoir u…" at bounding box center [404, 442] width 645 height 532
click at [416, 701] on div "Goodies Sport & Accessoires de Sport Personnalisés Vous cherchez à promouvoir u…" at bounding box center [404, 442] width 645 height 532
click at [429, 693] on p "Une gourde à personnaliser, une serviette ou un t-shirt technique personnalisab…" at bounding box center [404, 683] width 621 height 29
click at [393, 697] on p "Une gourde à personnaliser, une serviette ou un t-shirt technique personnalisab…" at bounding box center [404, 683] width 621 height 29
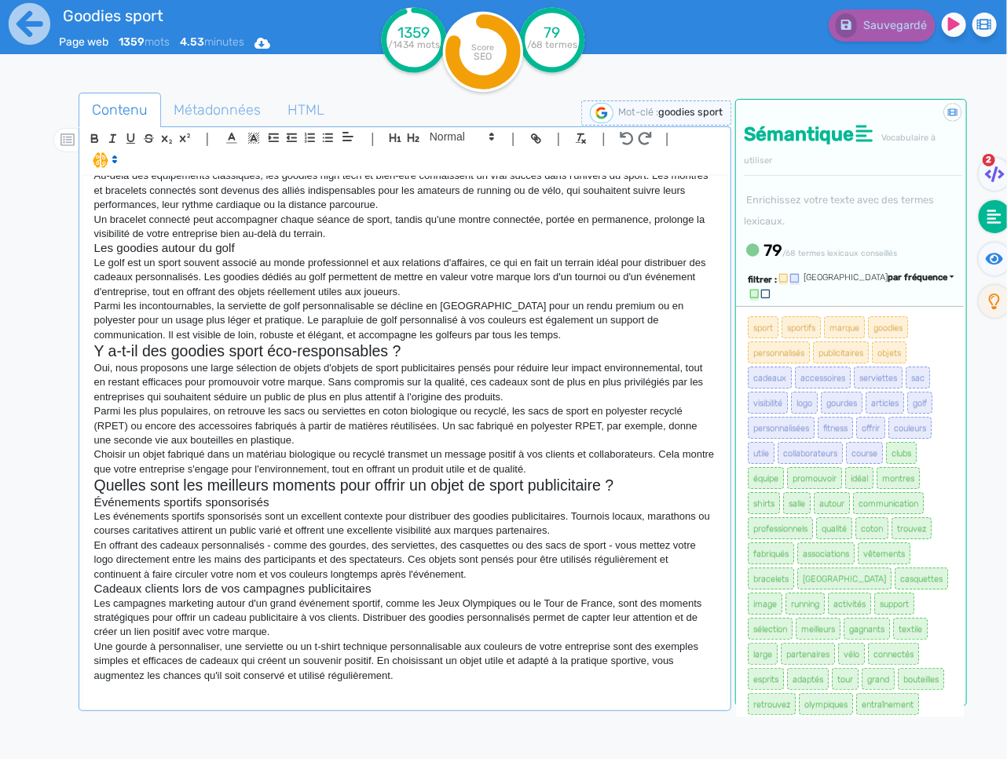
scroll to position [776, 0]
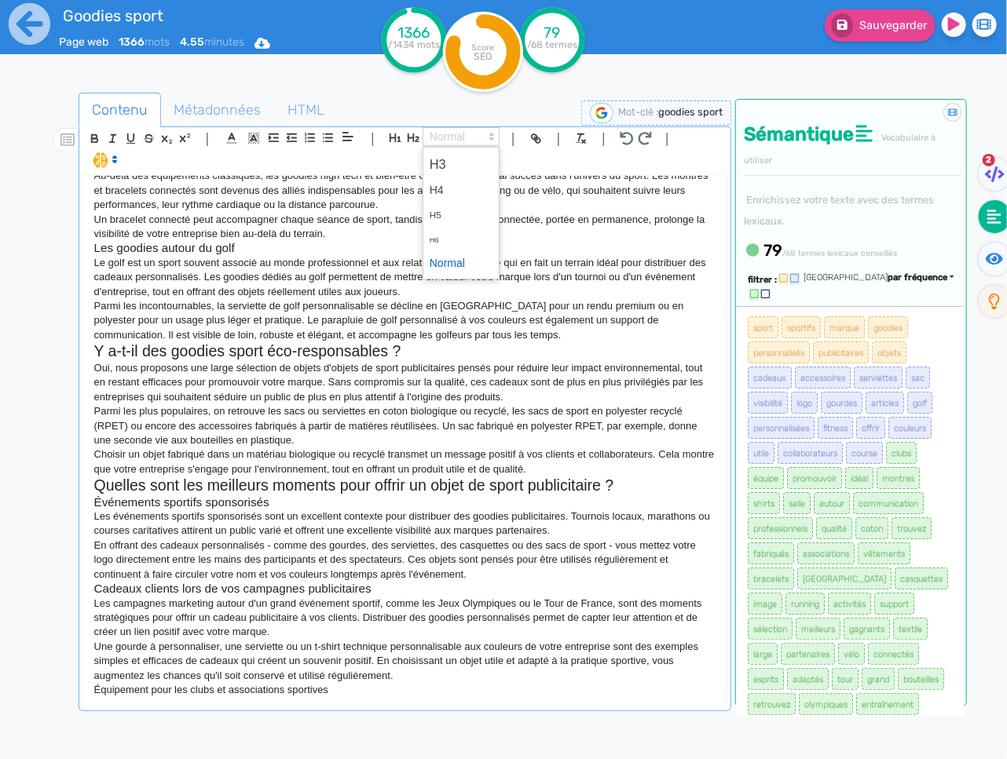
click at [470, 141] on span at bounding box center [461, 136] width 77 height 19
click at [467, 154] on span at bounding box center [461, 164] width 63 height 27
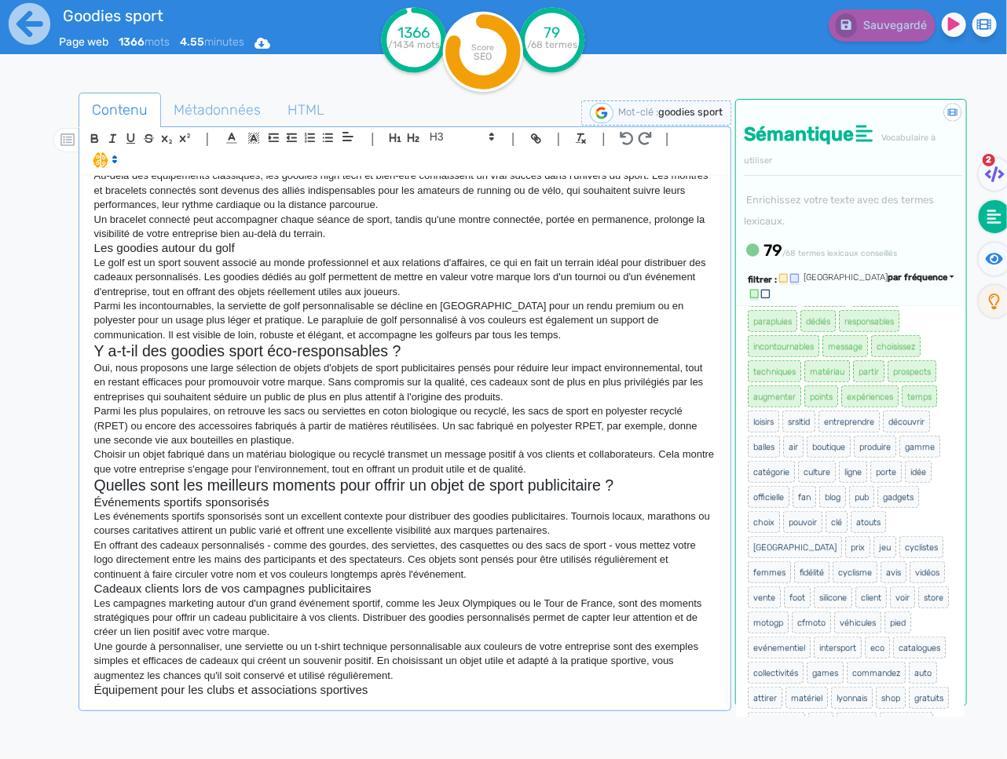
scroll to position [645, 0]
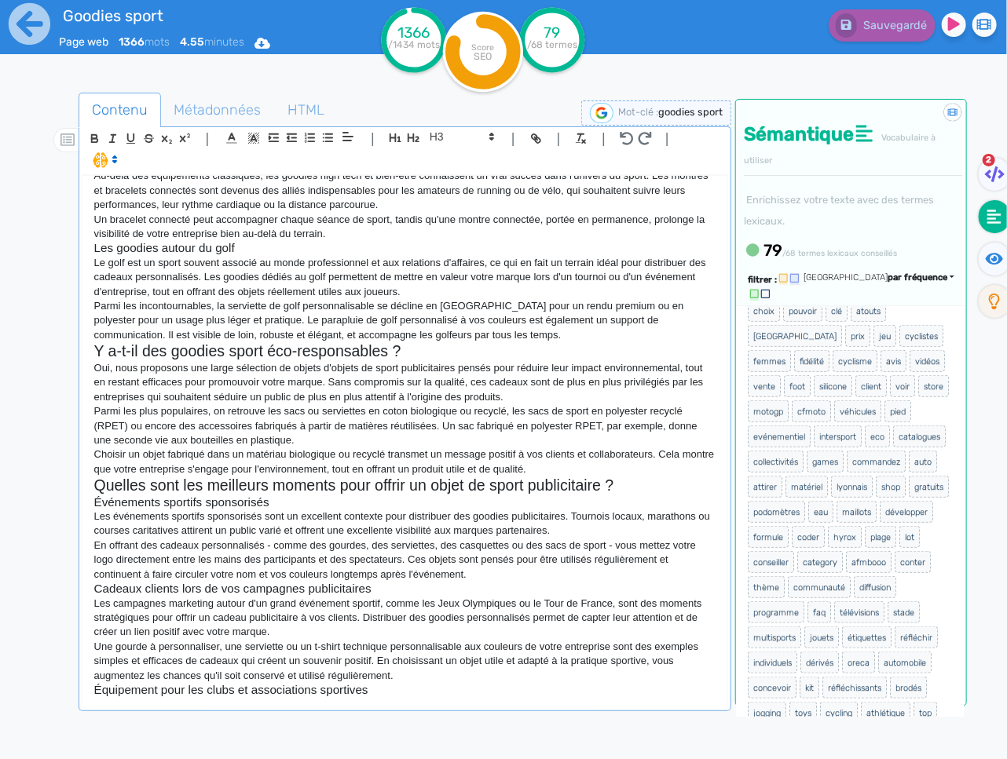
click at [185, 232] on p "Un bracelet connecté peut accompagner chaque séance de sport, tandis qu'une mon…" at bounding box center [404, 227] width 621 height 29
click at [167, 205] on p "Au-delà des équipements classiques, les goodies high tech et bien-être connaiss…" at bounding box center [404, 190] width 621 height 43
click at [715, 184] on p "Au-delà des équipements classiques, les goodies high tech et bien-être connaiss…" at bounding box center [404, 190] width 621 height 43
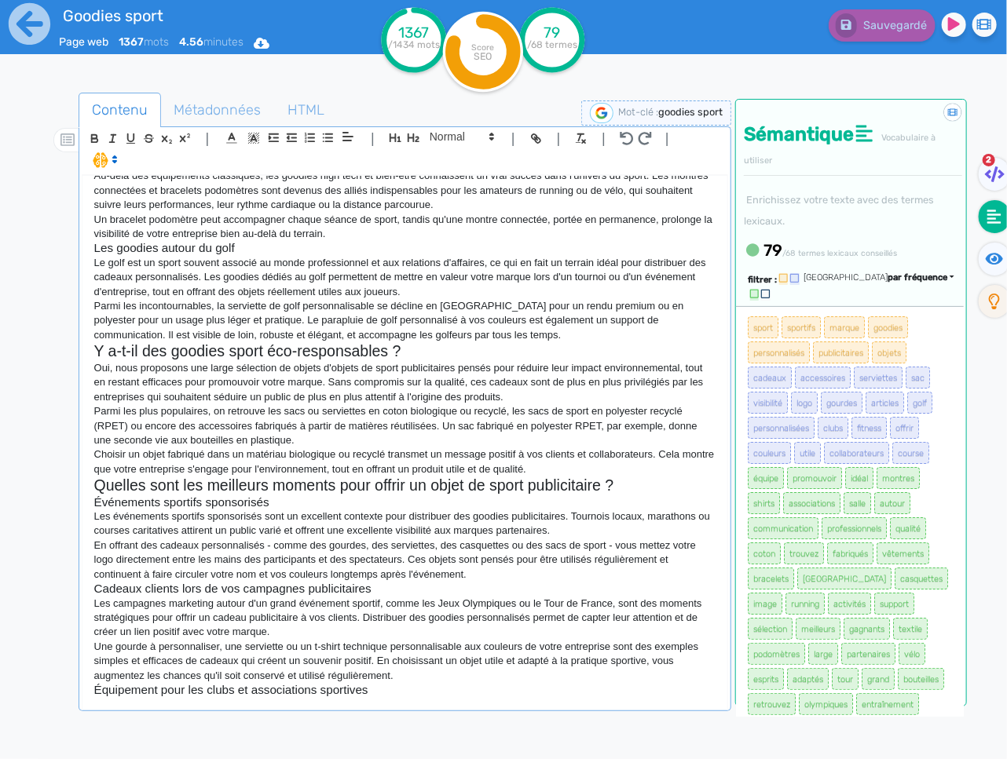
click at [397, 697] on h3 "Équipement pour les clubs et associations sportives" at bounding box center [404, 690] width 621 height 14
click at [401, 694] on h3 "Équipement pour les clubs et associations sportives" at bounding box center [404, 690] width 621 height 14
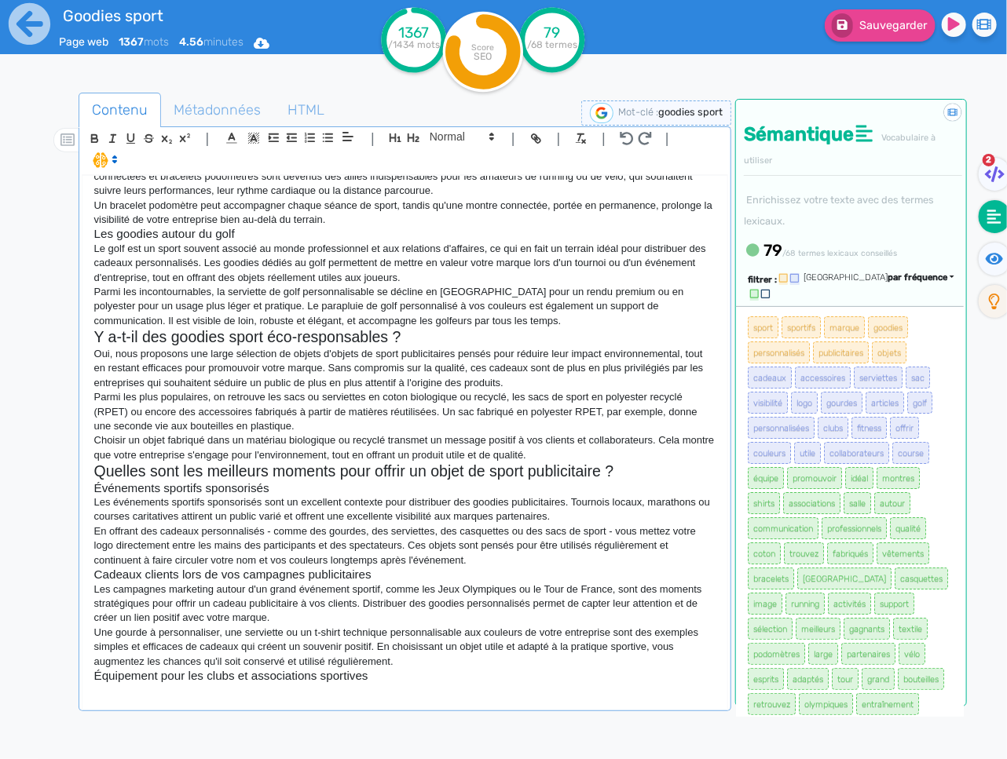
scroll to position [790, 0]
click at [366, 697] on p at bounding box center [404, 690] width 621 height 14
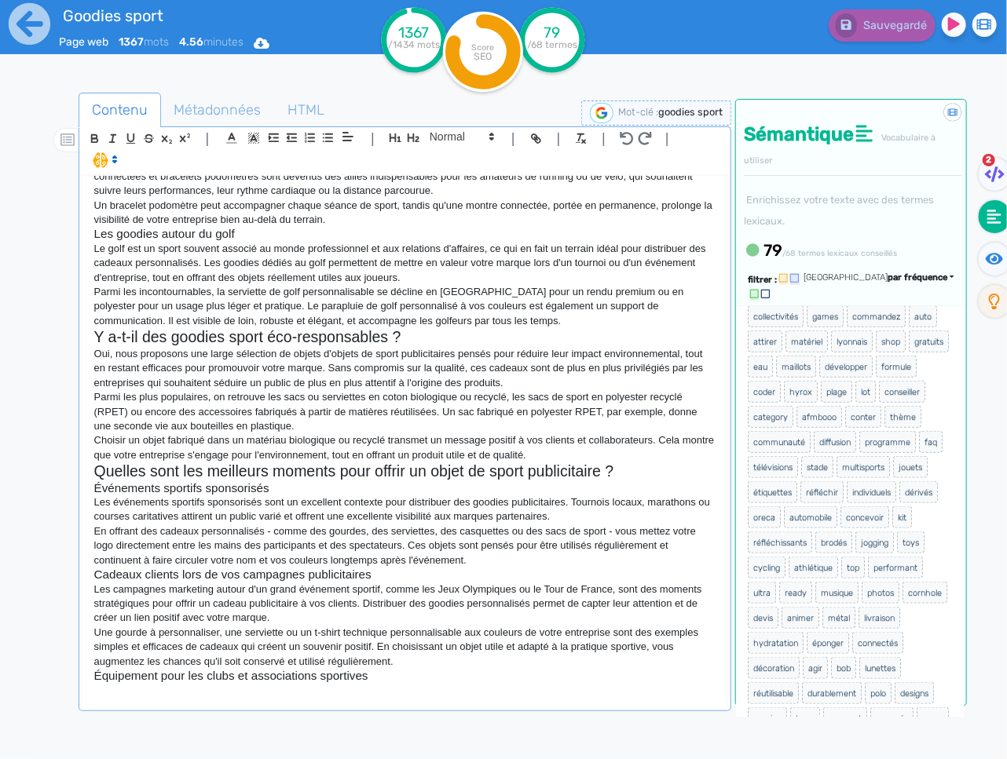
scroll to position [791, 0]
click at [263, 697] on p at bounding box center [404, 690] width 621 height 14
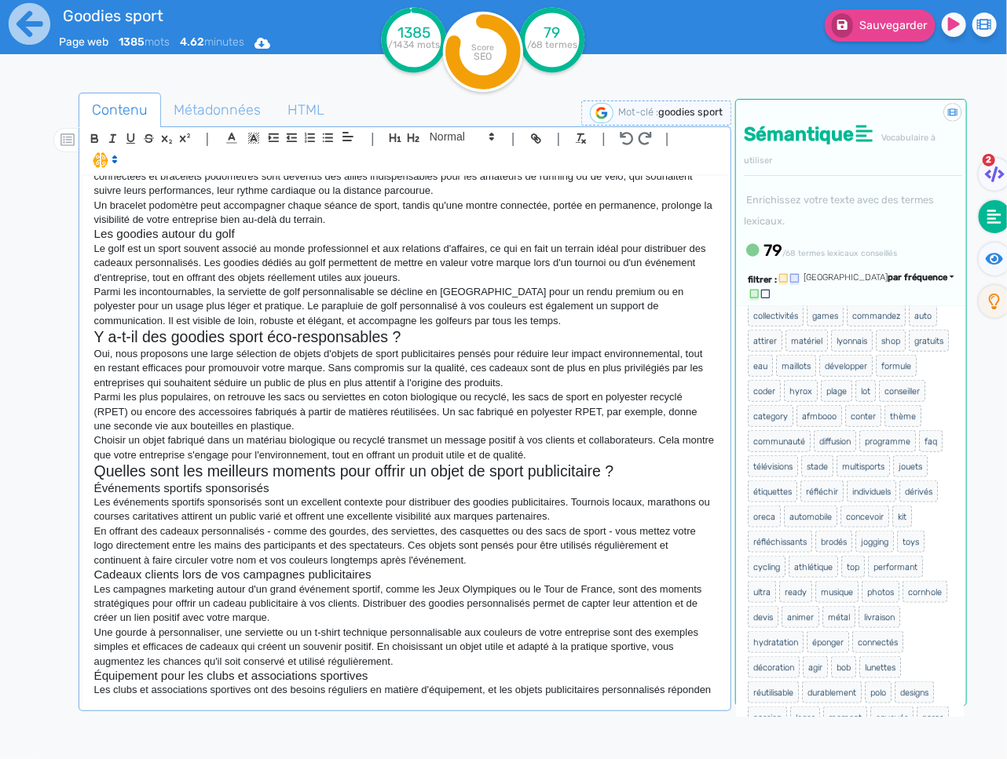
scroll to position [804, 0]
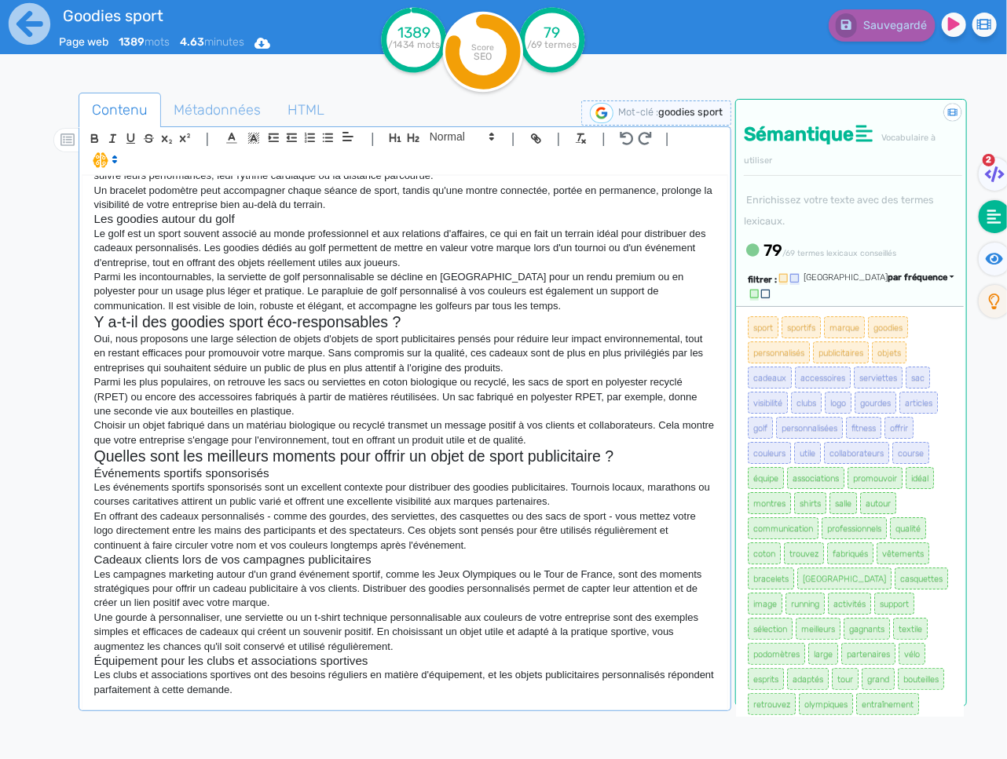
click at [298, 697] on p "Les clubs et associations sportives ont des besoins réguliers en matière d'équi…" at bounding box center [404, 682] width 621 height 29
click at [309, 697] on p "Les clubs et associations sportives ont des besoins réguliers en matière d'équi…" at bounding box center [404, 682] width 621 height 29
click at [458, 697] on p "Les clubs et associations sportives ont des besoins réguliers en matière d'équi…" at bounding box center [404, 682] width 621 height 29
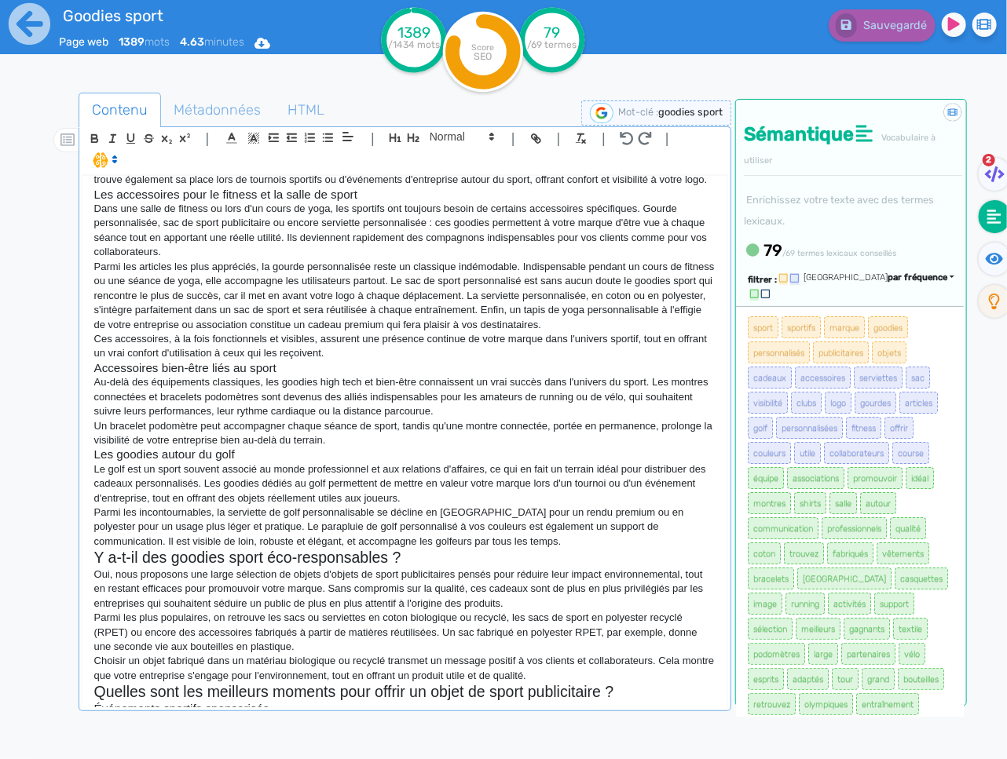
scroll to position [815, 0]
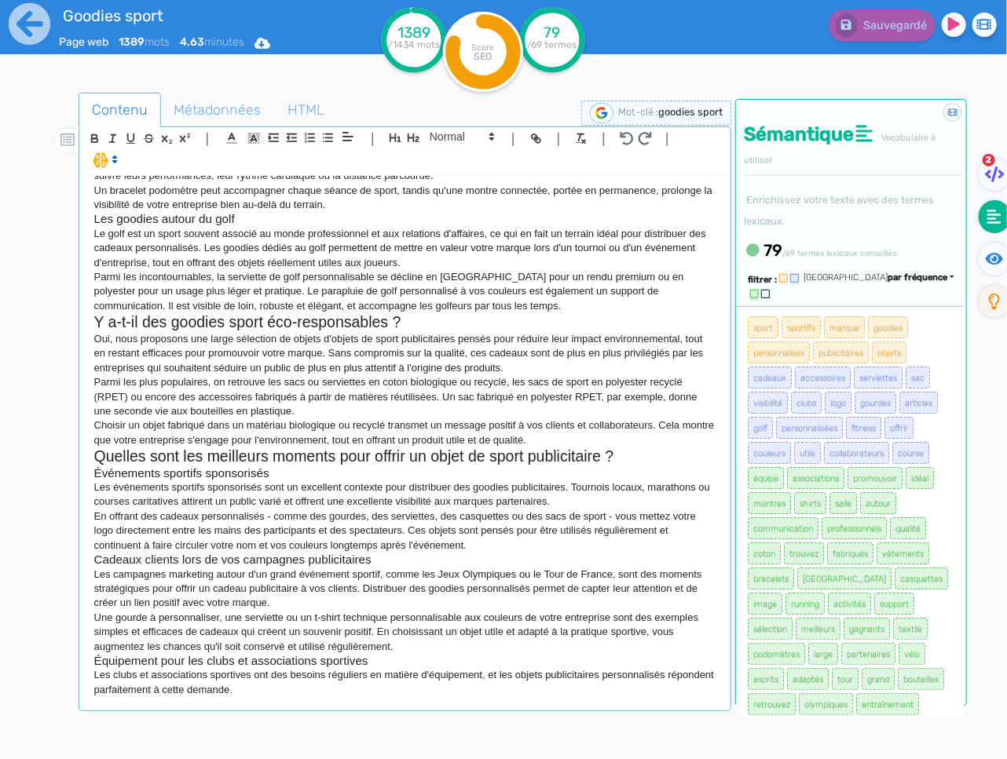
click at [436, 688] on p "Les clubs et associations sportives ont des besoins réguliers en matière d'équi…" at bounding box center [404, 682] width 621 height 29
click at [415, 693] on p "Les clubs et associations sportives ont des besoins réguliers en matière d'équi…" at bounding box center [404, 682] width 621 height 29
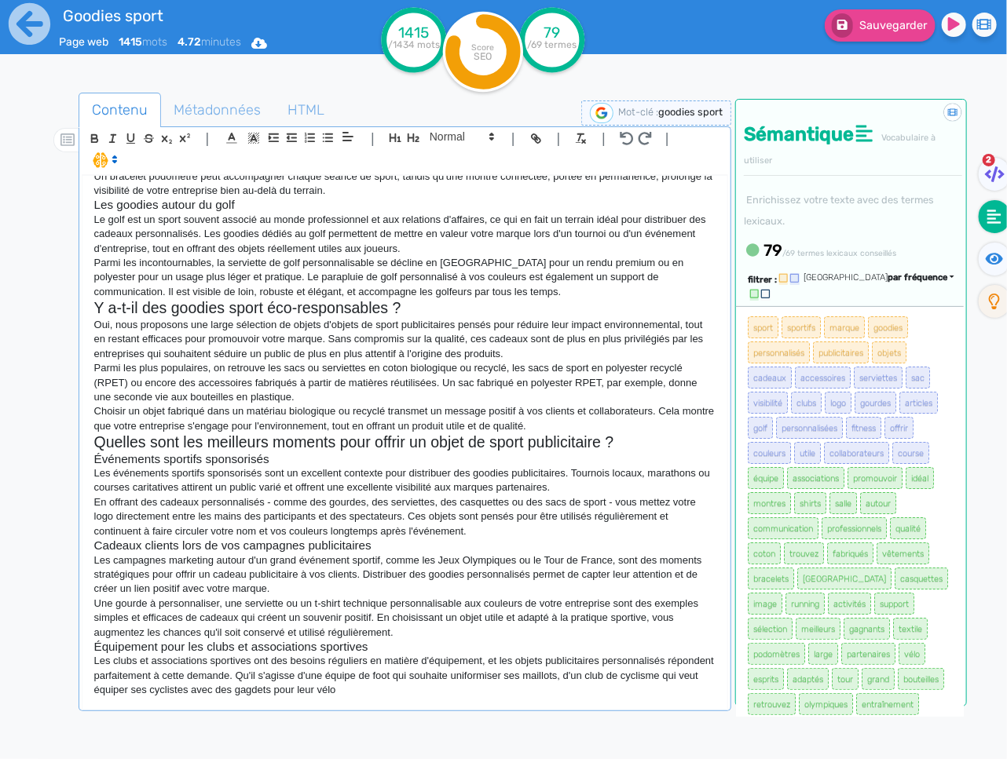
click at [346, 697] on p "Les clubs et associations sportives ont des besoins réguliers en matière d'équi…" at bounding box center [404, 675] width 621 height 43
click at [345, 697] on p "Les clubs et associations sportives ont des besoins réguliers en matière d'équi…" at bounding box center [404, 675] width 621 height 43
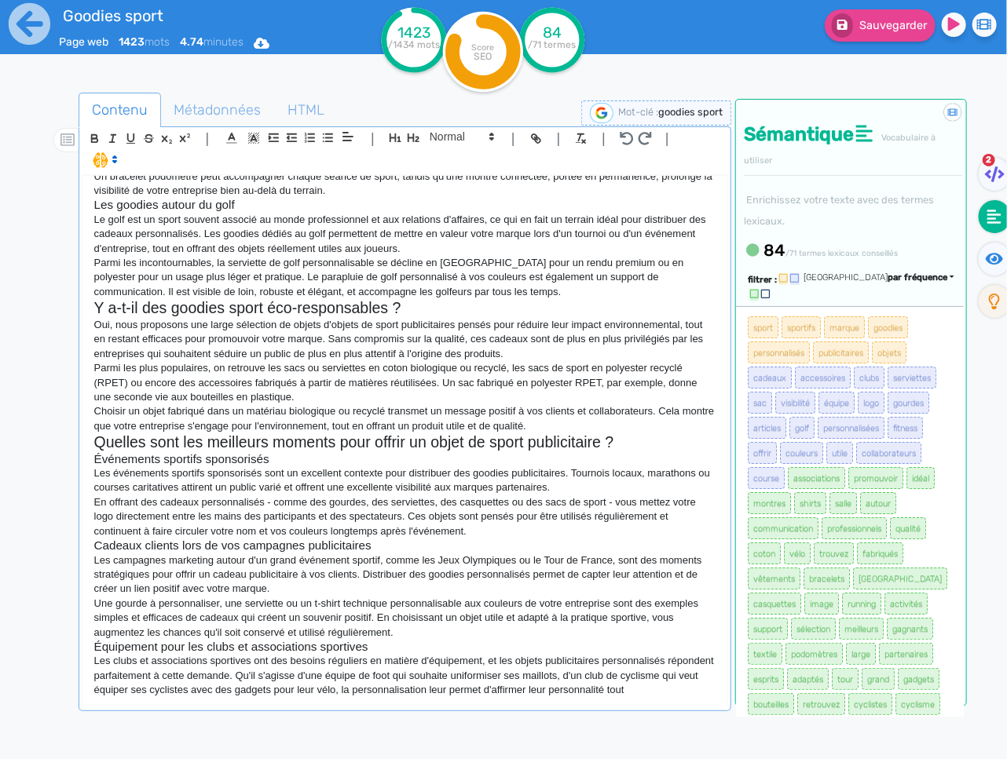
scroll to position [833, 0]
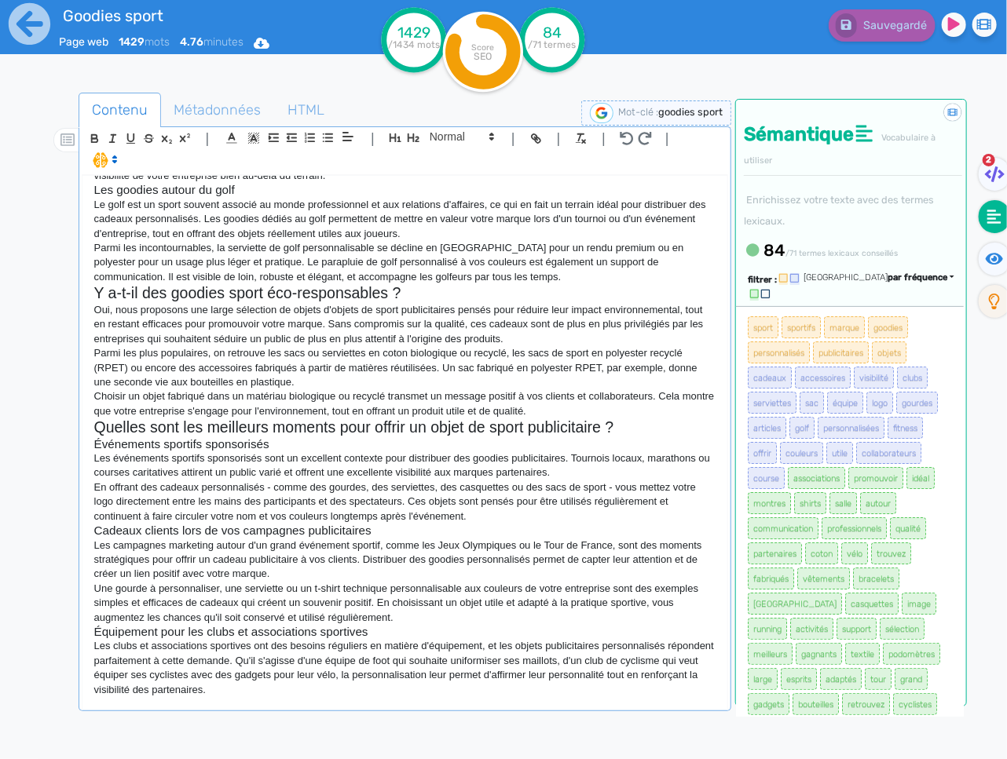
click at [348, 697] on p "Les clubs et associations sportives ont des besoins réguliers en matière d'équi…" at bounding box center [404, 668] width 621 height 58
click at [451, 697] on p "Les clubs et associations sportives ont des besoins réguliers en matière d'équi…" at bounding box center [404, 668] width 621 height 58
click at [380, 697] on p "Les clubs et associations sportives ont des besoins réguliers en matière d'équi…" at bounding box center [404, 668] width 621 height 58
click at [383, 697] on p "Les clubs et associations sportives ont des besoins réguliers en matière d'équi…" at bounding box center [404, 668] width 621 height 58
click at [378, 697] on p "Les clubs et associations sportives ont des besoins réguliers en matière d'équi…" at bounding box center [404, 668] width 621 height 58
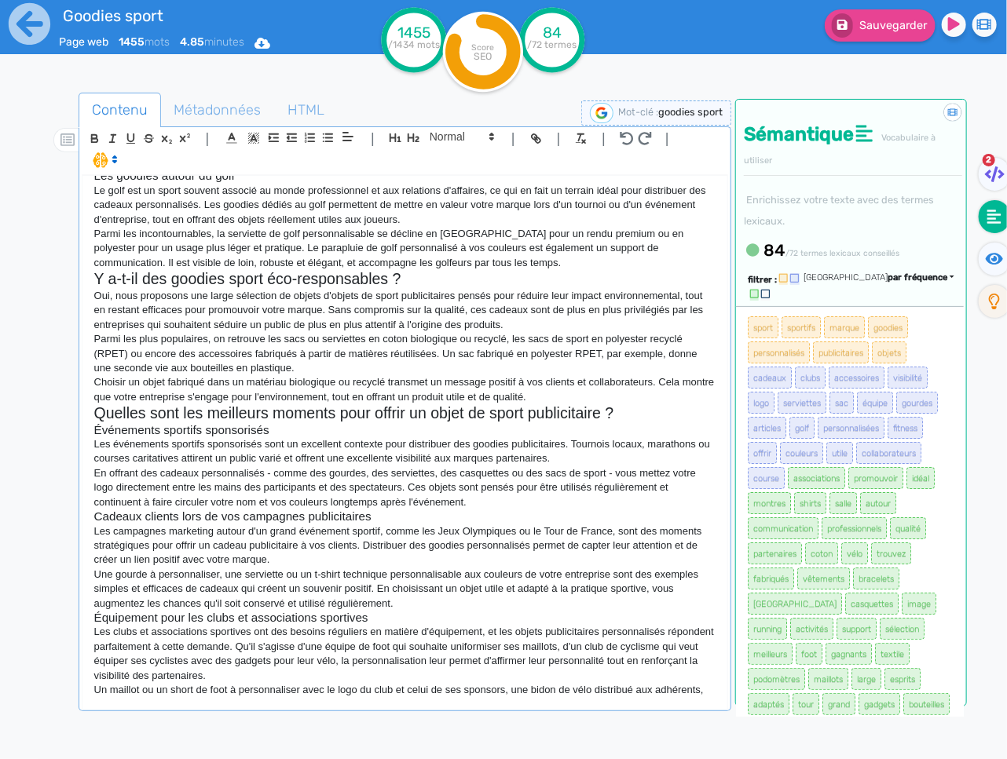
scroll to position [862, 0]
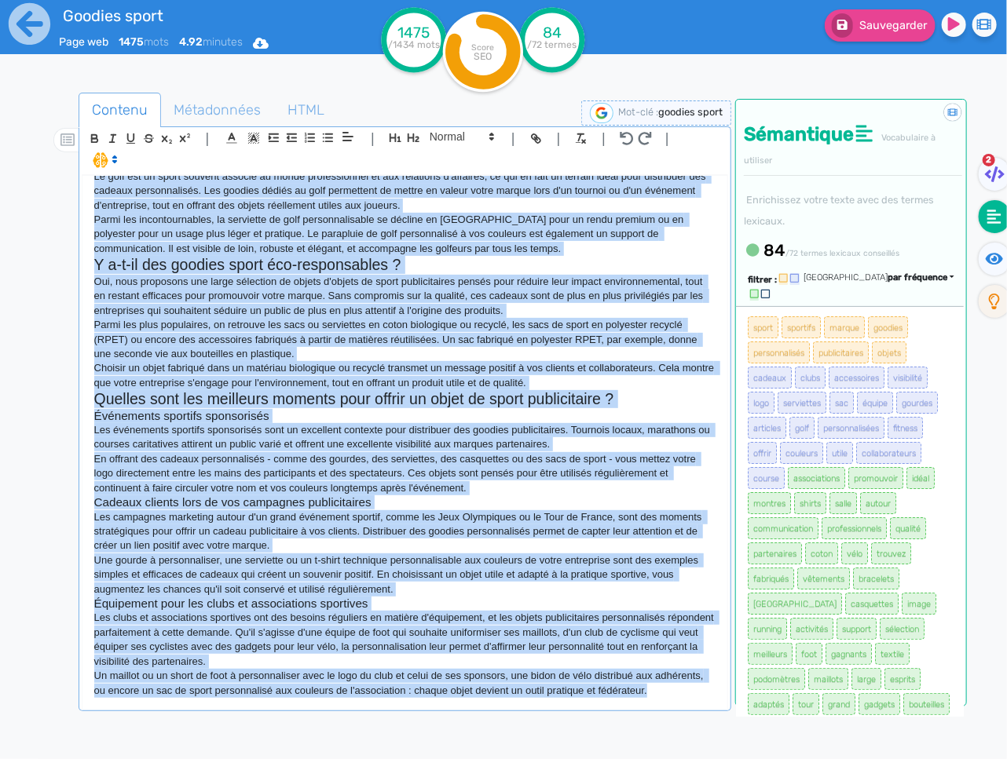
copy div "Loremip Dolor & Sitametcons ad Elits Doeiusmodtemp Inci utlabore e doloremagn a…"
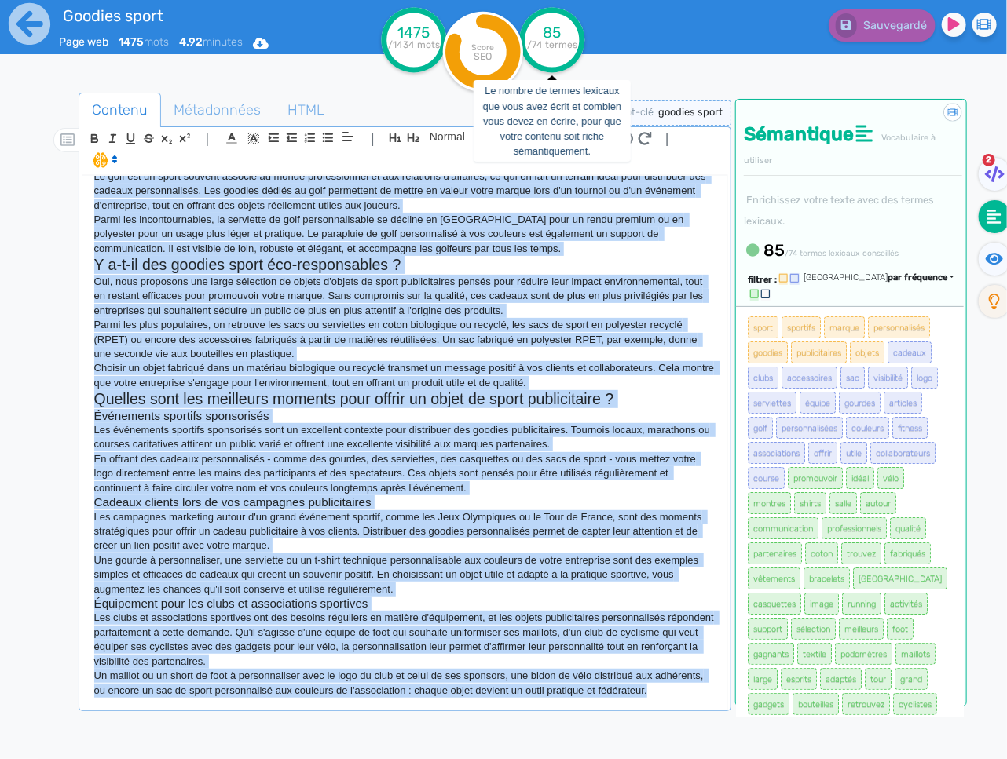
scroll to position [873, 0]
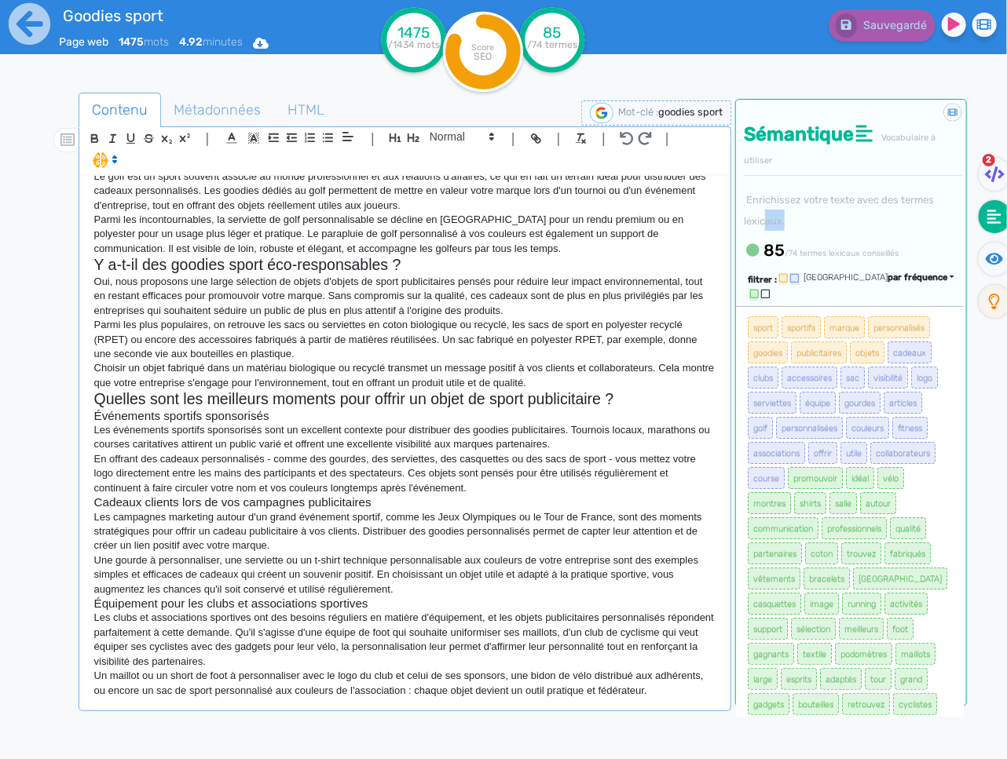
drag, startPoint x: 784, startPoint y: 219, endPoint x: 766, endPoint y: 211, distance: 19.7
click at [766, 211] on div "Sémantique Vocabulaire à utiliser Enrichissez votre texte avec des termes lexic…" at bounding box center [851, 184] width 230 height 168
click at [765, 203] on small "Enrichissez votre texte avec des termes lexicaux." at bounding box center [839, 210] width 190 height 33
click at [671, 707] on div "Goodies Sport & Accessoires de Sport Personnalisés Vous cherchez à promouvoir u…" at bounding box center [404, 442] width 645 height 532
click at [674, 689] on p "Un maillot ou un short de foot à personnaliser avec le logo du club et celui de…" at bounding box center [404, 683] width 621 height 29
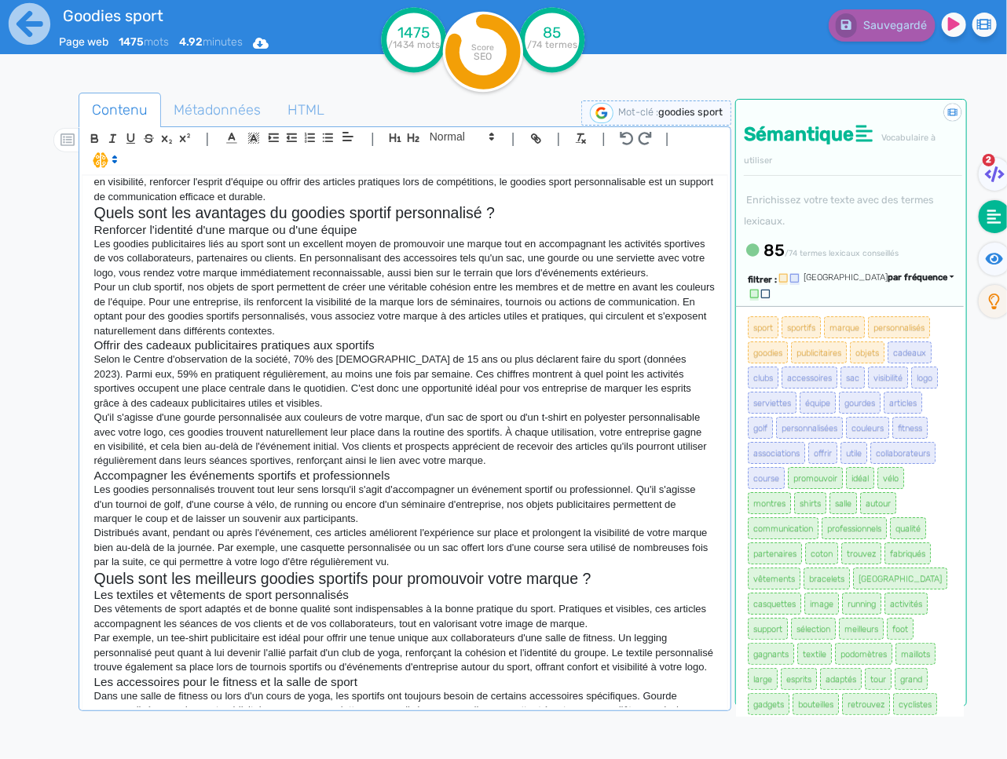
scroll to position [76, 0]
click at [96, 656] on p "Par exemple, un tee-shirt publicitaire est idéal pour offrir une tenue unique a…" at bounding box center [404, 654] width 621 height 43
click at [94, 656] on p "Par exemple, un tee-shirt publicitaire est idéal pour offrir une tenue unique a…" at bounding box center [404, 654] width 621 height 43
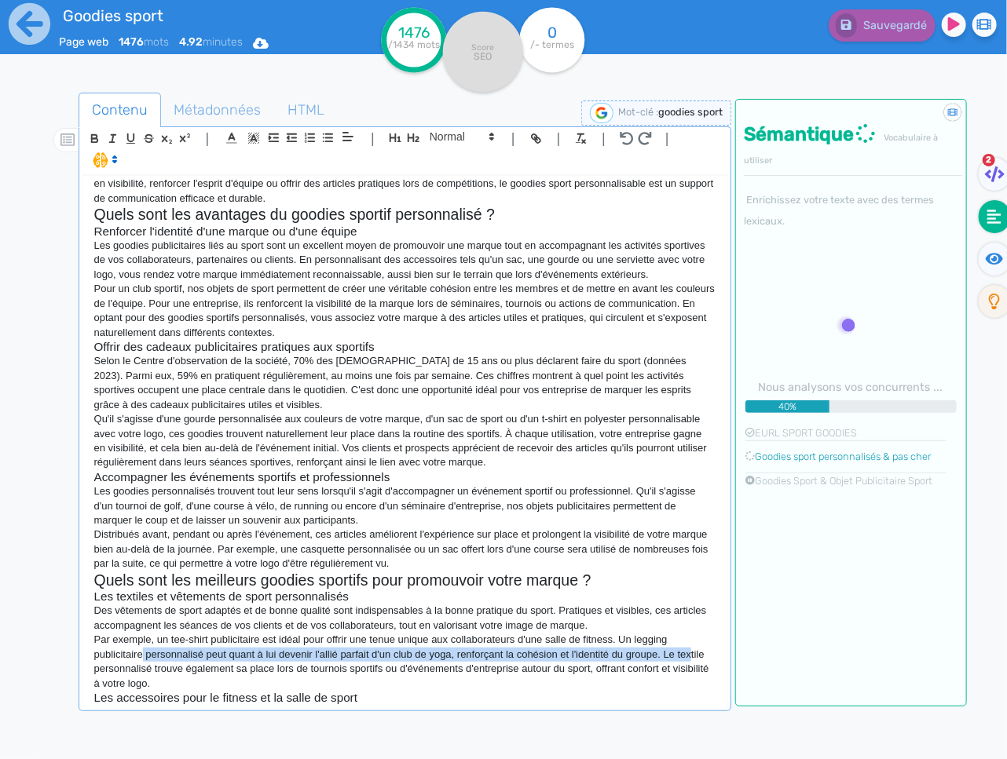
drag, startPoint x: 142, startPoint y: 654, endPoint x: 626, endPoint y: 656, distance: 483.8
click at [697, 650] on p "Par exemple, un tee-shirt publicitaire est idéal pour offrir une tenue unique a…" at bounding box center [404, 662] width 621 height 58
click at [204, 648] on p "Par exemple, un tee-shirt publicitaire est idéal pour offrir une tenue unique a…" at bounding box center [404, 662] width 621 height 58
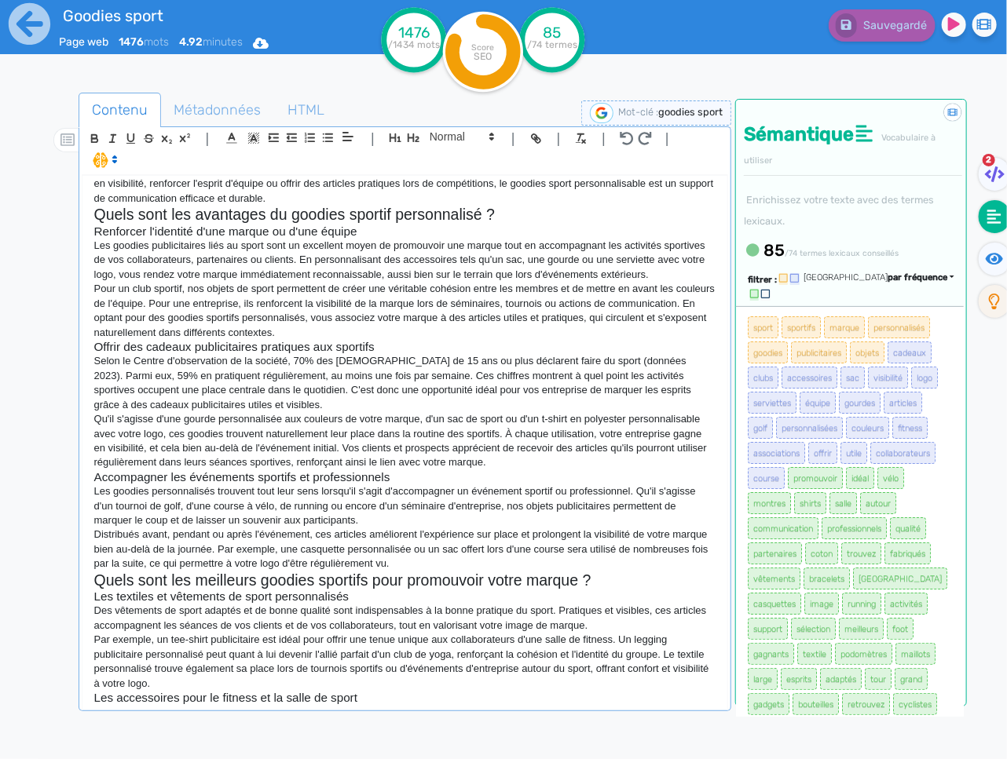
click at [125, 654] on p "Par exemple, un tee-shirt publicitaire est idéal pour offrir une tenue unique a…" at bounding box center [404, 662] width 621 height 58
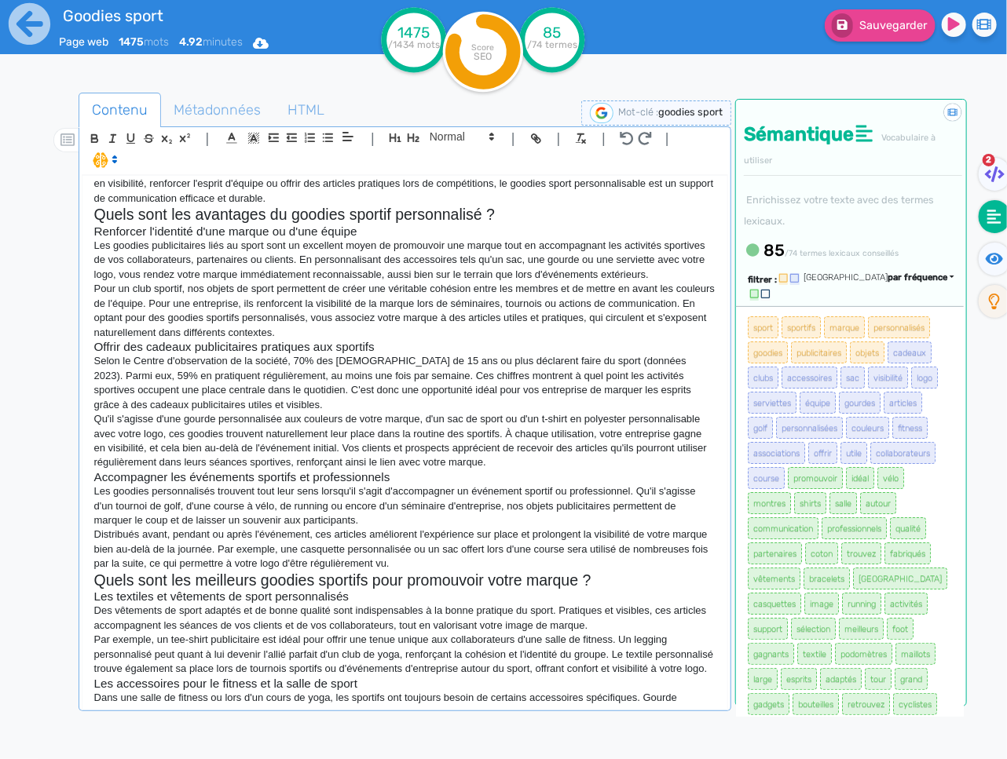
drag, startPoint x: 657, startPoint y: 653, endPoint x: 671, endPoint y: 652, distance: 13.4
click at [668, 652] on p "Par exemple, un tee-shirt publicitaire est idéal pour offrir une tenue unique a…" at bounding box center [404, 654] width 621 height 43
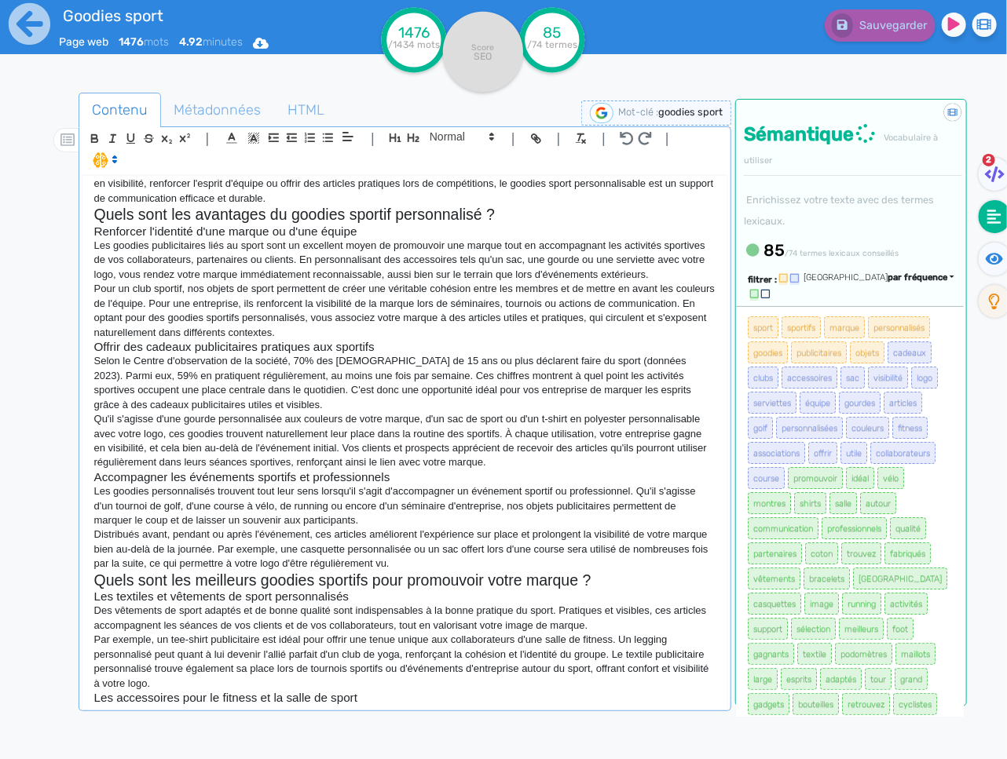
click at [710, 655] on p "Par exemple, un tee-shirt publicitaire est idéal pour offrir une tenue unique a…" at bounding box center [404, 662] width 621 height 58
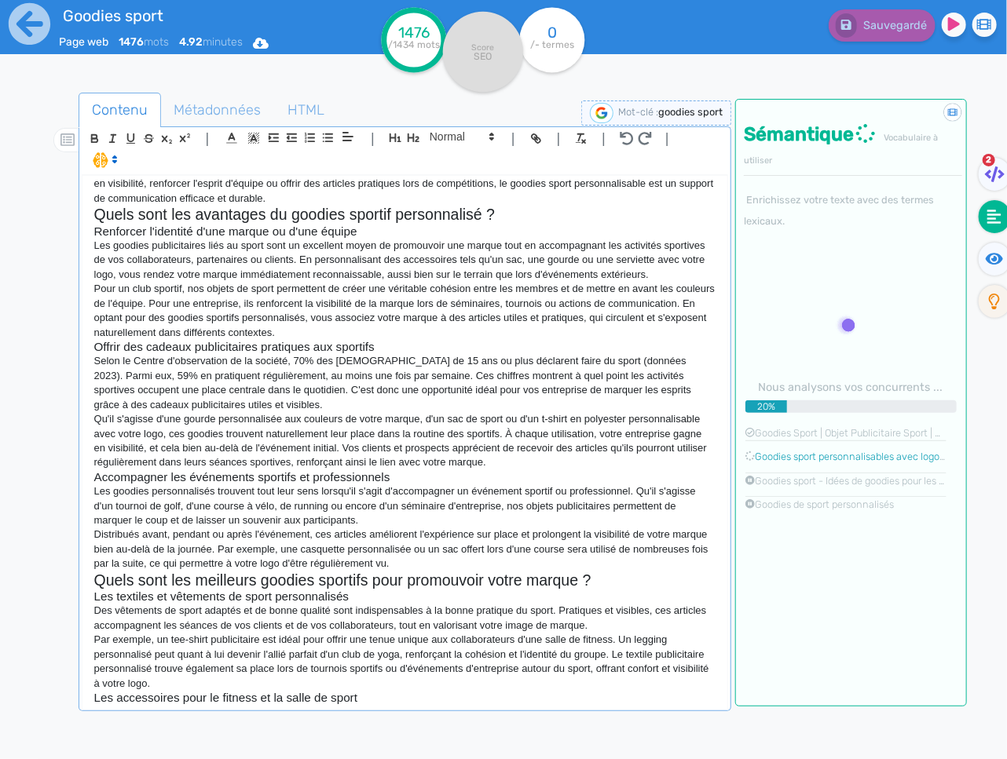
click at [708, 655] on p "Par exemple, un tee-shirt publicitaire est idéal pour offrir une tenue unique a…" at bounding box center [404, 662] width 621 height 58
drag, startPoint x: 712, startPoint y: 657, endPoint x: 634, endPoint y: 656, distance: 78.5
click at [634, 656] on p "Par exemple, un tee-shirt publicitaire est idéal pour offrir une tenue unique a…" at bounding box center [404, 662] width 621 height 58
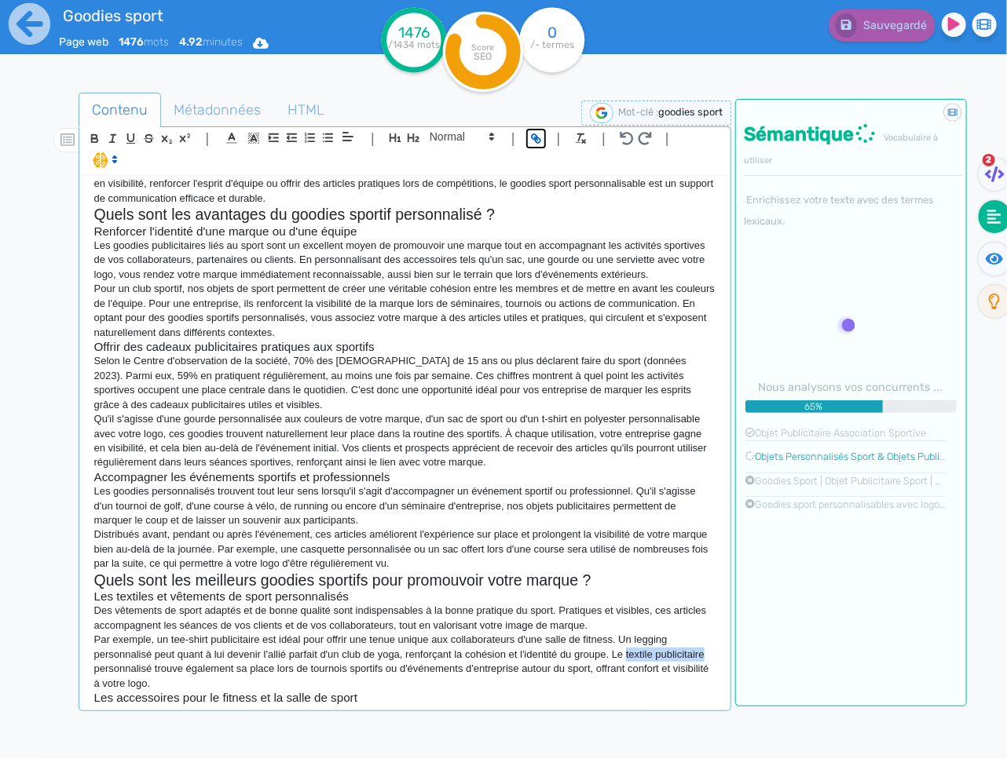
click at [534, 136] on icon "button" at bounding box center [533, 136] width 5 height 5
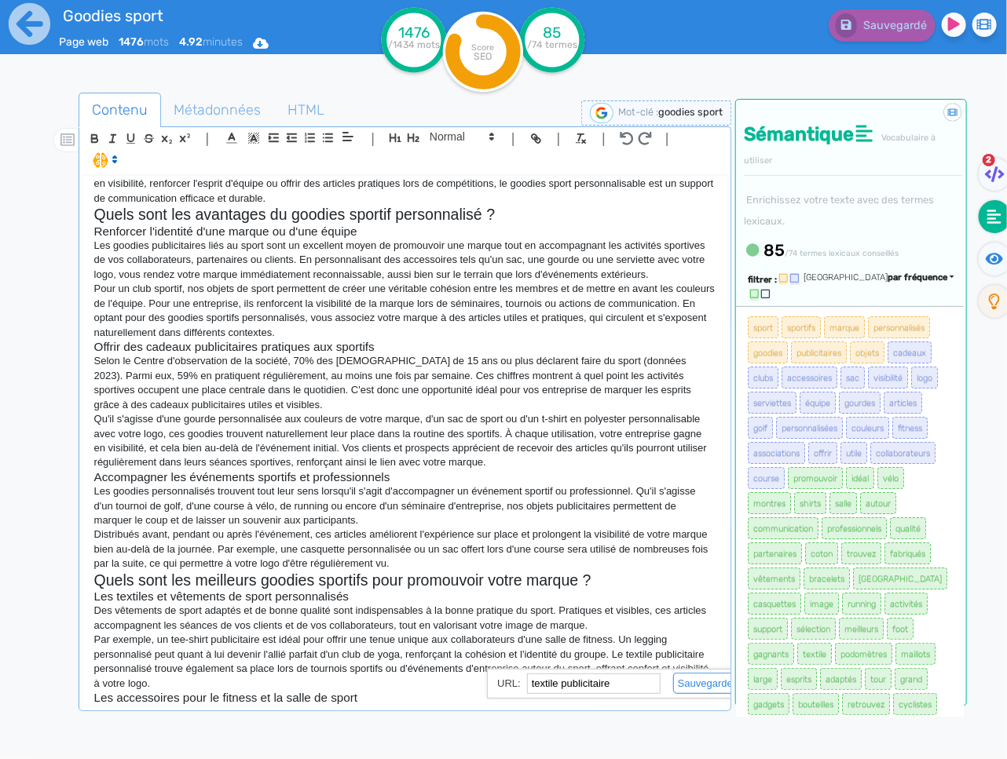
paste input "[URL][DOMAIN_NAME]"
type input "[URL][DOMAIN_NAME]"
click at [701, 686] on link at bounding box center [701, 684] width 80 height 12
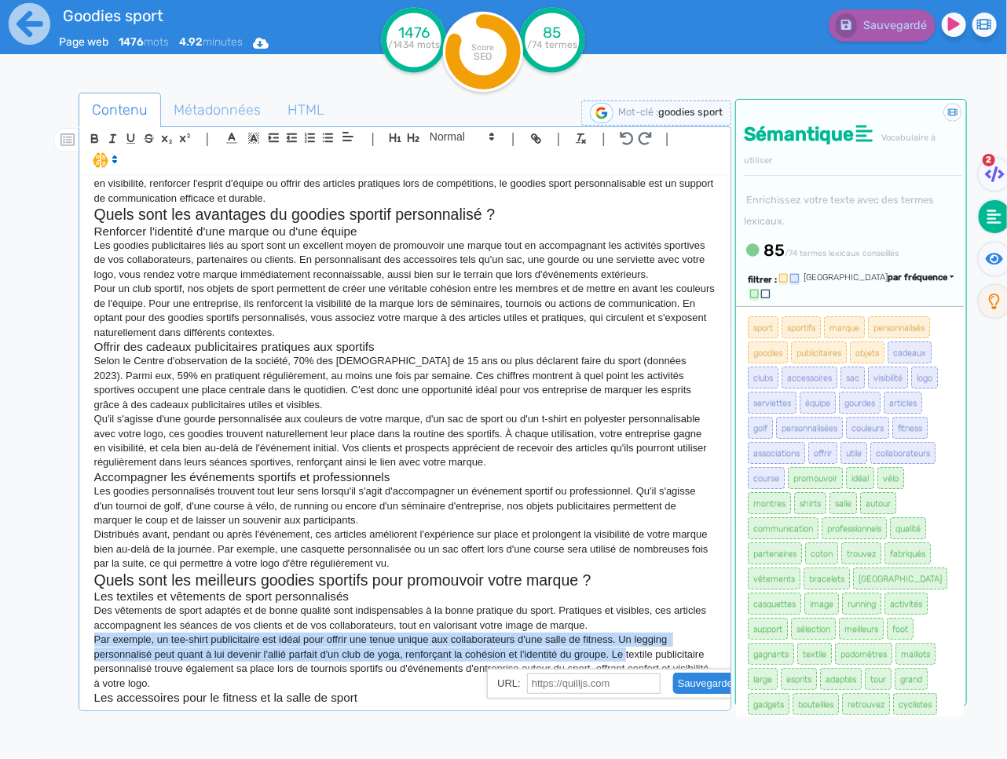
scroll to position [76, 0]
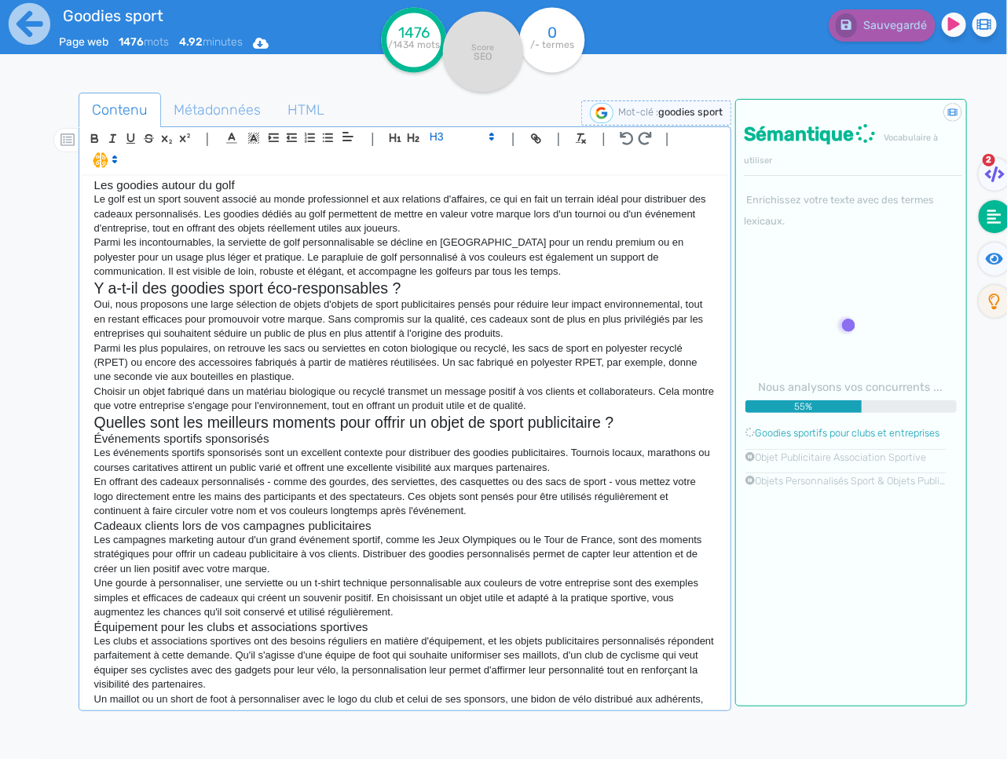
scroll to position [873, 0]
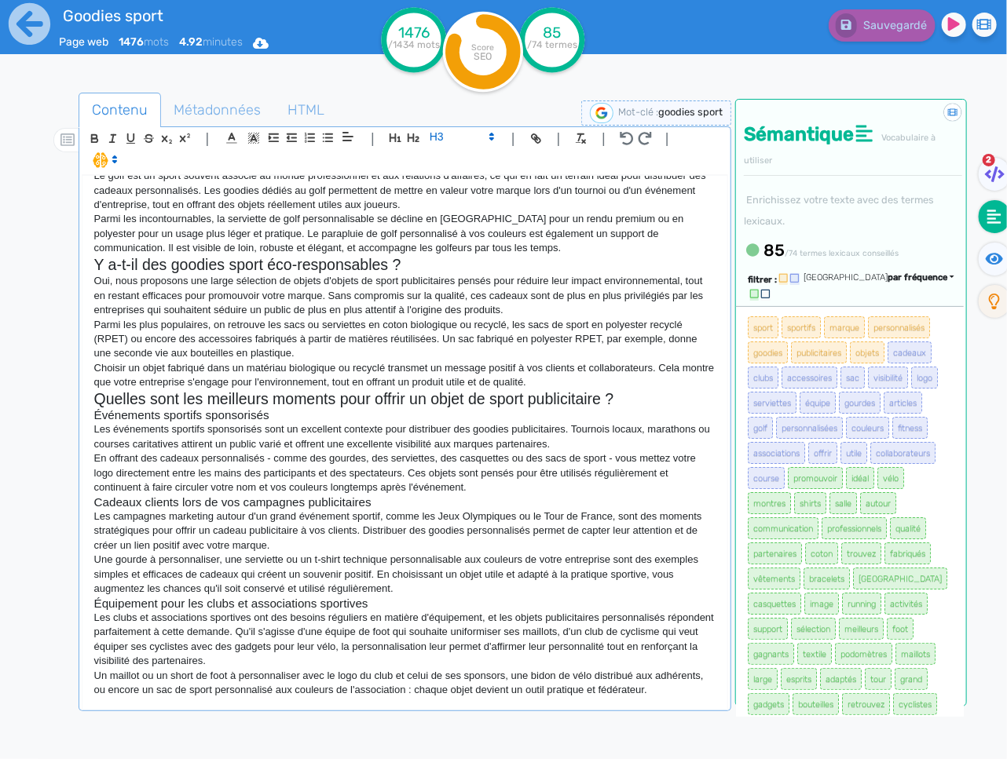
click at [707, 693] on p "Un maillot ou un short de foot à personnaliser avec le logo du club et celui de…" at bounding box center [404, 683] width 621 height 29
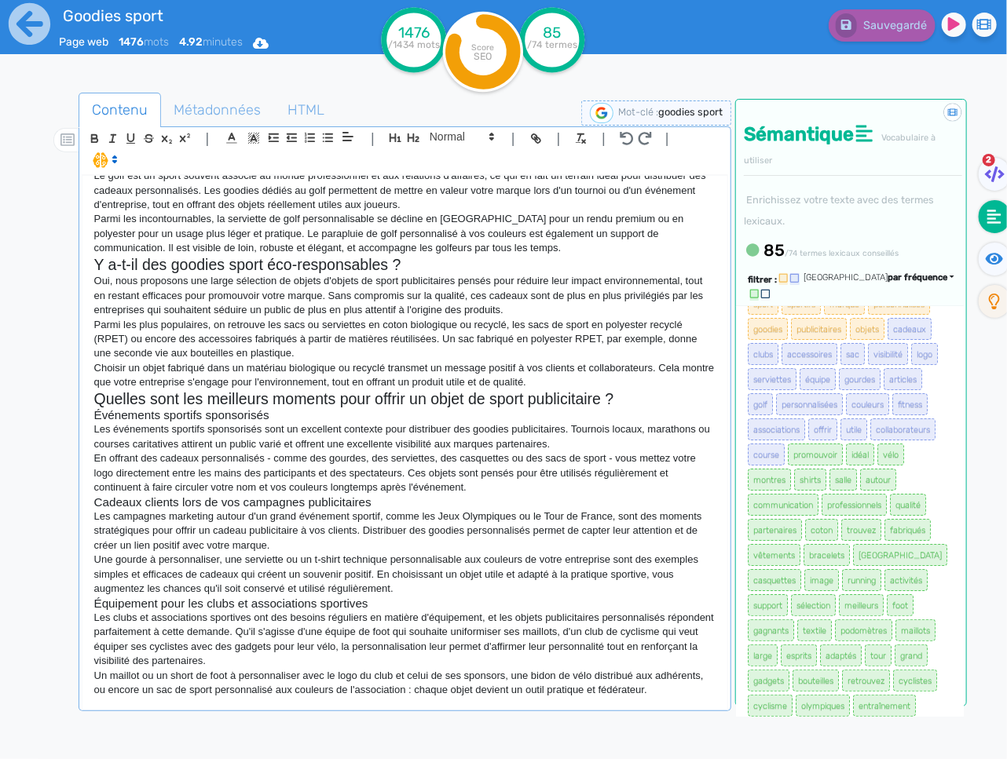
scroll to position [0, 0]
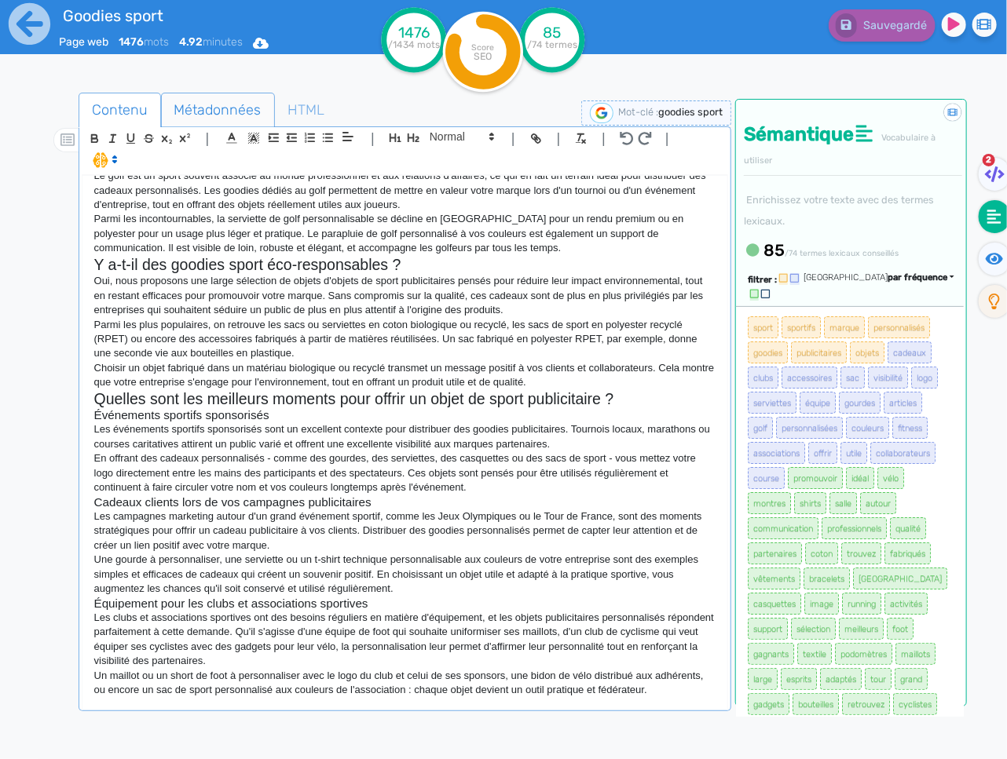
click at [195, 121] on span "Métadonnées" at bounding box center [218, 110] width 112 height 42
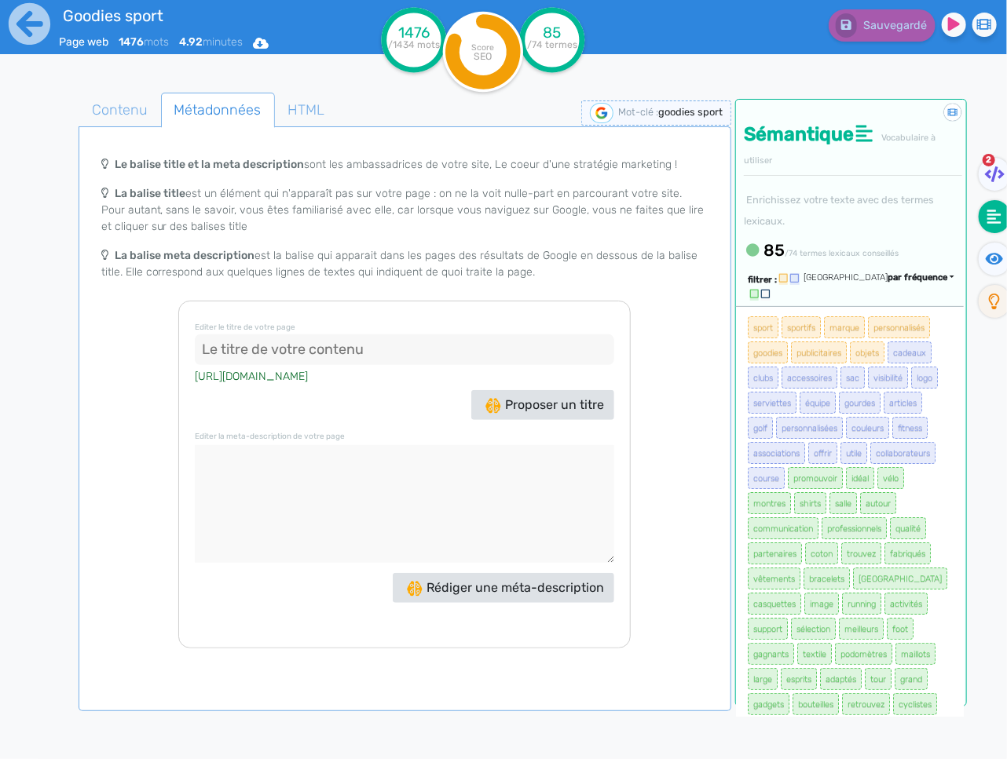
click at [306, 345] on input at bounding box center [404, 350] width 419 height 31
click at [441, 349] on input at bounding box center [404, 350] width 419 height 31
paste input "Accessoires & Goodies Sport Personnalisés"
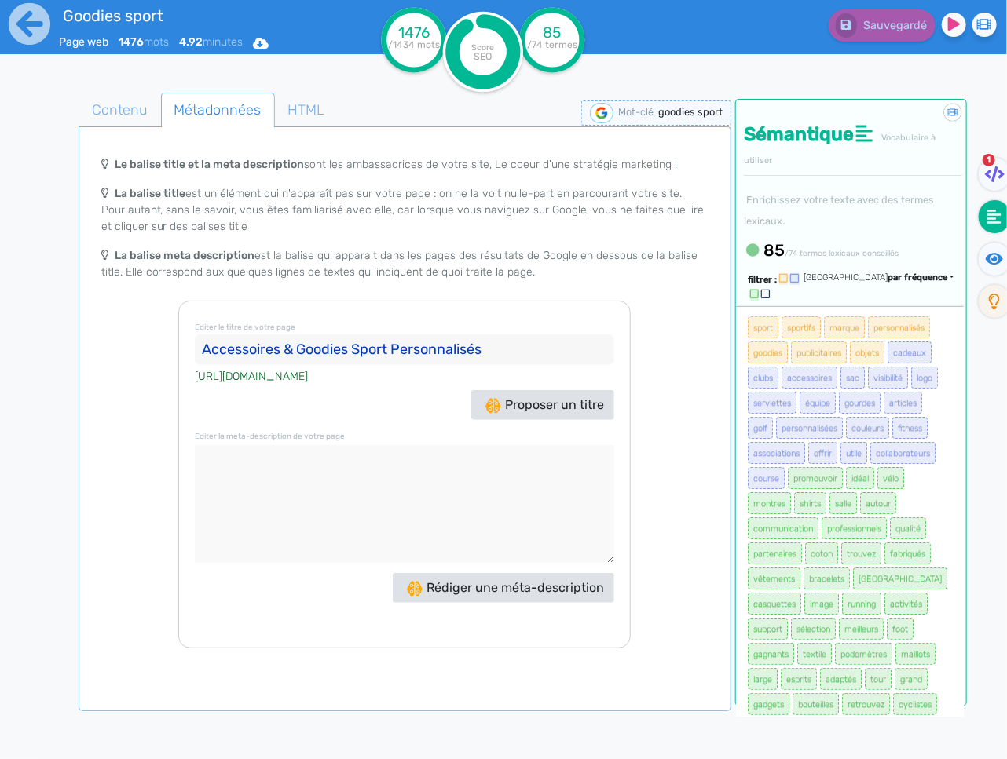
type input "Accessoires & Goodies Sport Personnalisés"
click at [360, 463] on textarea at bounding box center [404, 504] width 419 height 118
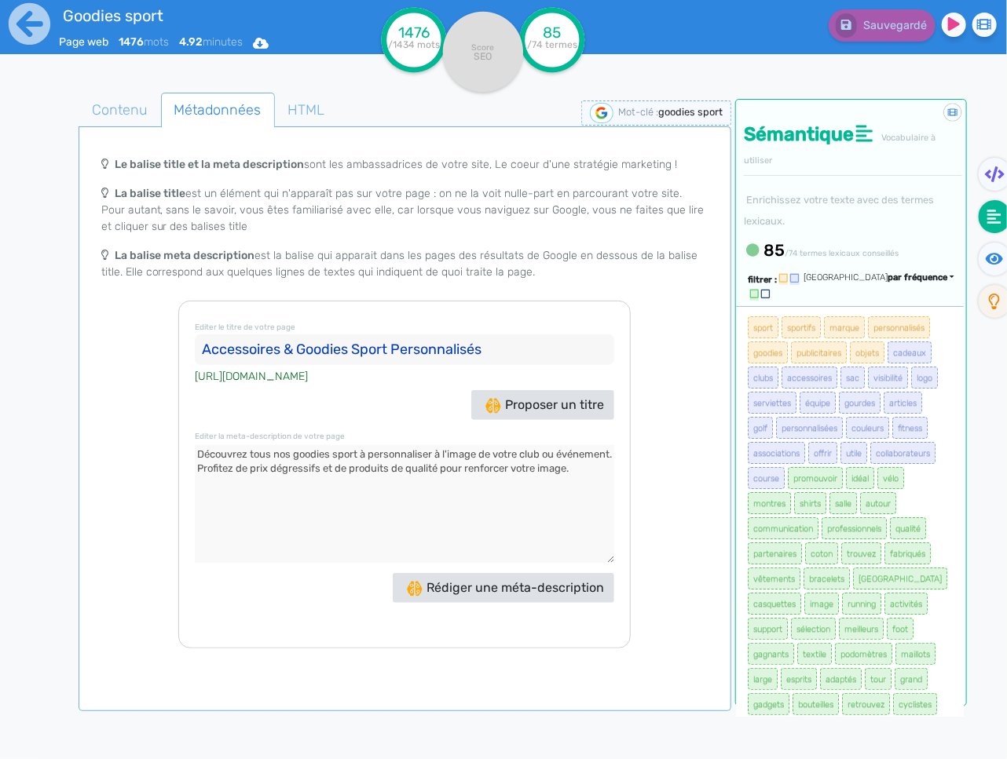
drag, startPoint x: 250, startPoint y: 467, endPoint x: 495, endPoint y: 452, distance: 245.5
click at [495, 452] on textarea at bounding box center [404, 504] width 419 height 118
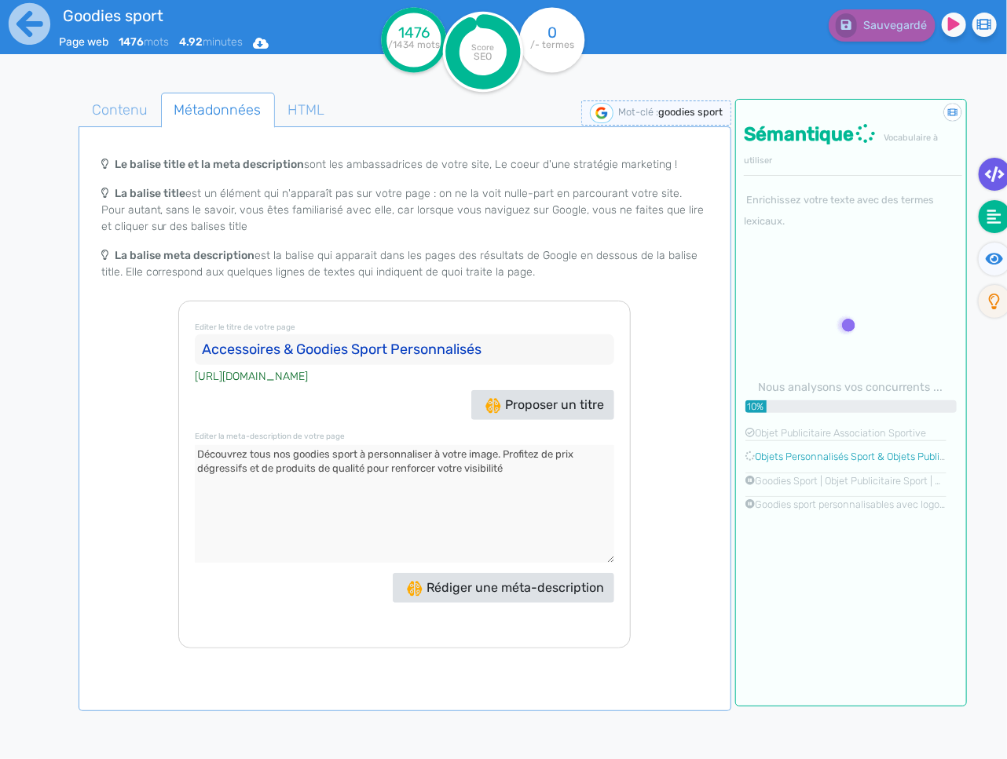
click at [995, 176] on icon at bounding box center [995, 175] width 20 height 16
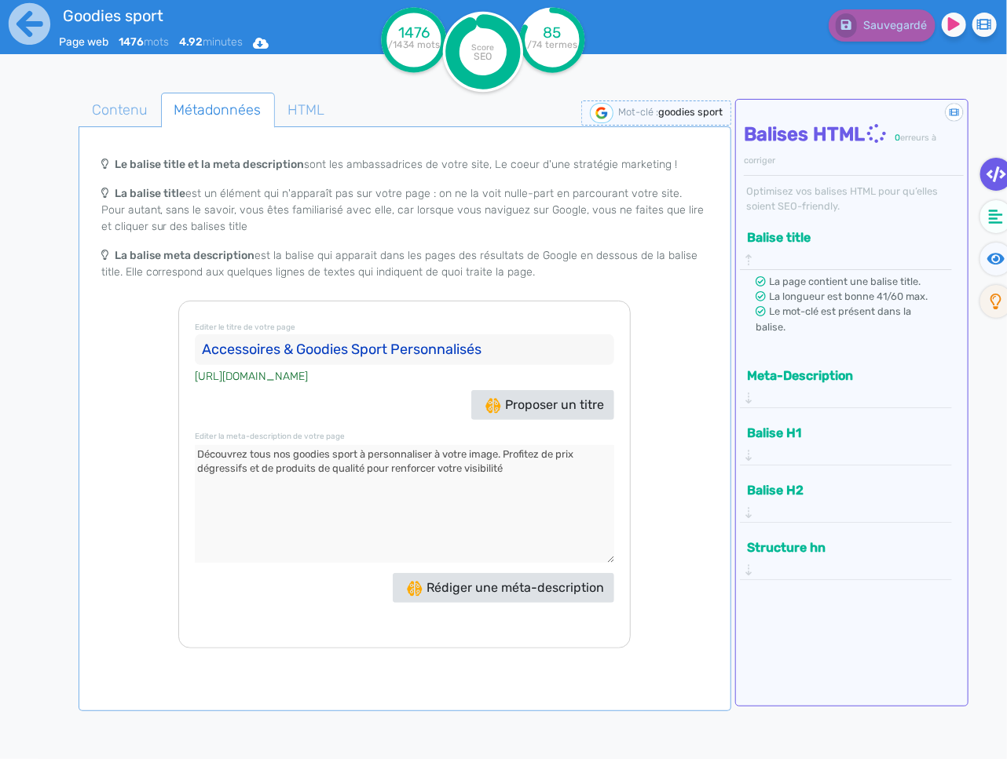
click at [891, 363] on button "Meta-Description" at bounding box center [840, 376] width 197 height 26
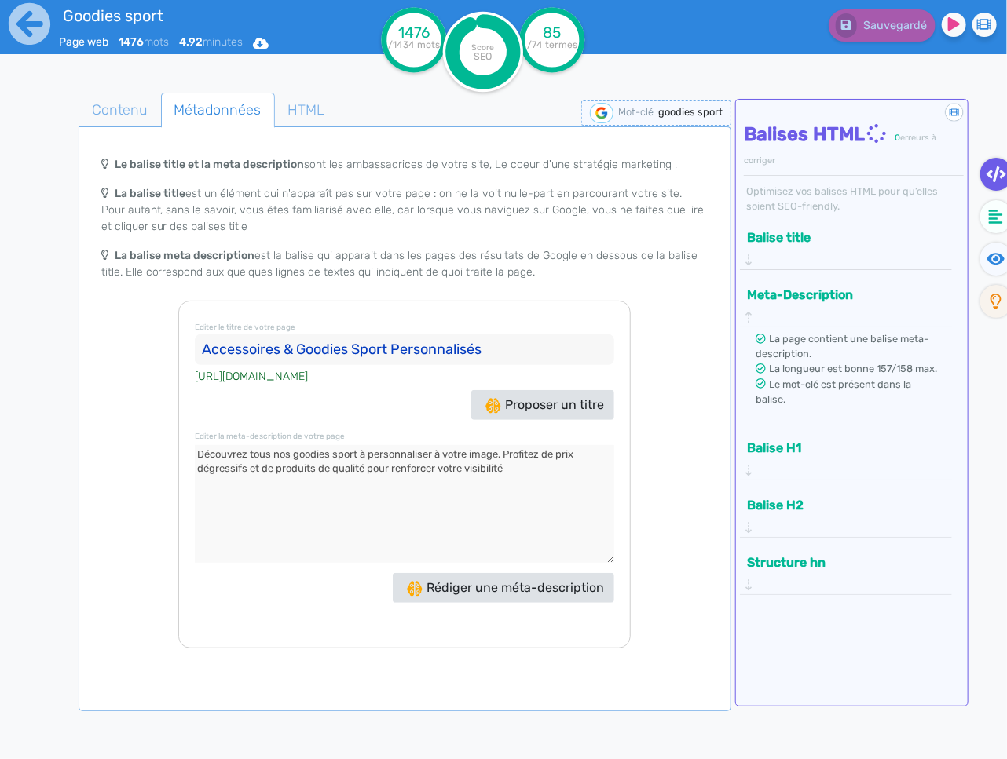
click at [537, 482] on textarea at bounding box center [404, 504] width 419 height 118
click at [496, 469] on textarea at bounding box center [404, 504] width 419 height 118
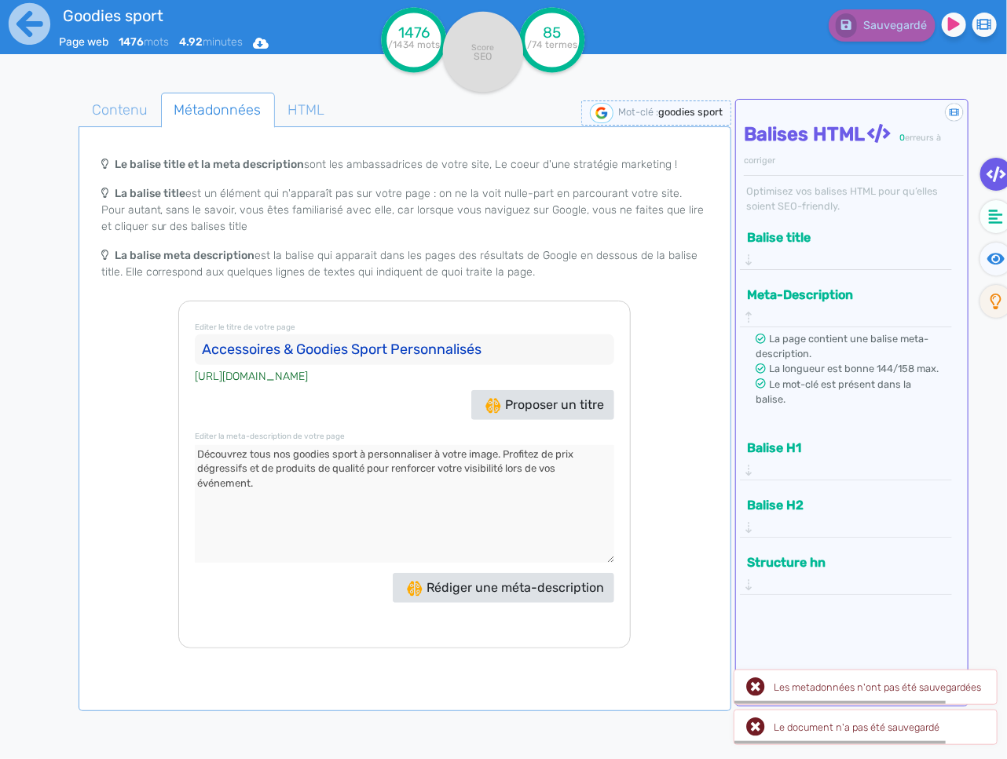
click at [503, 494] on textarea at bounding box center [404, 504] width 419 height 118
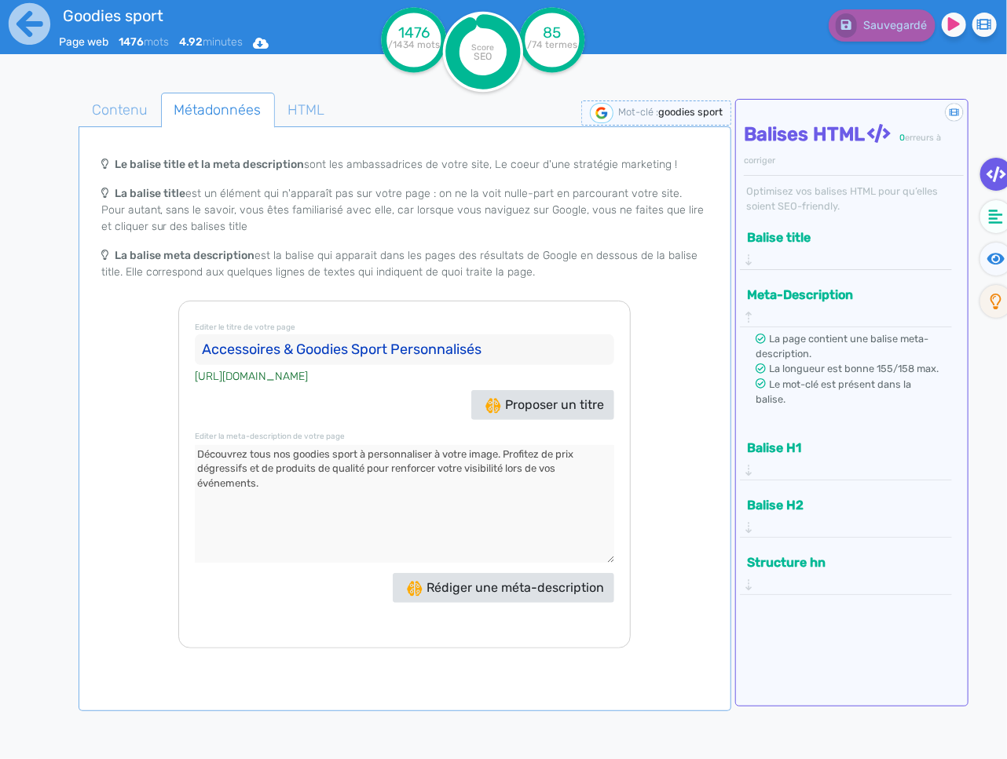
click at [249, 529] on textarea at bounding box center [404, 504] width 419 height 118
drag, startPoint x: 255, startPoint y: 488, endPoint x: 86, endPoint y: 451, distance: 173.6
click at [86, 451] on div "Le balise title et la meta description sont les ambassadrices de votre site, Le…" at bounding box center [405, 398] width 646 height 500
click at [485, 496] on textarea at bounding box center [404, 504] width 419 height 118
drag, startPoint x: 254, startPoint y: 483, endPoint x: 503, endPoint y: 464, distance: 248.9
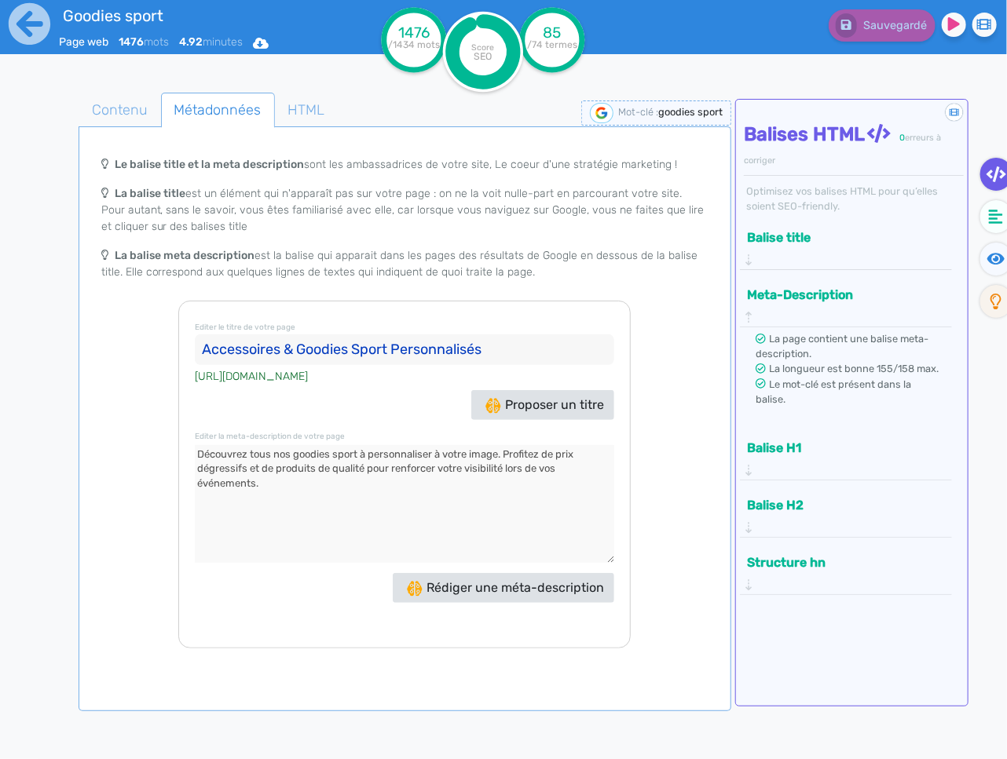
click at [503, 464] on textarea at bounding box center [404, 504] width 419 height 118
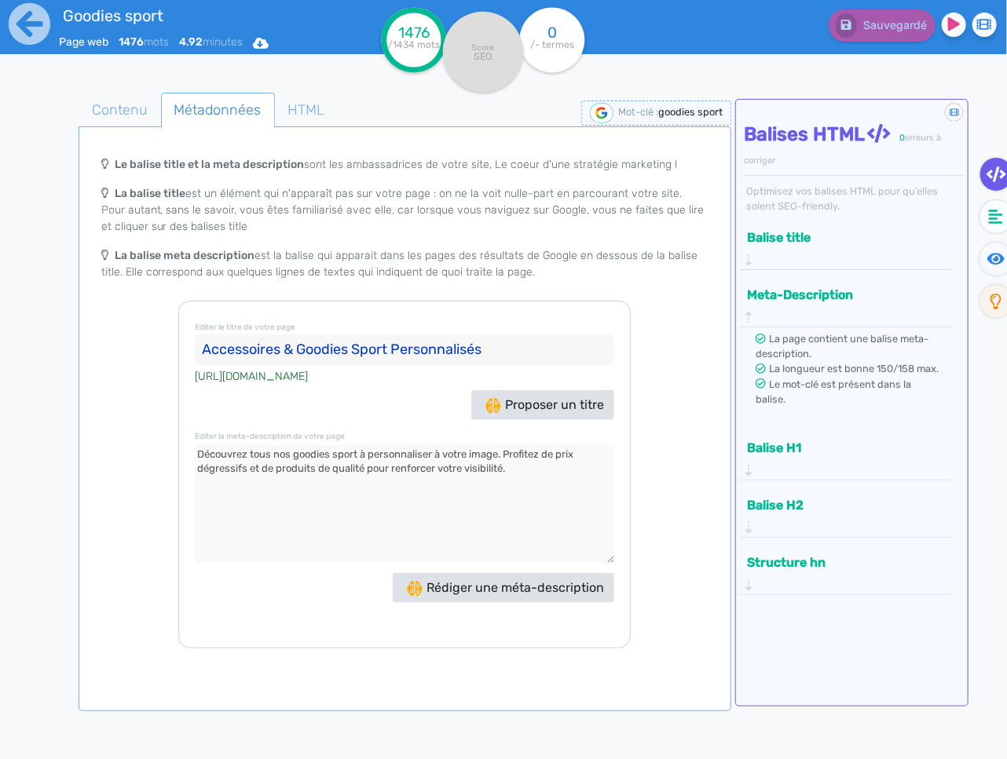
type textarea "Découvrez tous nos goodies sport à personnaliser à votre image. Profitez de pri…"
click at [565, 485] on textarea at bounding box center [404, 504] width 419 height 118
click at [145, 112] on span "Contenu" at bounding box center [119, 110] width 81 height 42
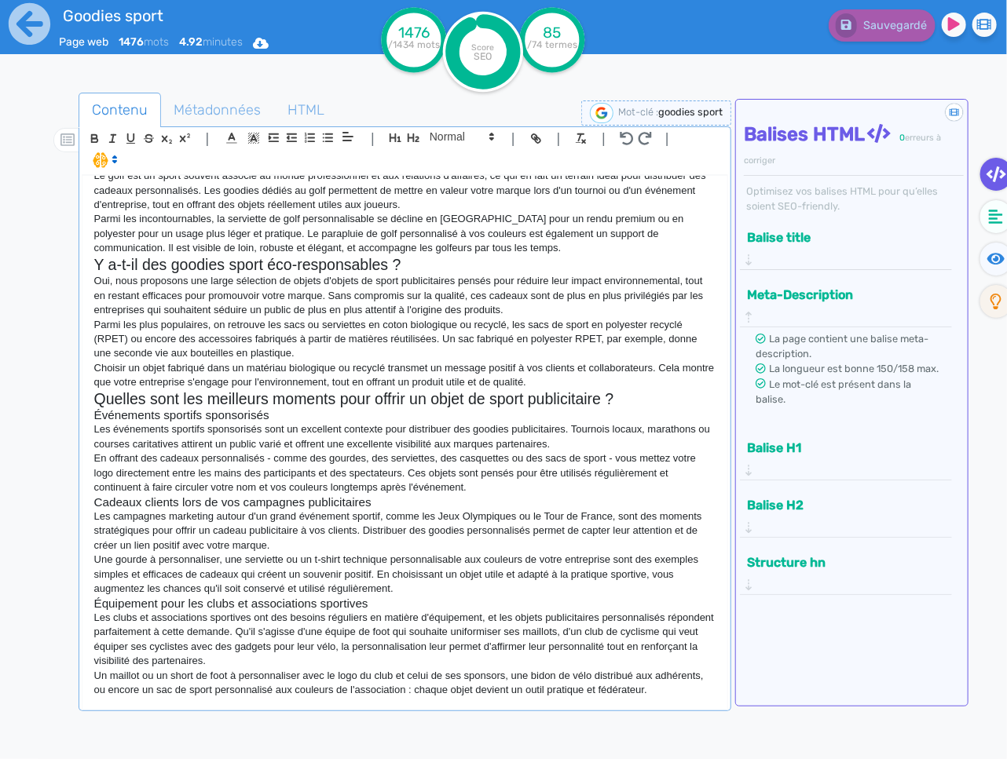
click at [673, 693] on p "Un maillot ou un short de foot à personnaliser avec le logo du club et celui de…" at bounding box center [404, 683] width 621 height 29
click at [991, 262] on icon at bounding box center [996, 259] width 18 height 12
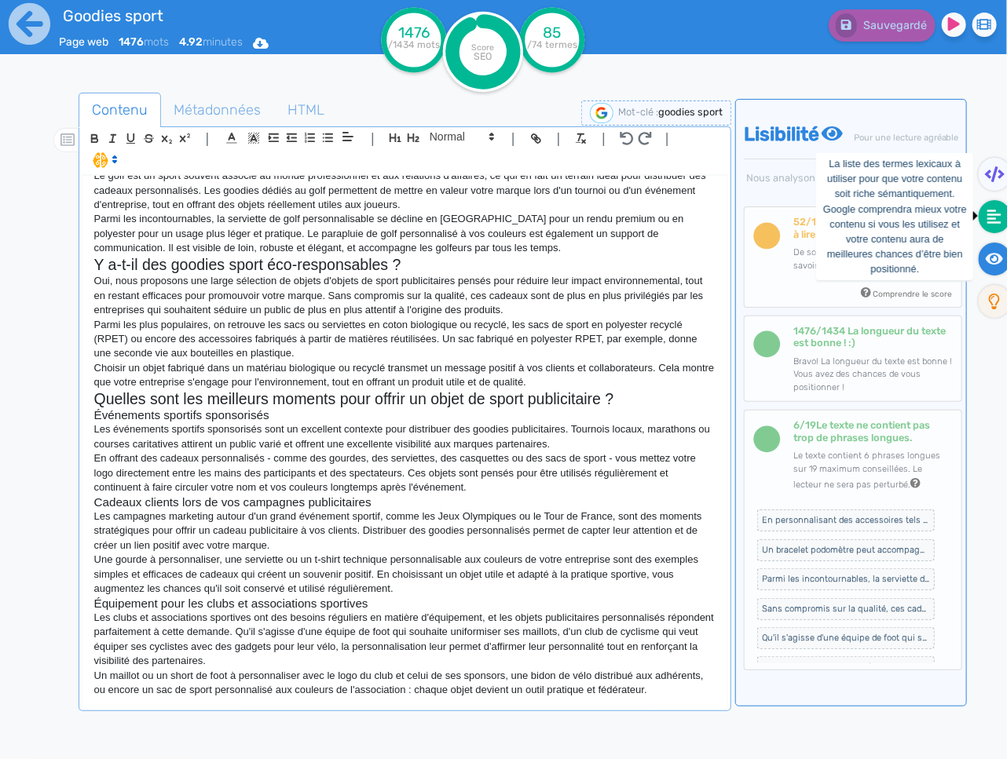
click at [1004, 210] on fa-icon at bounding box center [995, 216] width 32 height 33
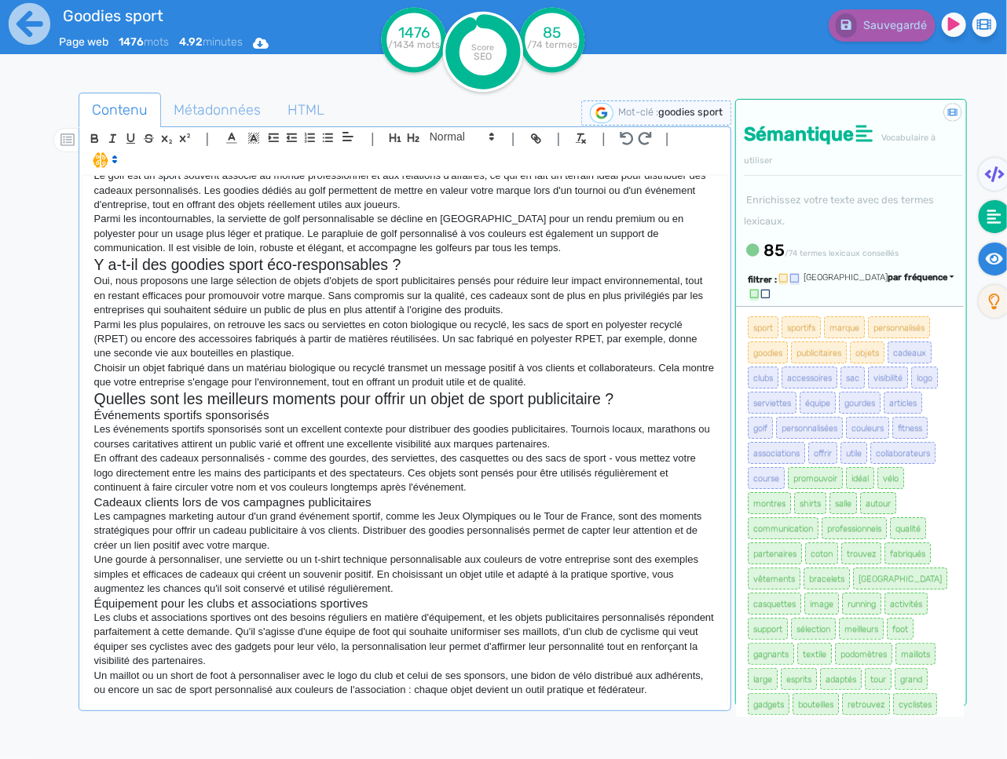
click at [987, 269] on fa-icon at bounding box center [995, 259] width 32 height 33
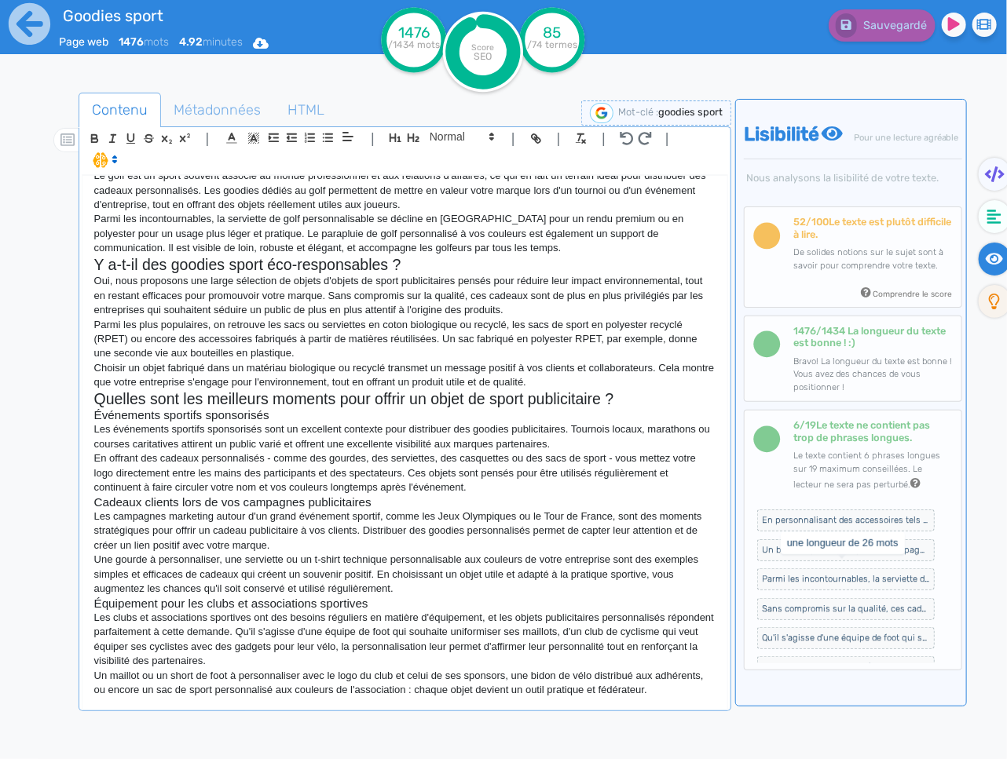
click at [841, 562] on span "Un bracelet podomètre peut accompagner chaque séance de sport, tandis qu'une mo…" at bounding box center [845, 551] width 177 height 22
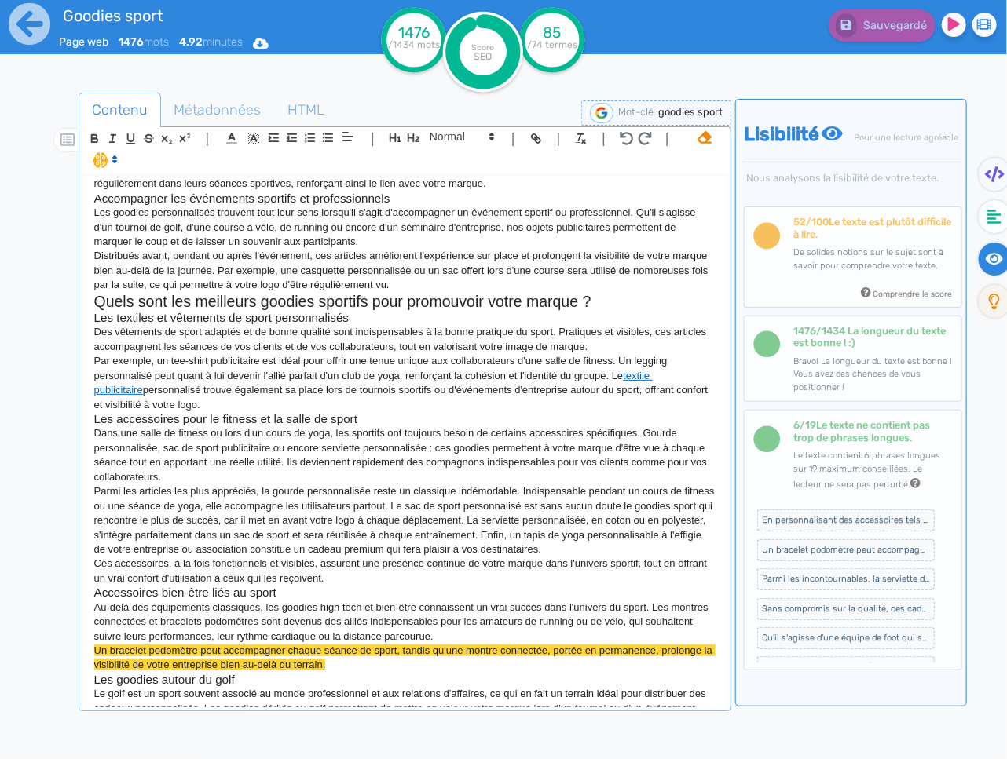
scroll to position [368, 0]
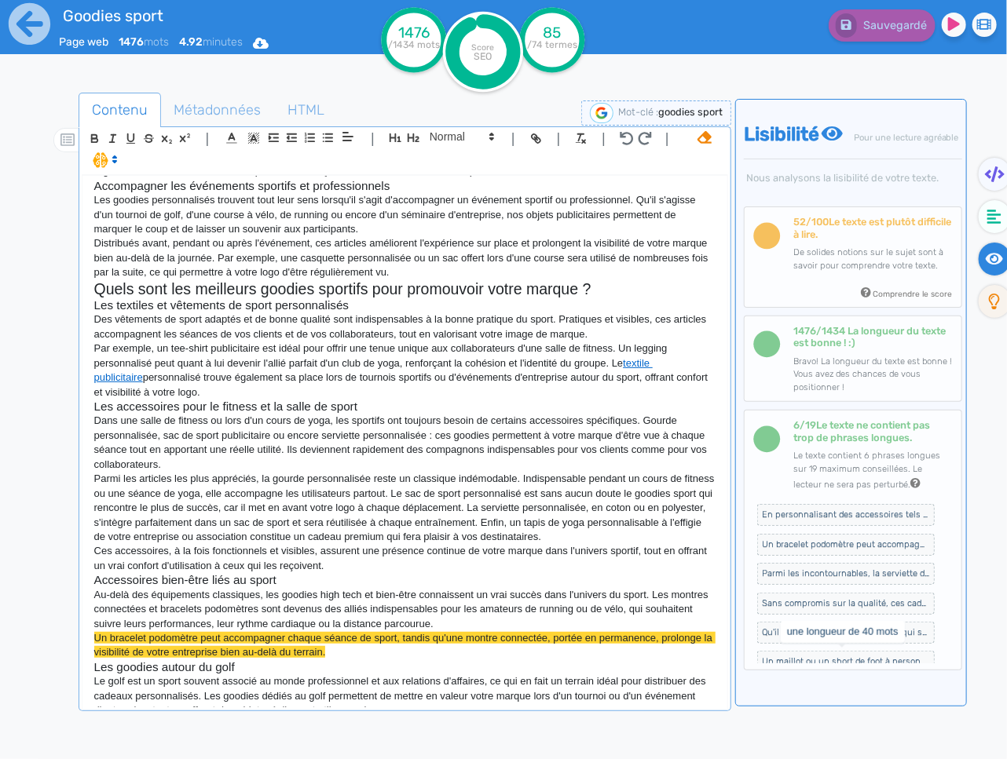
click at [799, 644] on span "Qu'il s'agisse d'une équipe de foot qui souhaite uniformiser ses maillots, d'un…" at bounding box center [845, 633] width 177 height 22
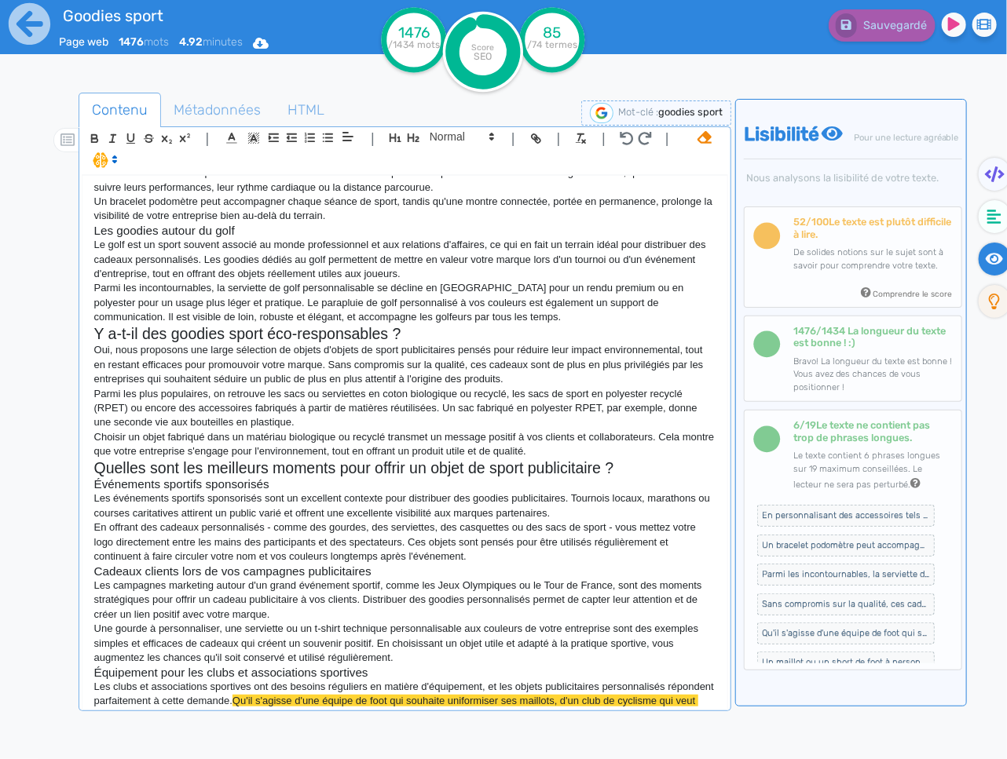
scroll to position [873, 0]
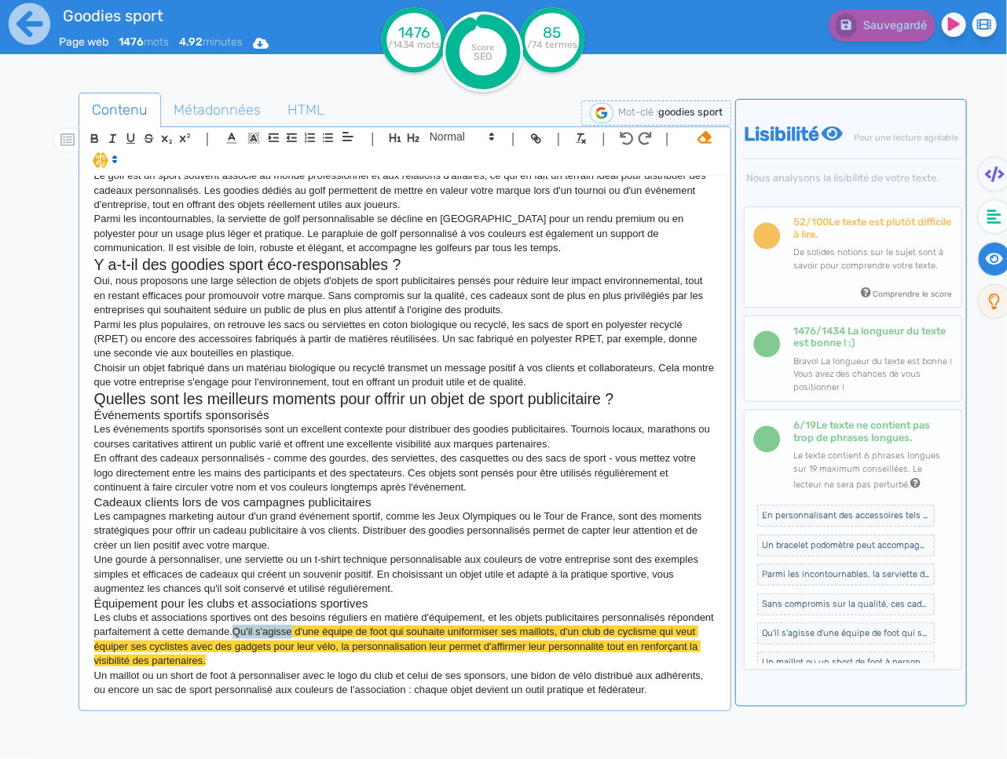
drag, startPoint x: 346, startPoint y: 635, endPoint x: 288, endPoint y: 633, distance: 57.4
click at [287, 634] on span "Qu'il s'agisse d'une équipe de foot qui souhaite uniformiser ses maillots, d'un…" at bounding box center [397, 646] width 607 height 41
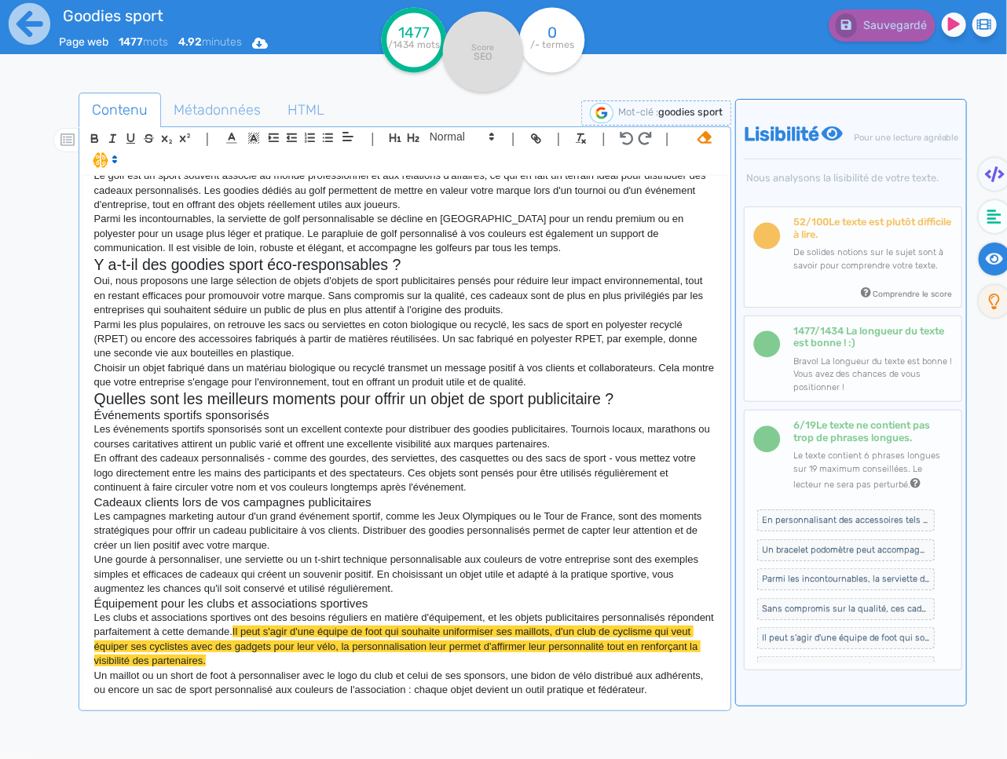
click at [618, 634] on span "Il peut s'agir d'une équipe de foot qui souhaite uniformiser ses maillots, d'un…" at bounding box center [397, 646] width 607 height 41
drag, startPoint x: 430, startPoint y: 645, endPoint x: 421, endPoint y: 646, distance: 8.7
click at [421, 646] on span "Il peut s'agir d'une équipe de foot qui souhaite uniformiser ses maillots ou d'…" at bounding box center [399, 646] width 611 height 41
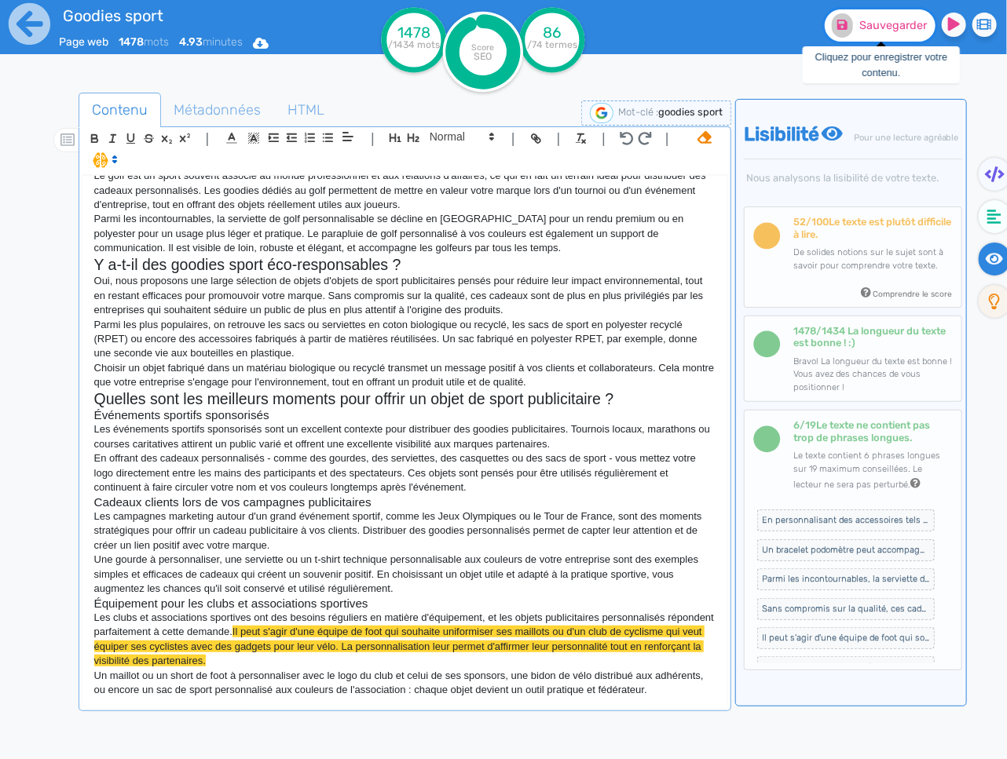
click at [887, 27] on span "Sauvegarder" at bounding box center [893, 25] width 68 height 13
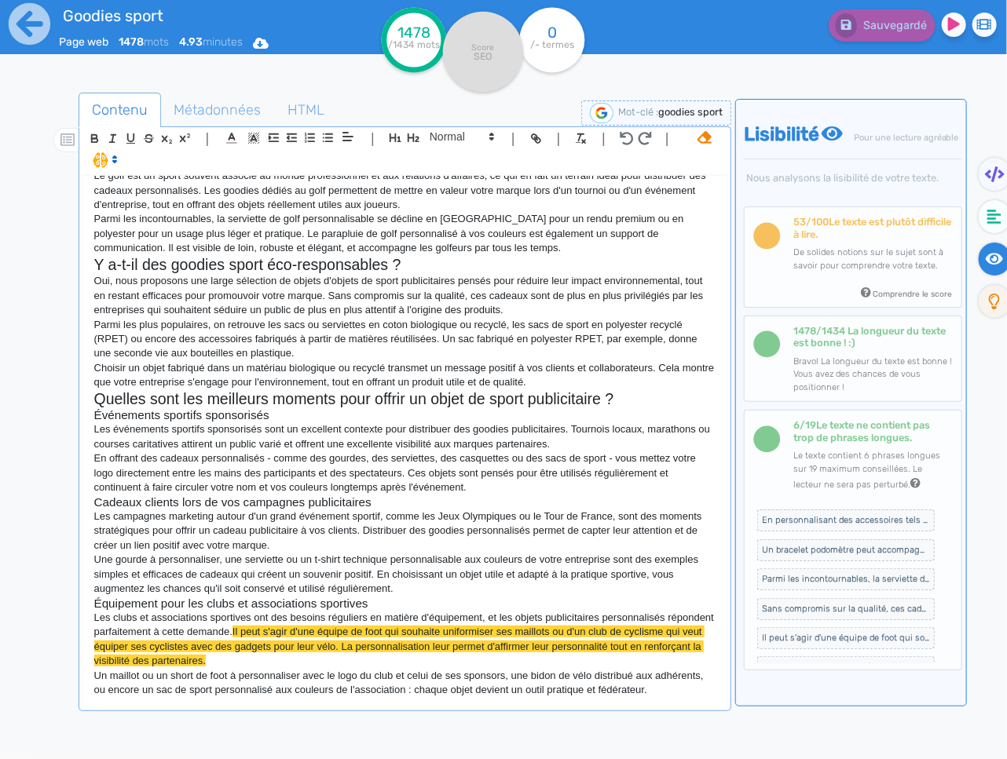
scroll to position [25, 0]
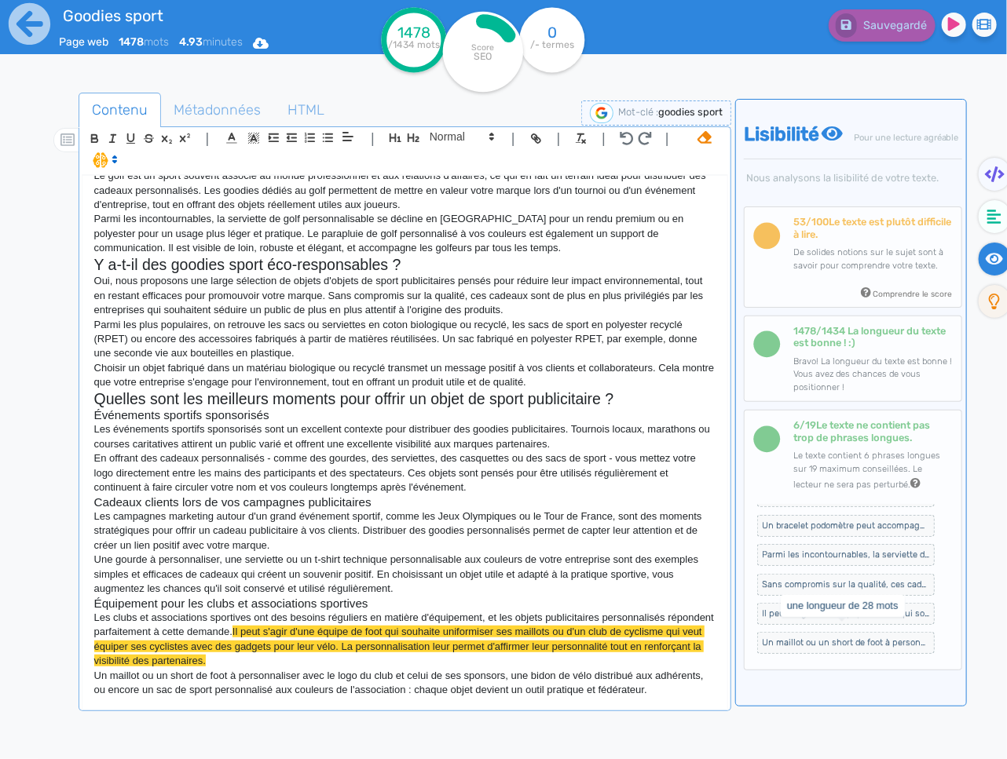
click at [876, 625] on span "Il peut s'agir d'une équipe de foot qui souhaite uniformiser ses maillots ou d'…" at bounding box center [845, 614] width 177 height 22
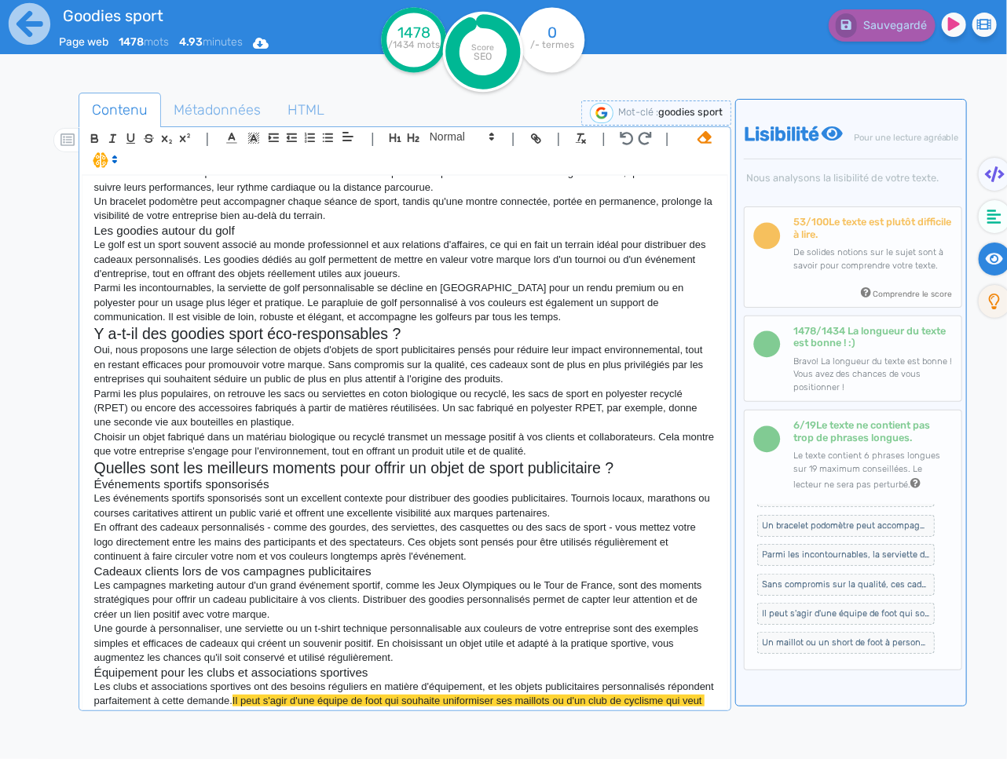
scroll to position [873, 0]
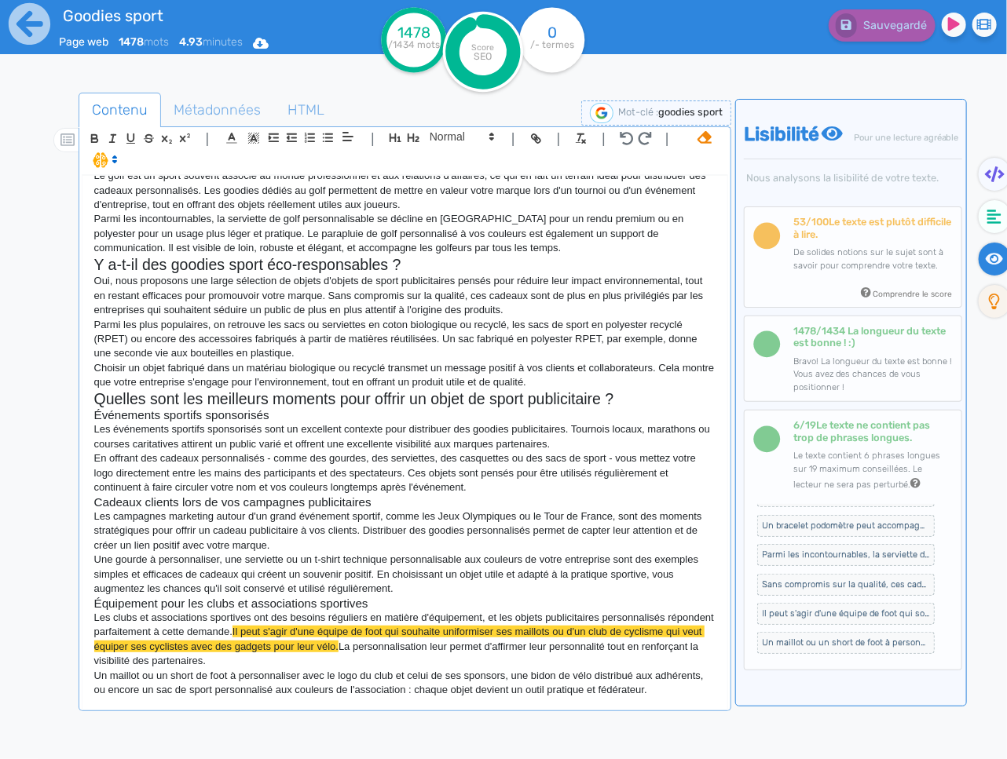
drag, startPoint x: 606, startPoint y: 631, endPoint x: 617, endPoint y: 629, distance: 10.5
click at [607, 631] on span "Il peut s'agir d'une équipe de foot qui souhaite uniformiser ses maillots ou d'…" at bounding box center [399, 639] width 611 height 26
click at [889, 10] on button "Sauvegarder" at bounding box center [880, 25] width 111 height 32
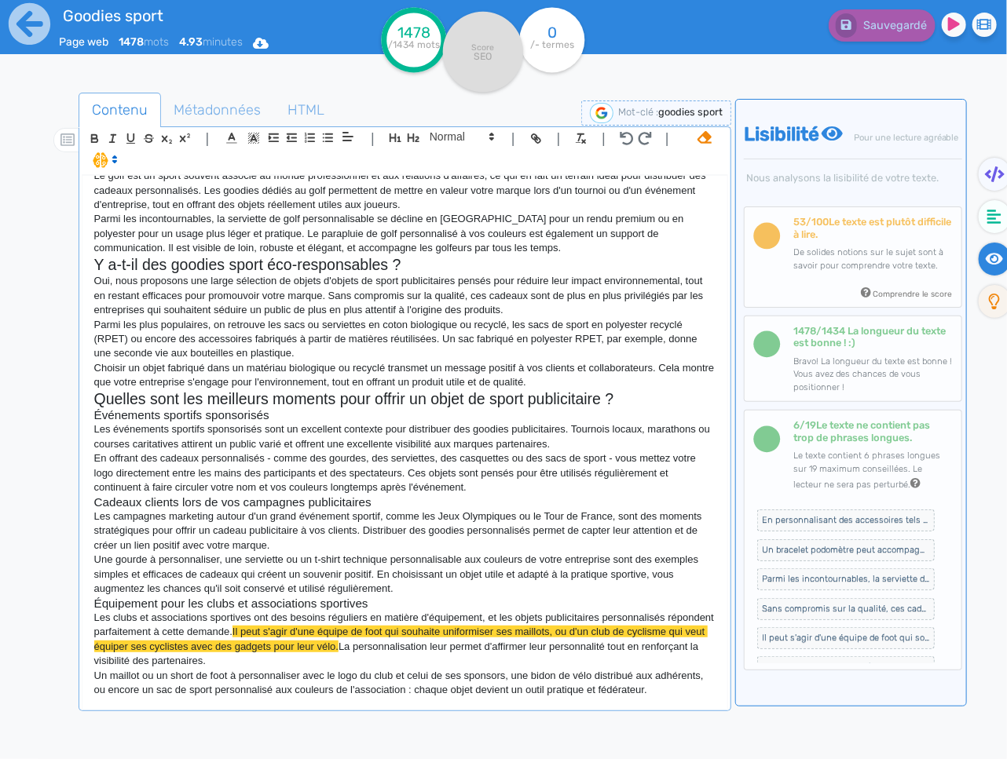
scroll to position [25, 0]
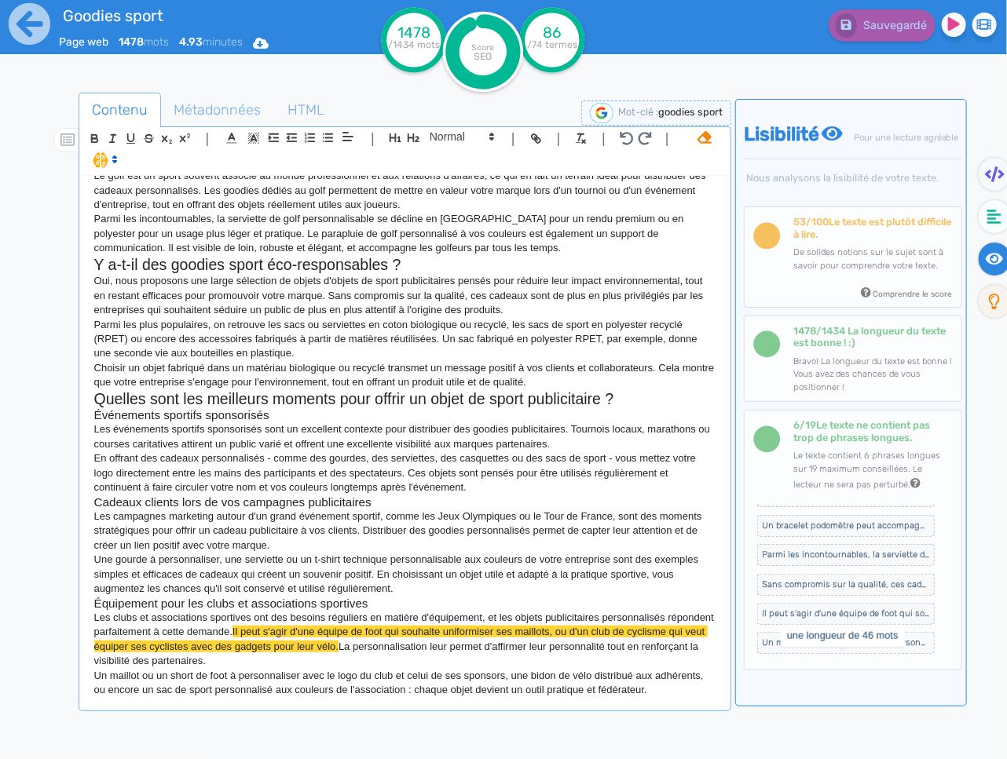
click at [800, 654] on span "Un maillot ou un short de foot à personnaliser avec le logo du club et celui de…" at bounding box center [845, 643] width 177 height 22
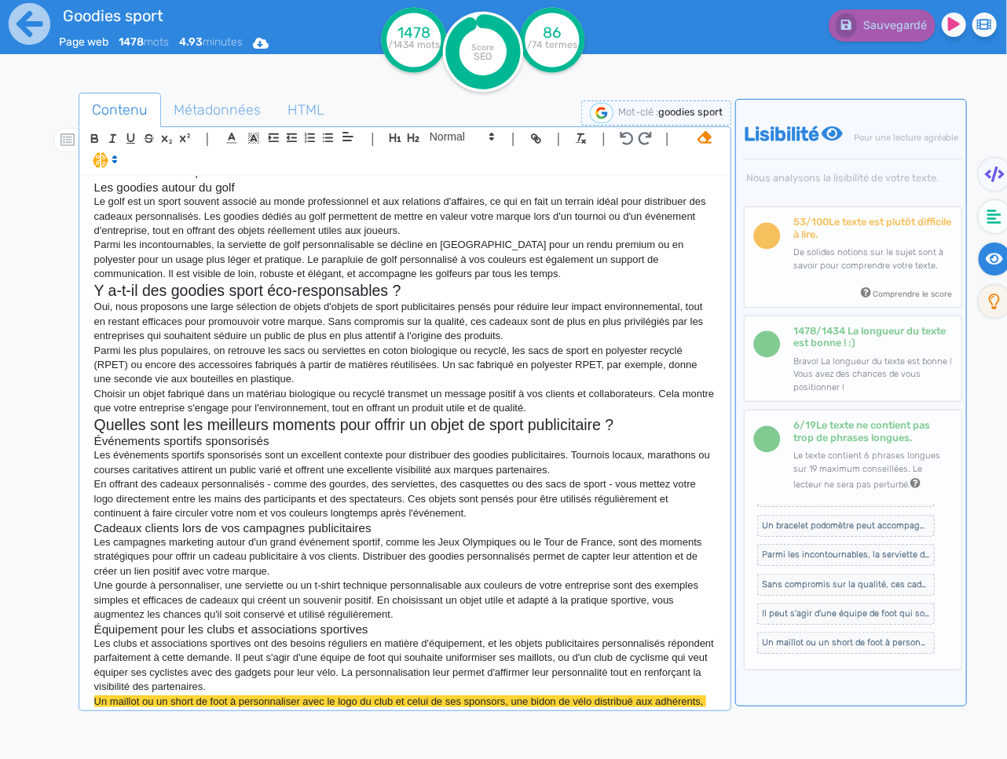
scroll to position [873, 0]
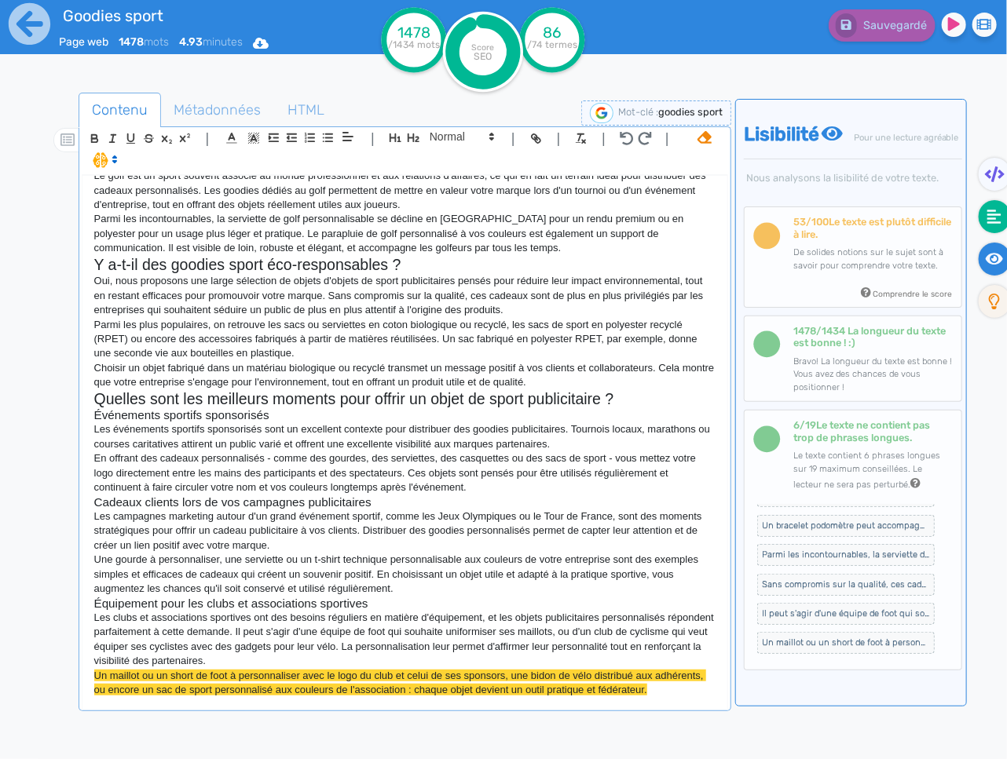
click at [999, 213] on icon at bounding box center [994, 217] width 14 height 14
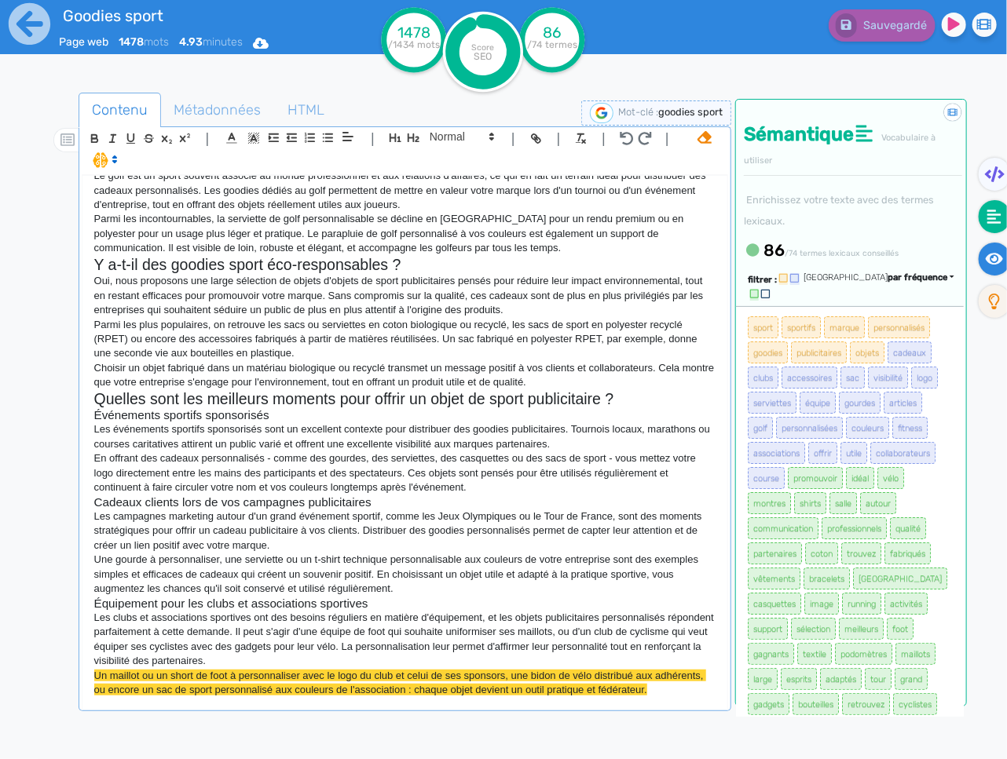
click at [996, 258] on icon at bounding box center [995, 259] width 18 height 12
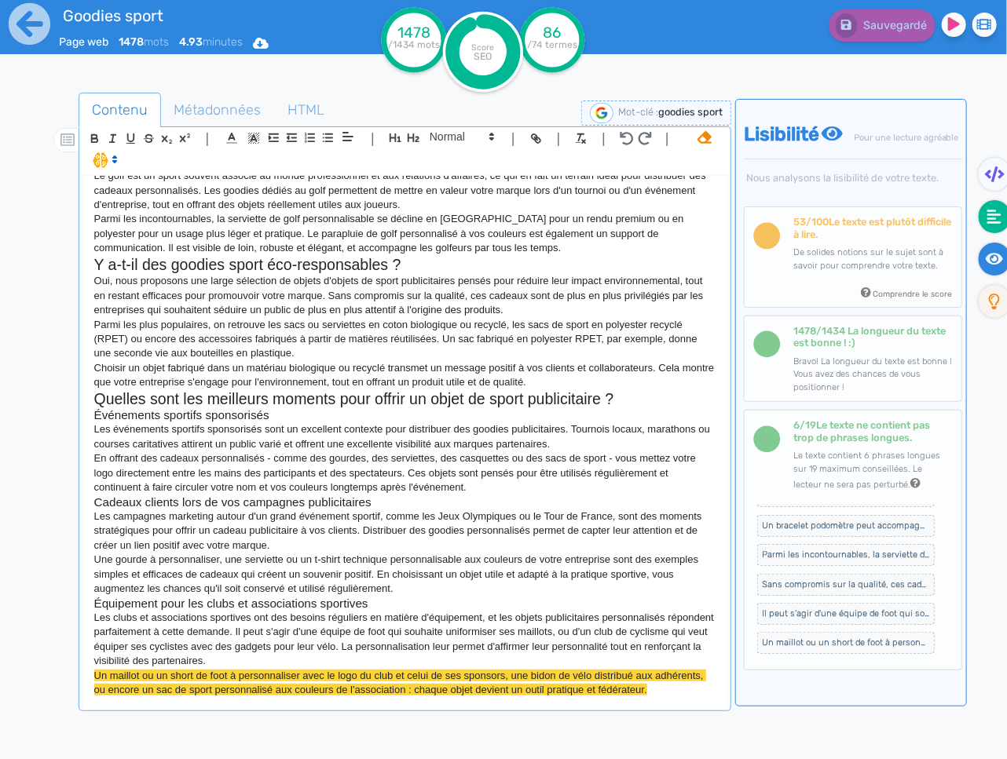
click at [993, 220] on icon at bounding box center [994, 217] width 14 height 16
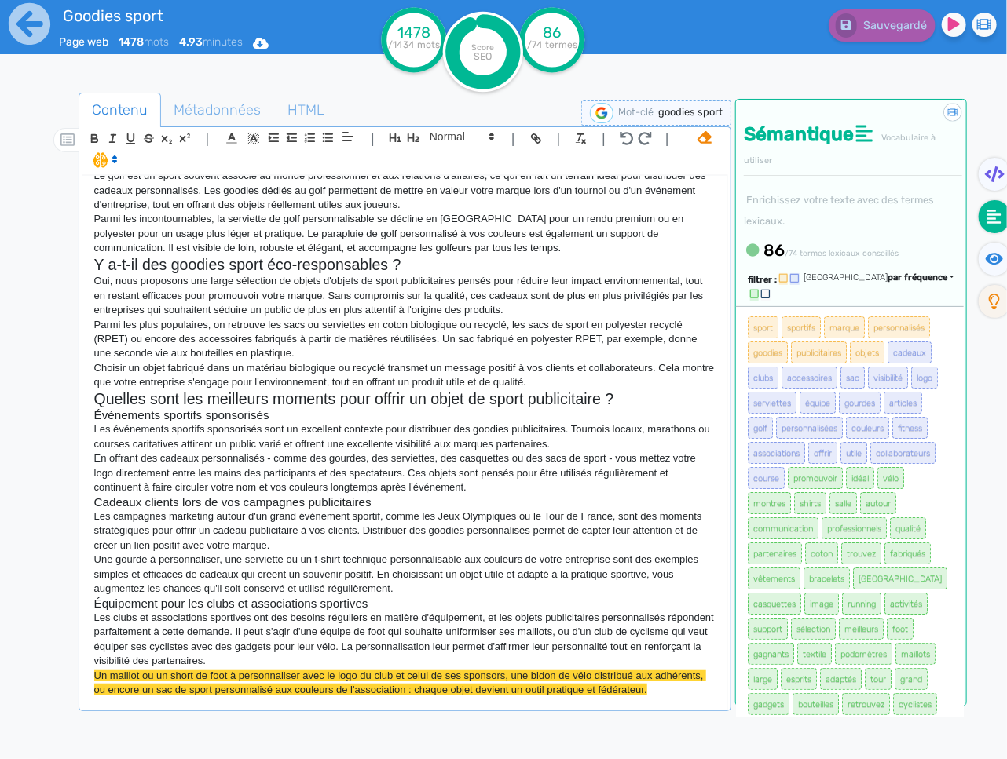
click at [707, 141] on icon at bounding box center [704, 137] width 14 height 13
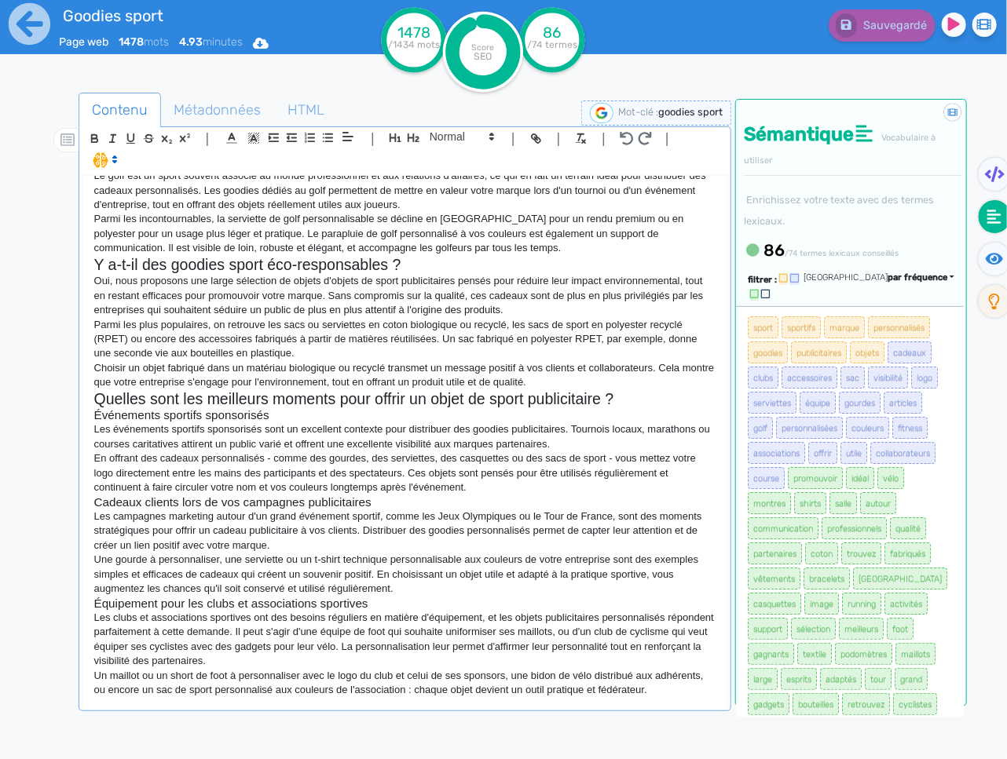
click at [397, 509] on h3 "Cadeaux clients lors de vos campagnes publicitaires" at bounding box center [404, 503] width 621 height 14
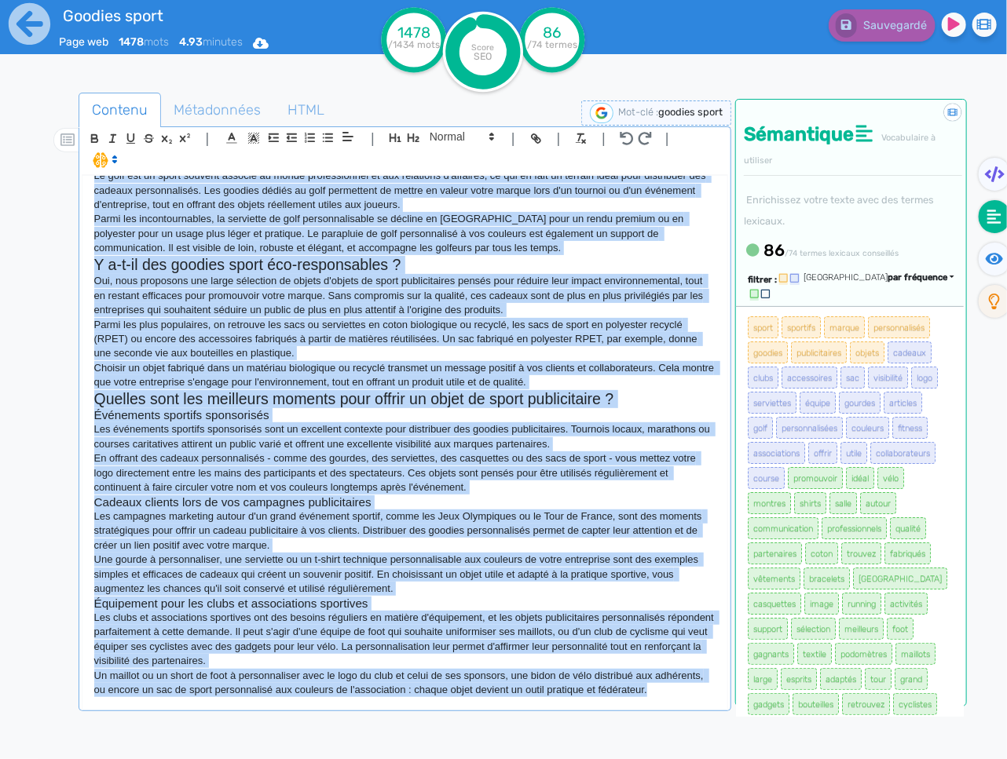
copy div "Loremip Dolor & Sitametcons ad Elits Doeiusmodtemp Inci utlabore e doloremagn a…"
click at [435, 580] on span "Une gourde à personnaliser, une serviette ou un t-shirt technique personnalisab…" at bounding box center [397, 574] width 607 height 41
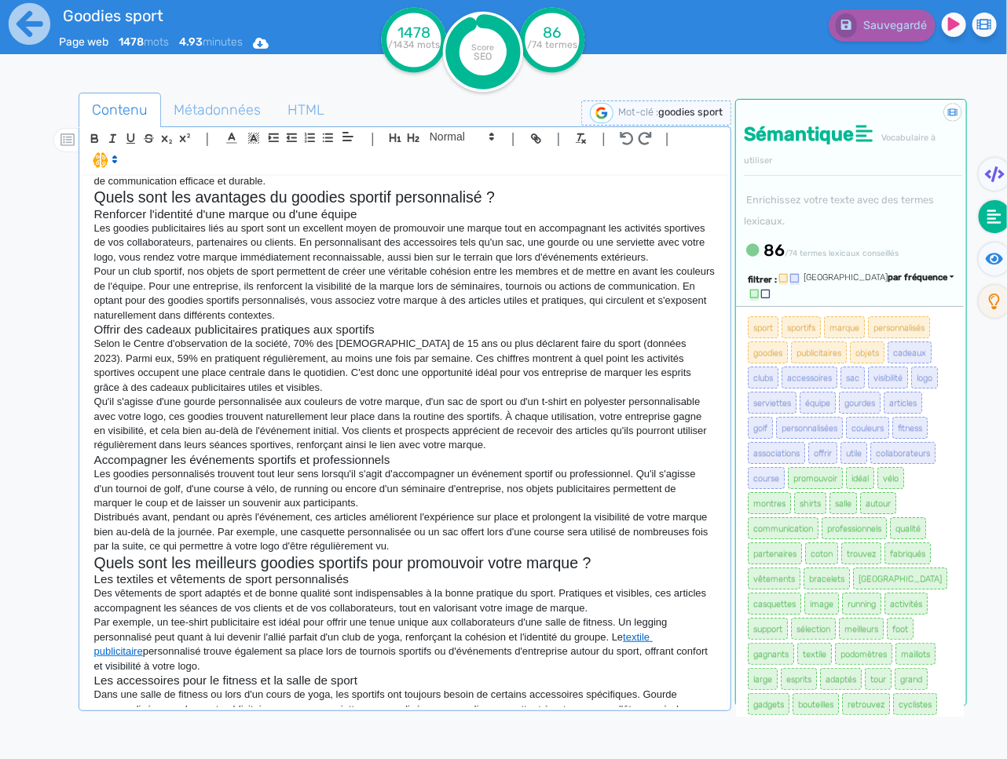
scroll to position [0, 0]
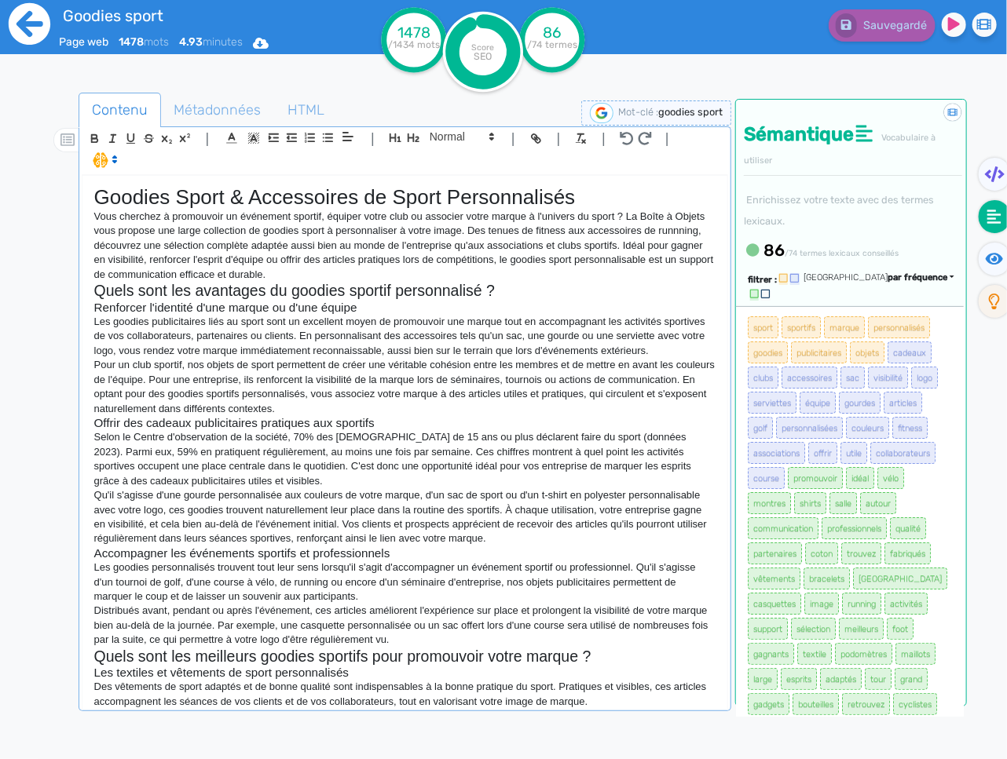
click at [25, 24] on icon at bounding box center [29, 23] width 43 height 43
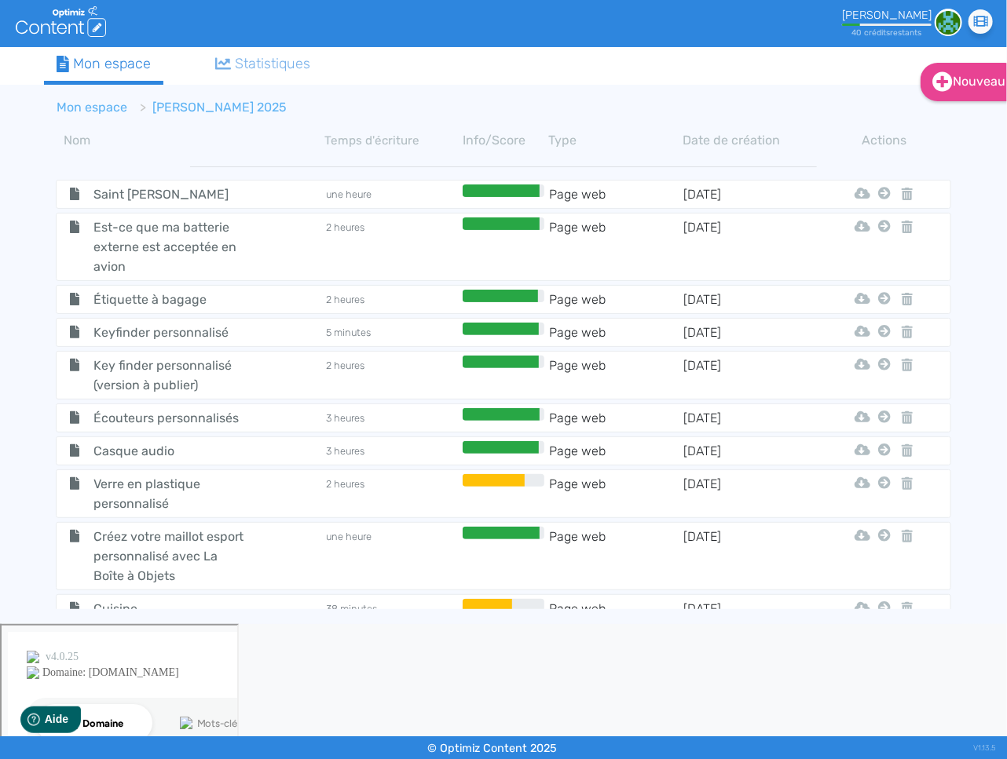
click at [97, 99] on li "Mon espace" at bounding box center [92, 107] width 71 height 19
click at [108, 111] on link "Mon espace" at bounding box center [92, 107] width 71 height 15
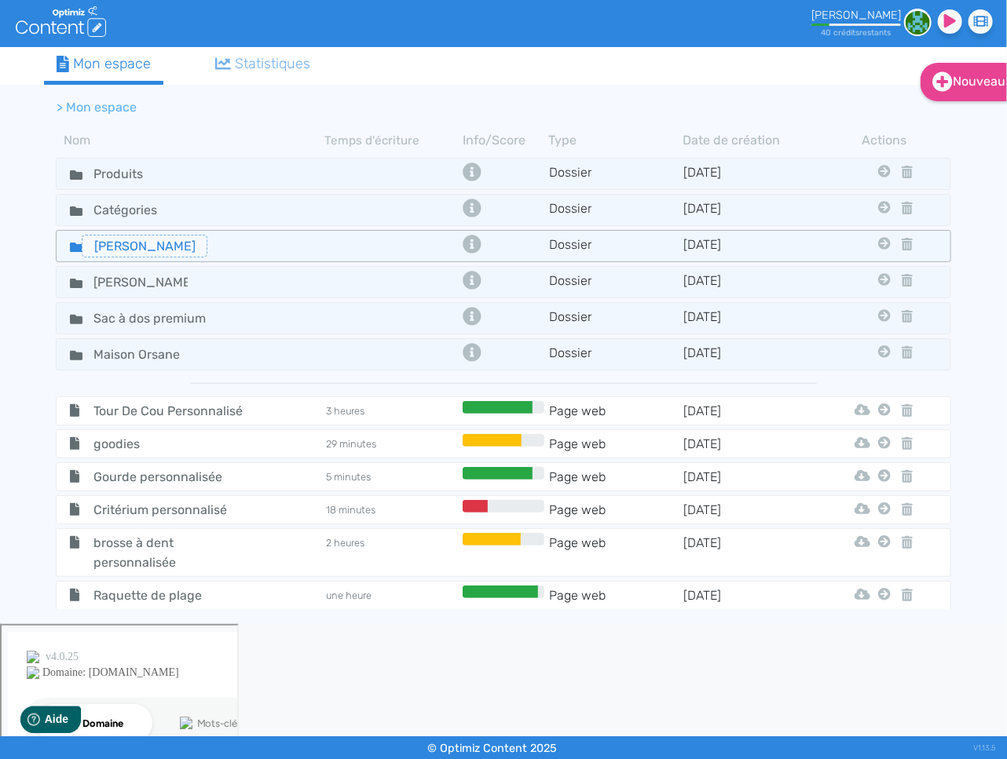
click at [82, 245] on input "Jean-Sébastien" at bounding box center [145, 246] width 126 height 23
click at [79, 245] on icon at bounding box center [76, 247] width 13 height 9
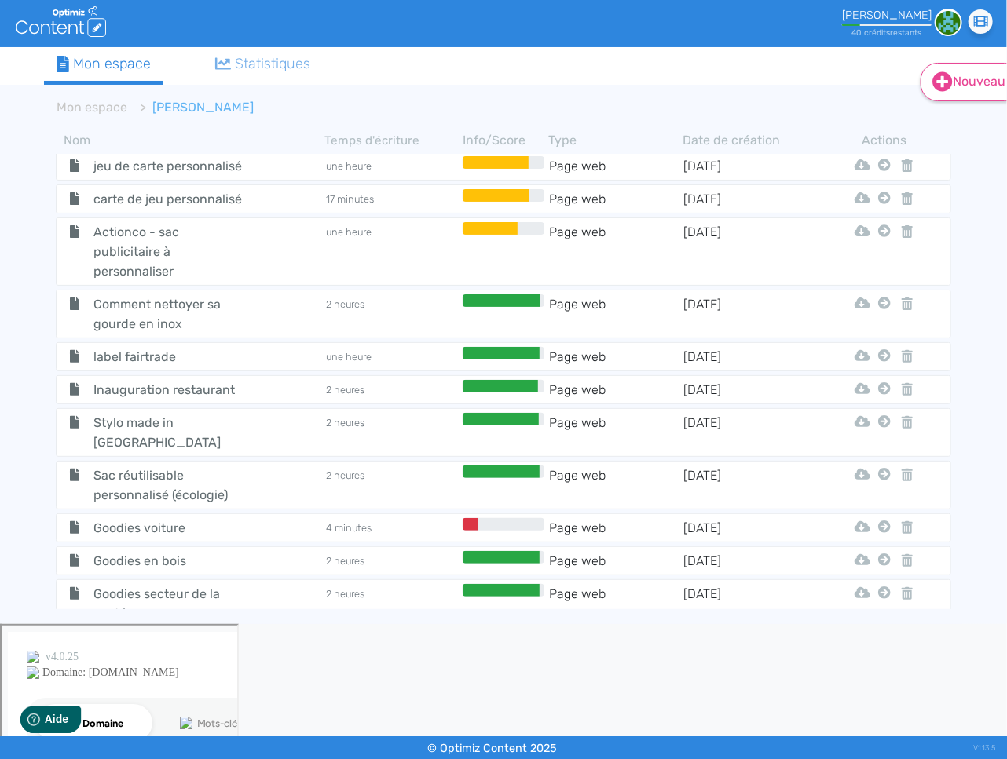
scroll to position [11353, 0]
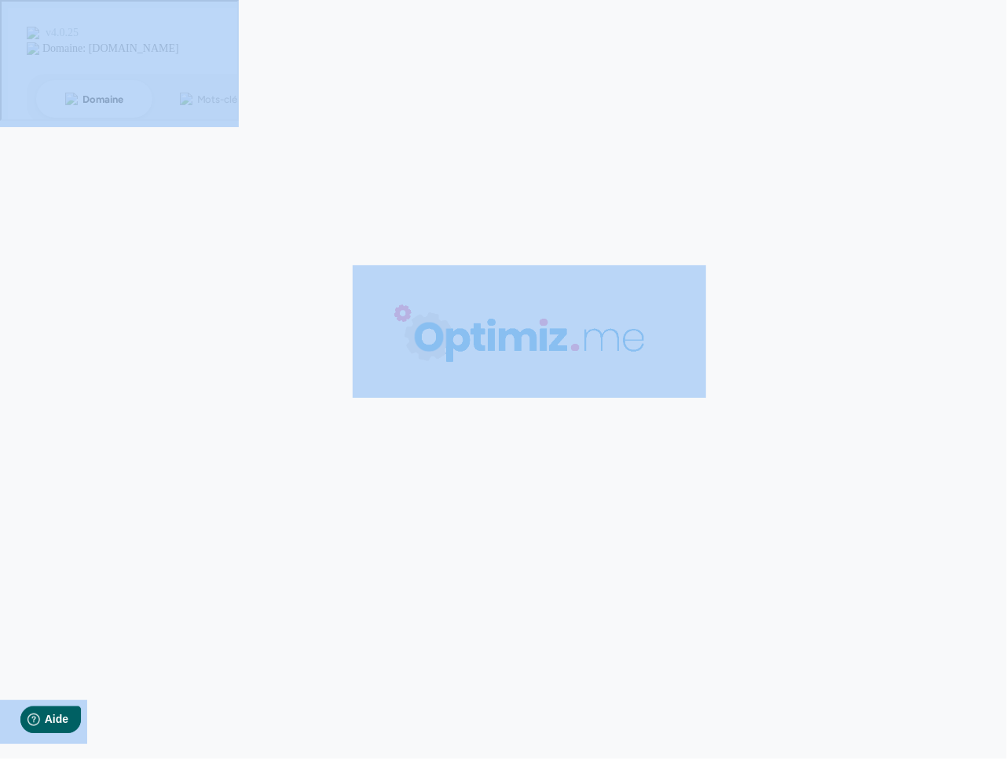
click at [166, 380] on body "0 mots 0.00 minutes 0 /0 mots Score SEO 0 /- termes Sauvegardé Contenu Métadonn…" at bounding box center [503, 379] width 1007 height 759
type input "Catégorie randonnée"
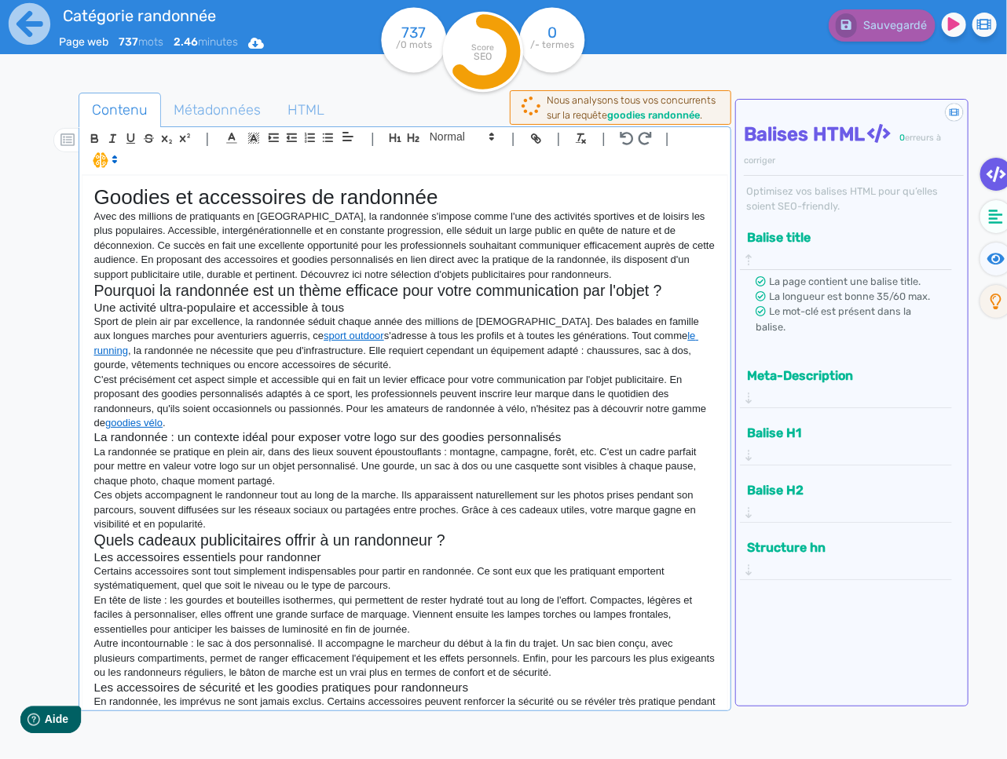
click at [436, 307] on h3 "Une activité ultra-populaire et accessible à tous" at bounding box center [404, 308] width 621 height 14
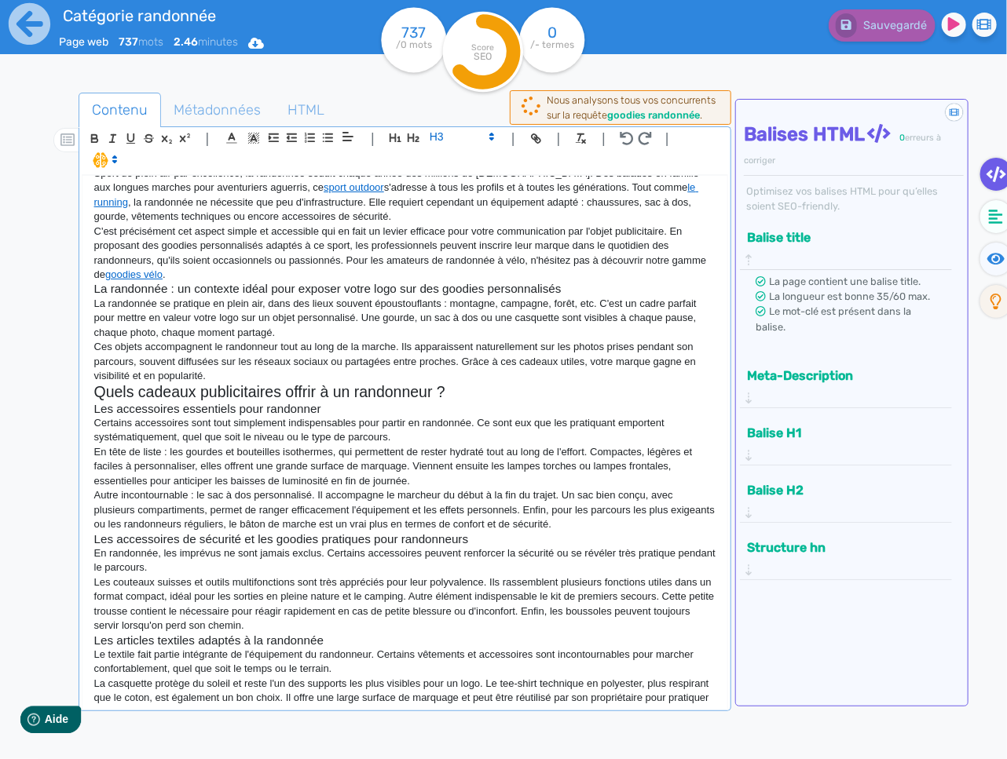
scroll to position [214, 0]
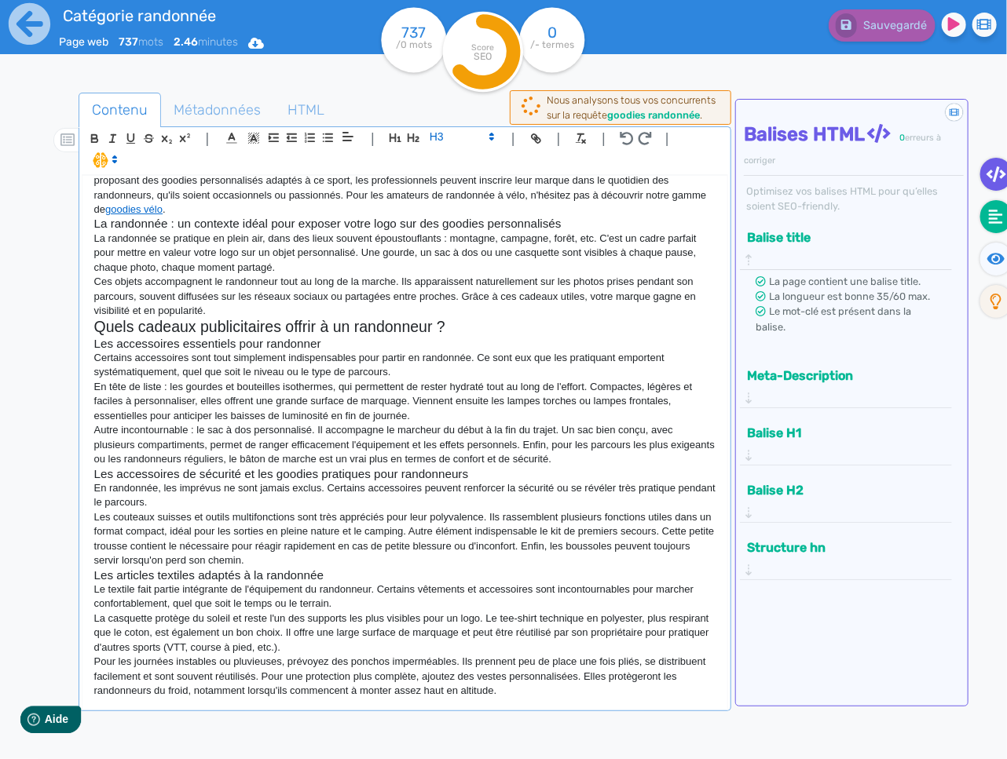
click at [996, 221] on icon at bounding box center [996, 217] width 14 height 14
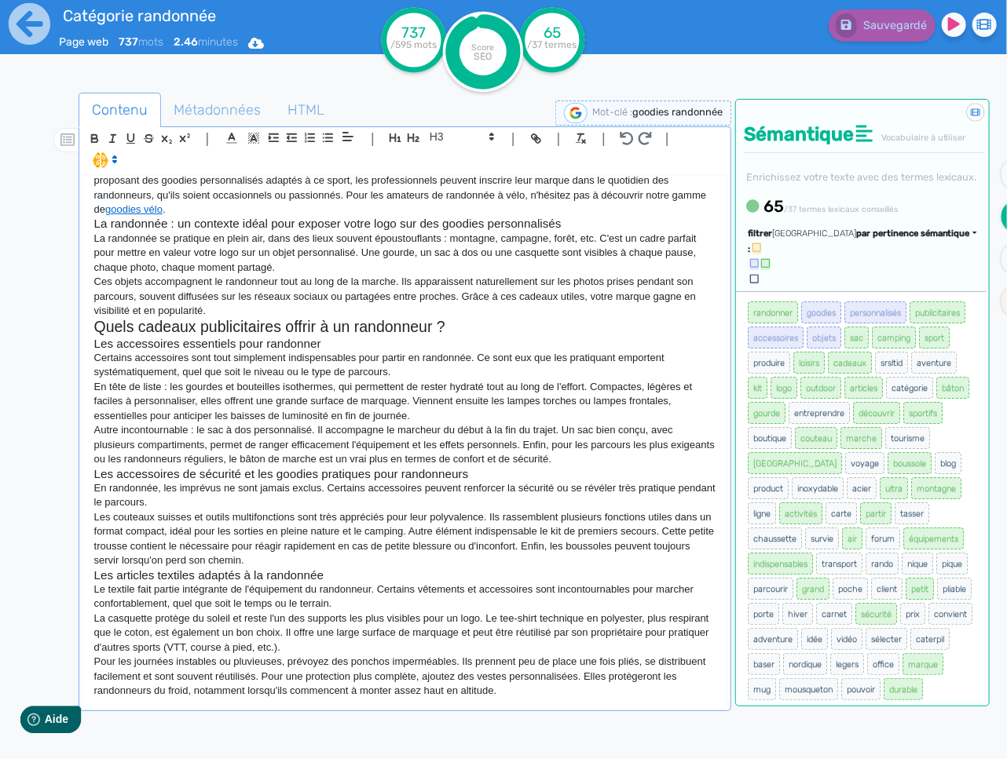
click at [550, 706] on div "Goodies et accessoires de randonnée Avec des millions de pratiquants en France,…" at bounding box center [404, 442] width 645 height 532
click at [931, 239] on span "par pertinence sémantique" at bounding box center [913, 234] width 114 height 10
click at [897, 291] on link "par fréquence" at bounding box center [838, 280] width 132 height 21
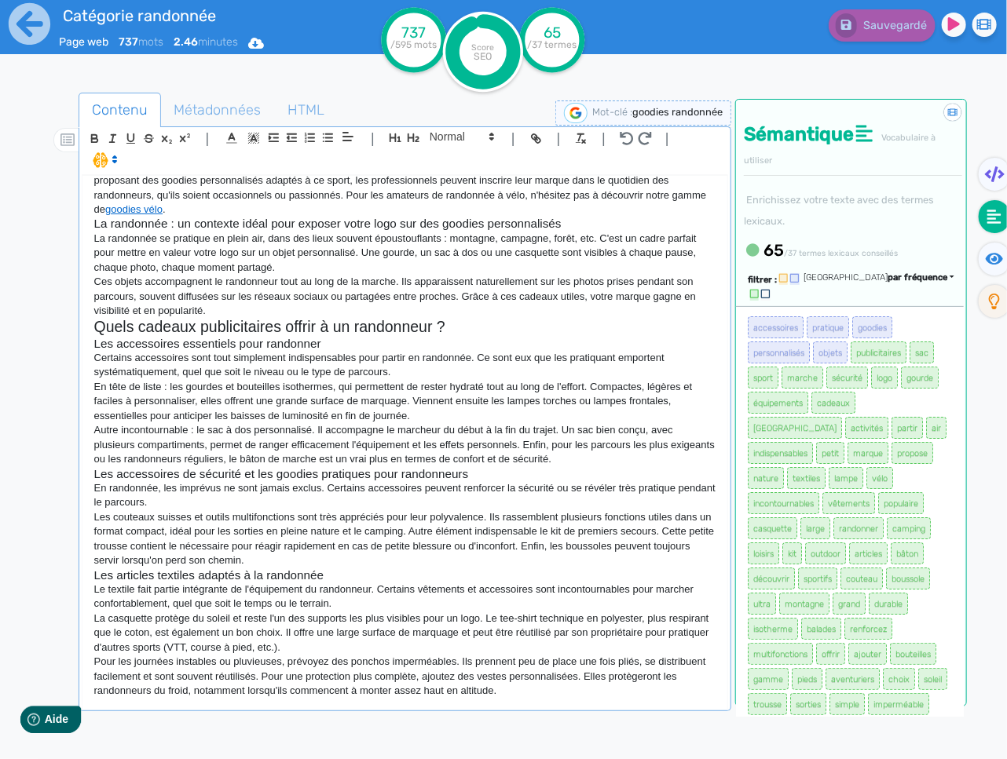
click at [561, 702] on div "Goodies et accessoires de randonnée Avec des millions de pratiquants en France,…" at bounding box center [404, 442] width 645 height 532
click at [591, 695] on p "Pour les journées instables ou pluvieuses, prévoyez des ponchos imperméables. I…" at bounding box center [404, 676] width 621 height 43
click at [15, 53] on link at bounding box center [29, 38] width 43 height 77
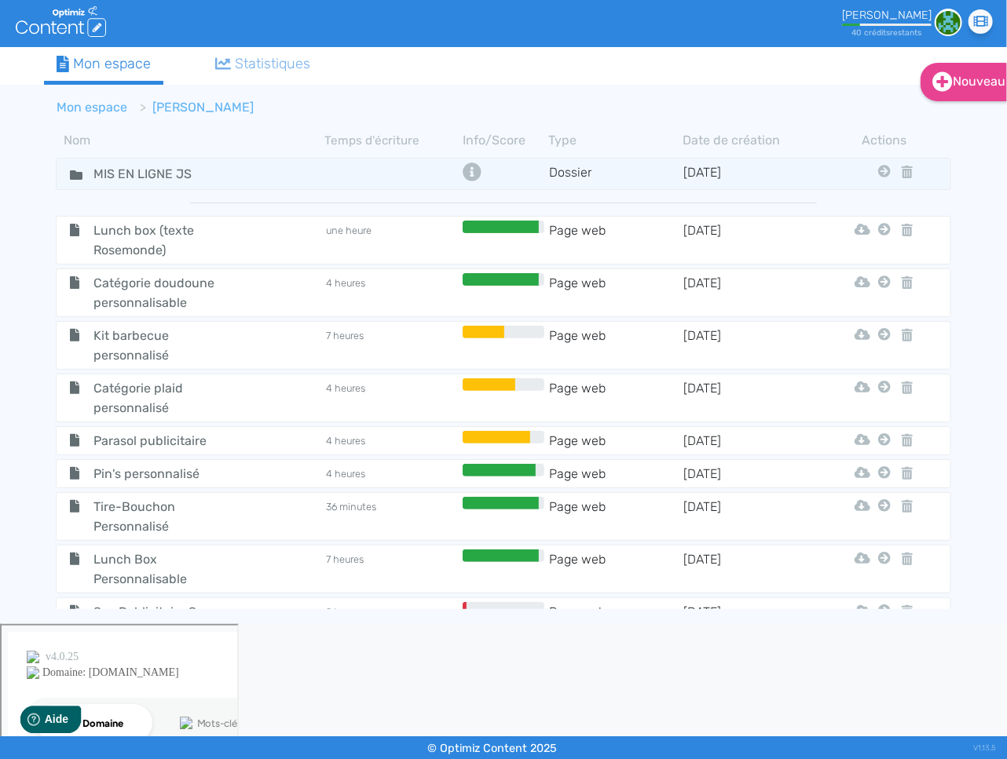
click at [109, 105] on link "Mon espace" at bounding box center [92, 107] width 71 height 15
